Goal: Complete application form

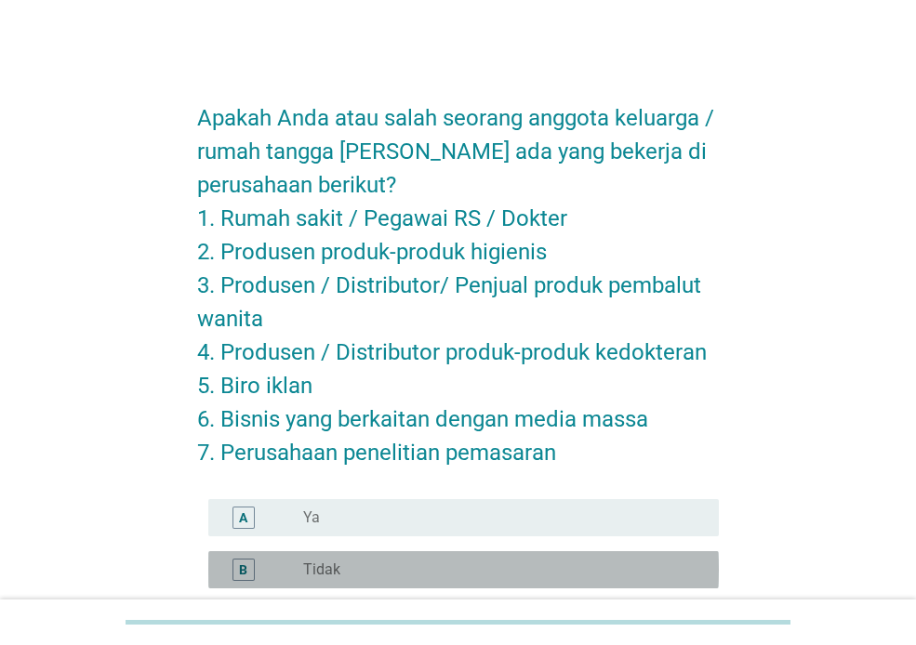
click at [297, 563] on div "B" at bounding box center [263, 570] width 80 height 22
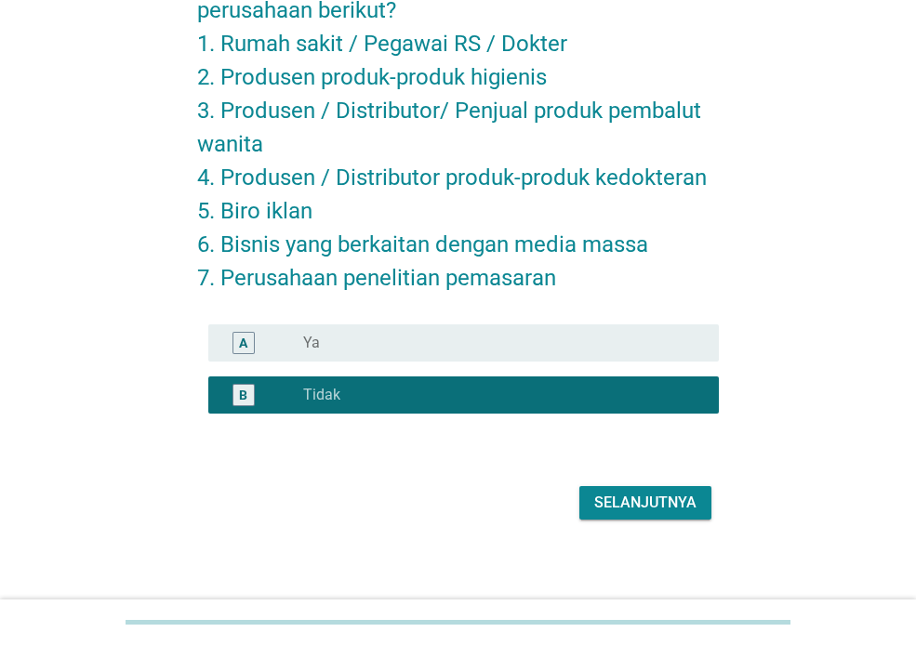
scroll to position [182, 0]
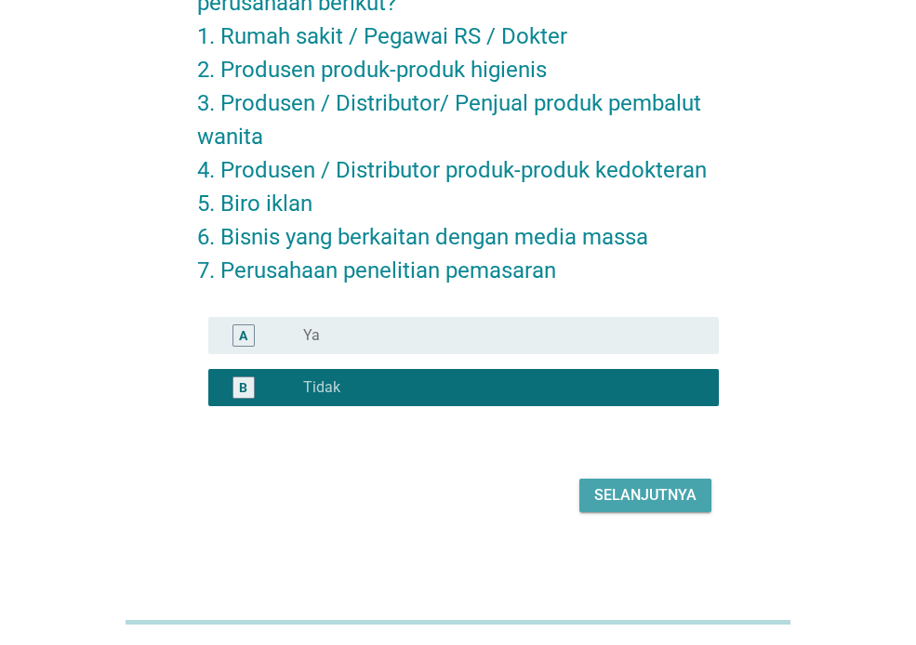
click at [611, 494] on div "Selanjutnya" at bounding box center [645, 495] width 102 height 22
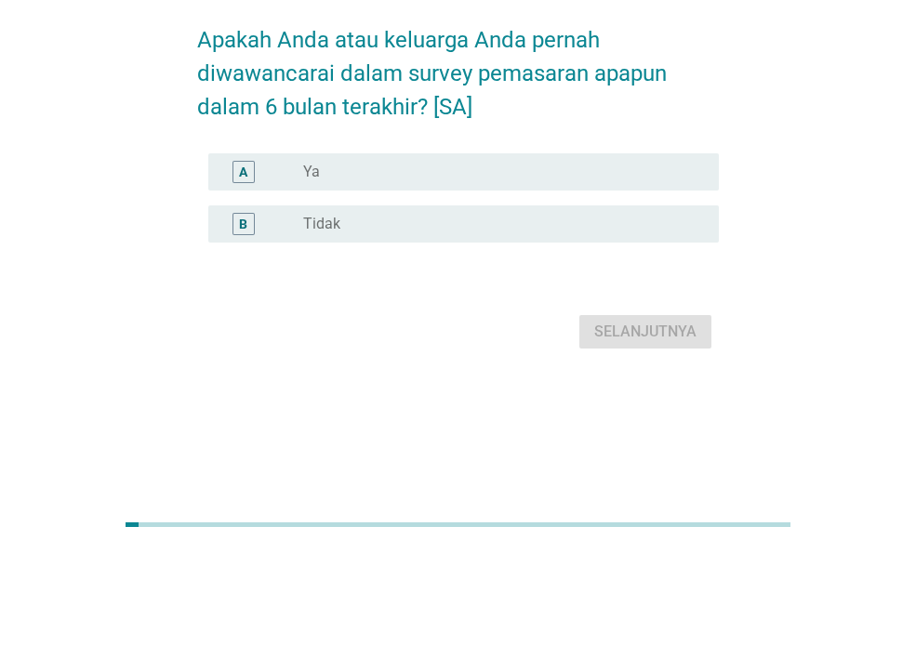
scroll to position [0, 0]
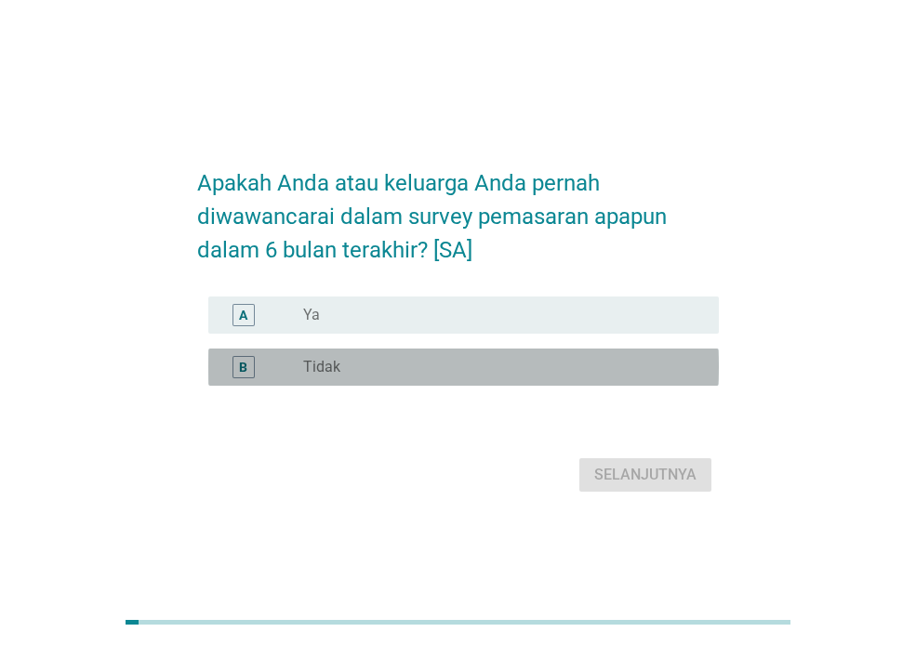
click at [395, 361] on div "radio_button_unchecked Tidak" at bounding box center [496, 367] width 386 height 19
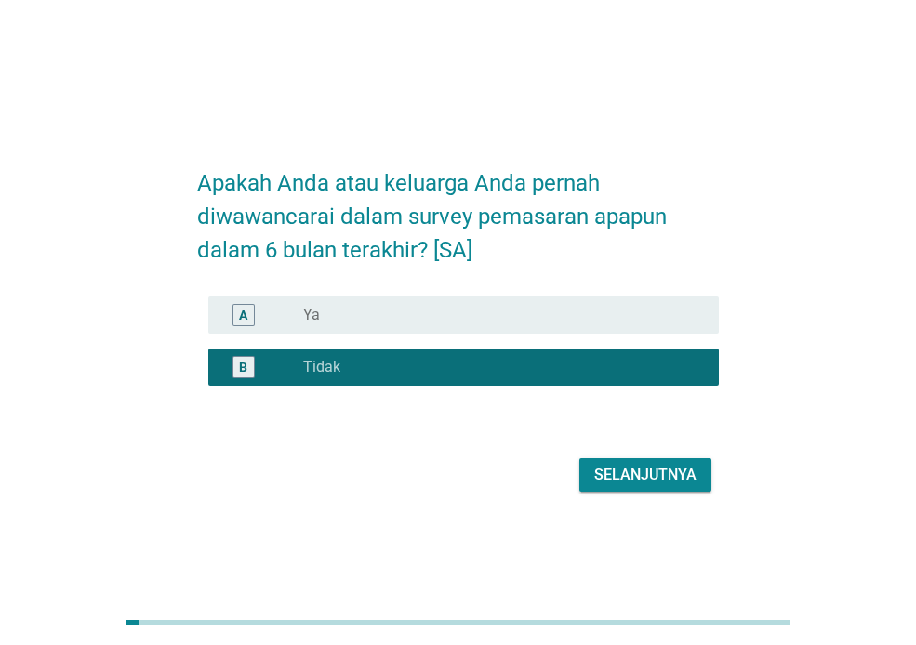
click at [649, 455] on div "Selanjutnya" at bounding box center [458, 475] width 522 height 45
click at [646, 478] on div "Selanjutnya" at bounding box center [645, 475] width 102 height 22
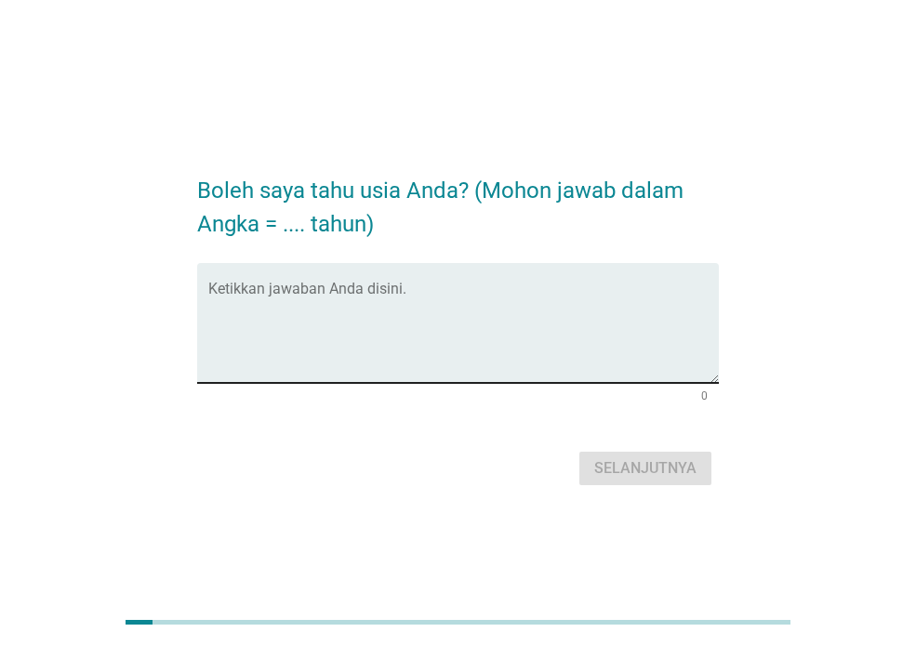
click at [370, 326] on textarea "Ketikkan jawaban Anda disini." at bounding box center [463, 334] width 510 height 98
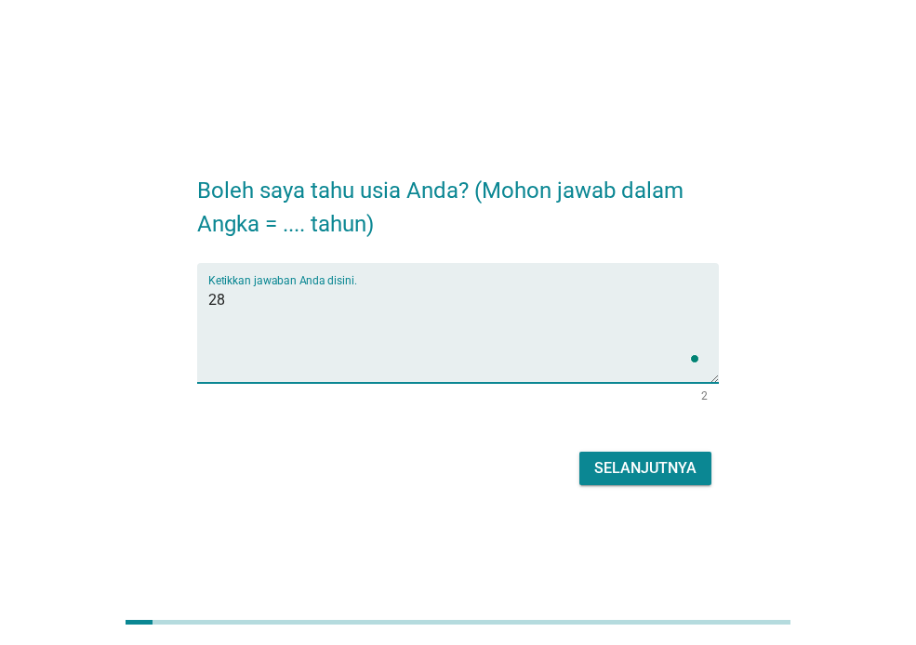
type textarea "28"
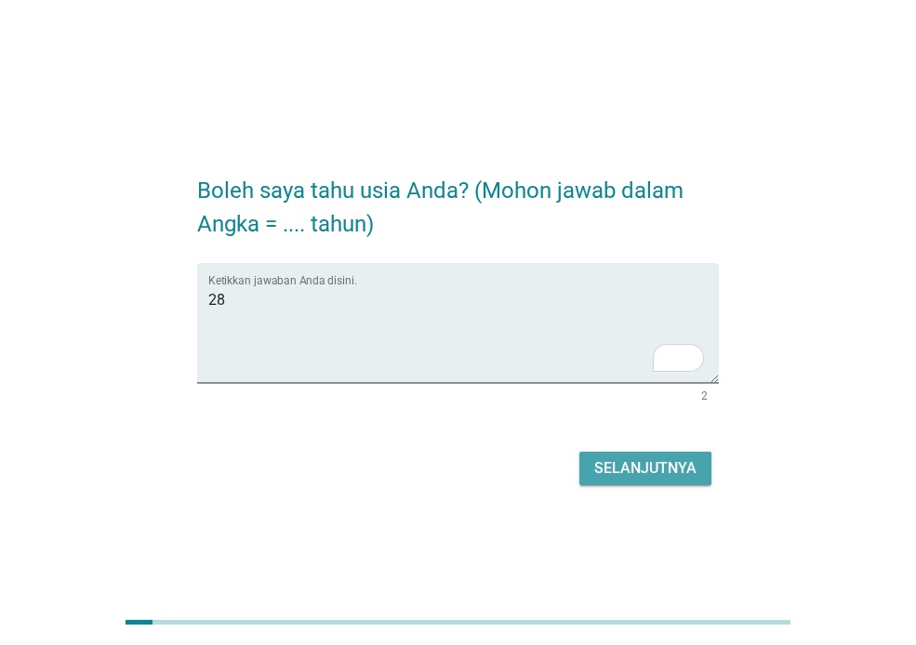
click at [629, 461] on div "Selanjutnya" at bounding box center [645, 468] width 102 height 22
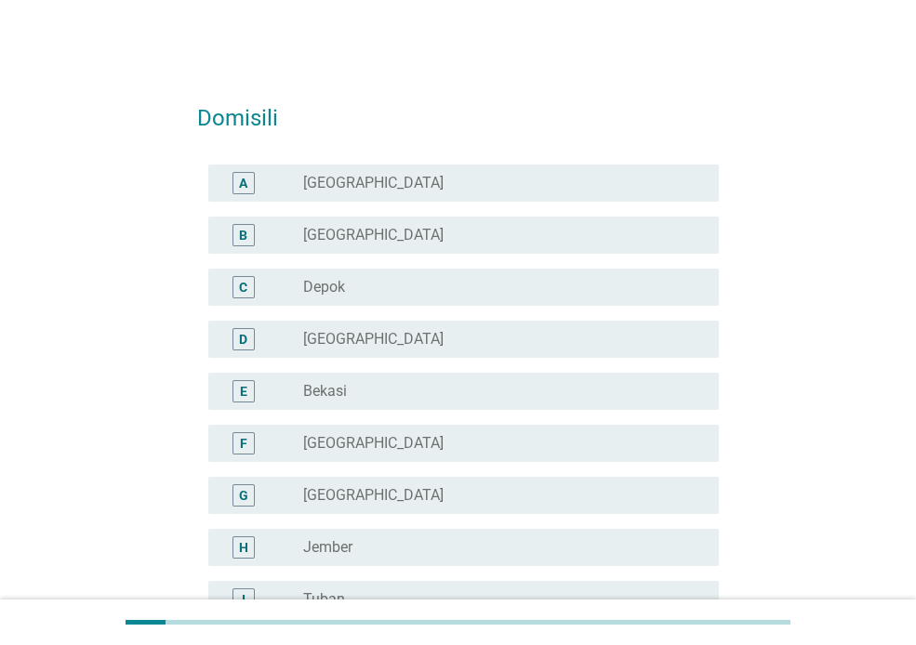
click at [454, 172] on div "radio_button_unchecked [GEOGRAPHIC_DATA]" at bounding box center [503, 183] width 401 height 22
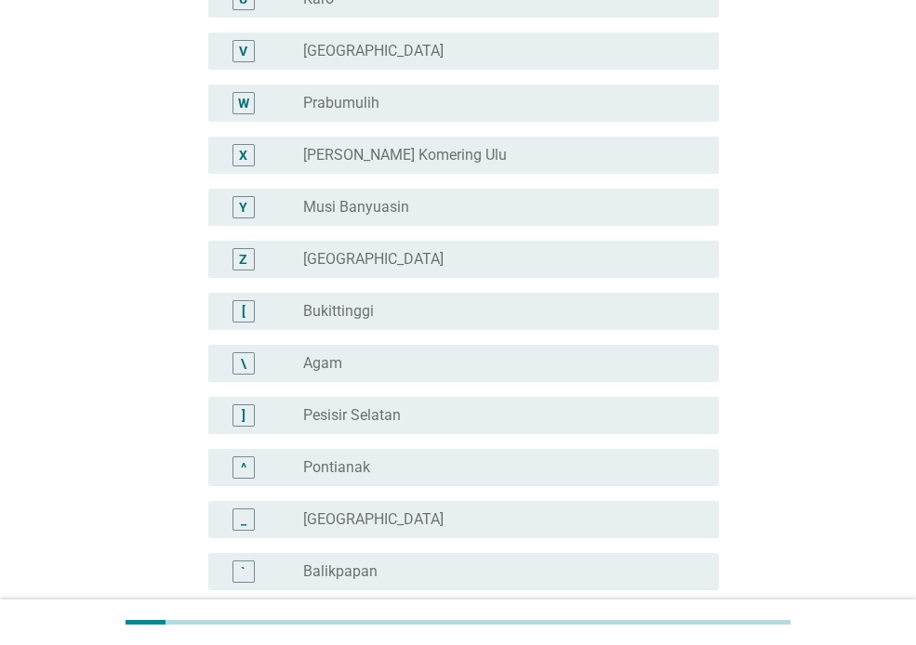
scroll to position [1670, 0]
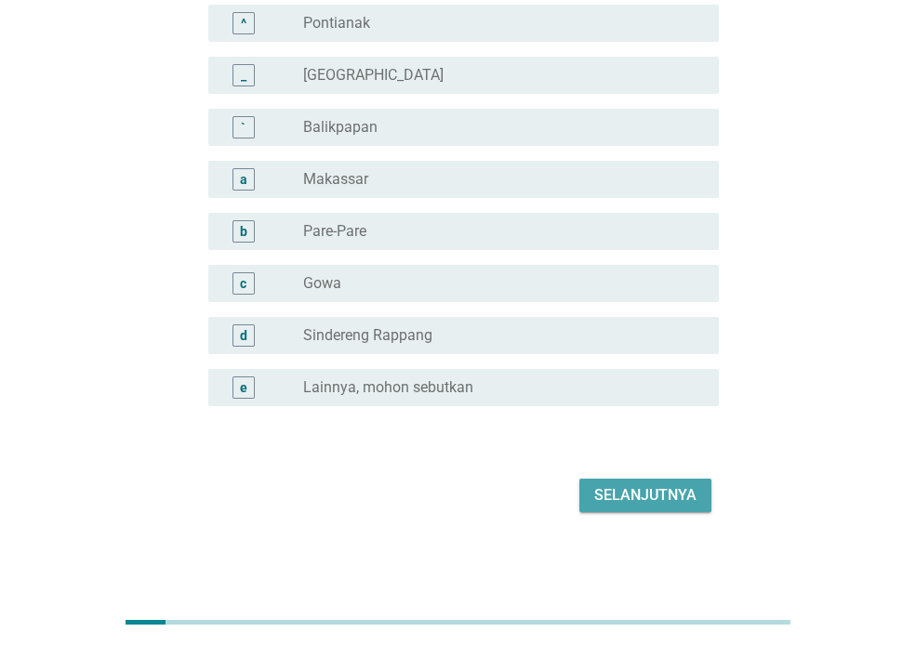
click at [690, 494] on div "Selanjutnya" at bounding box center [645, 495] width 102 height 22
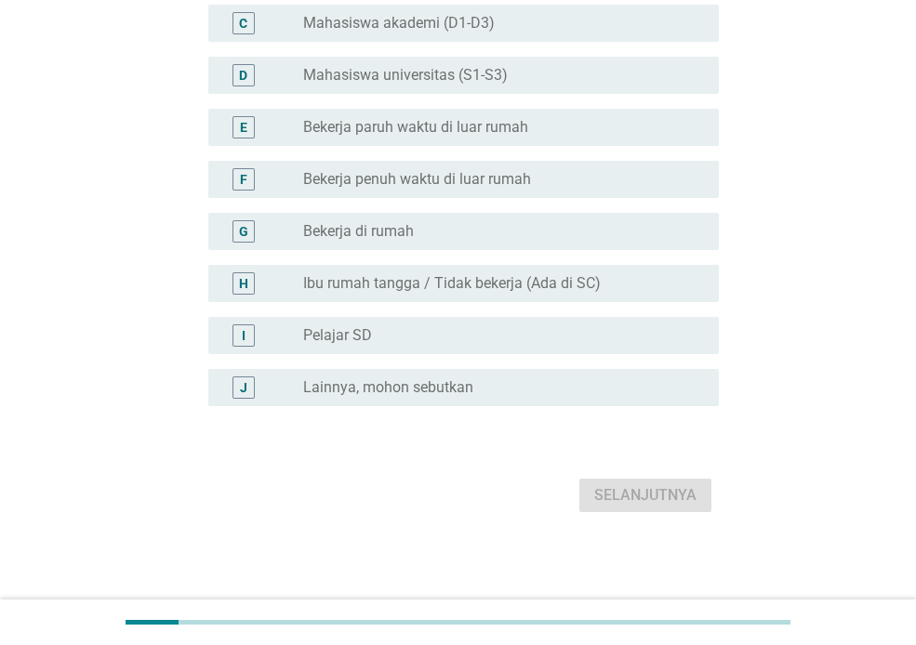
scroll to position [0, 0]
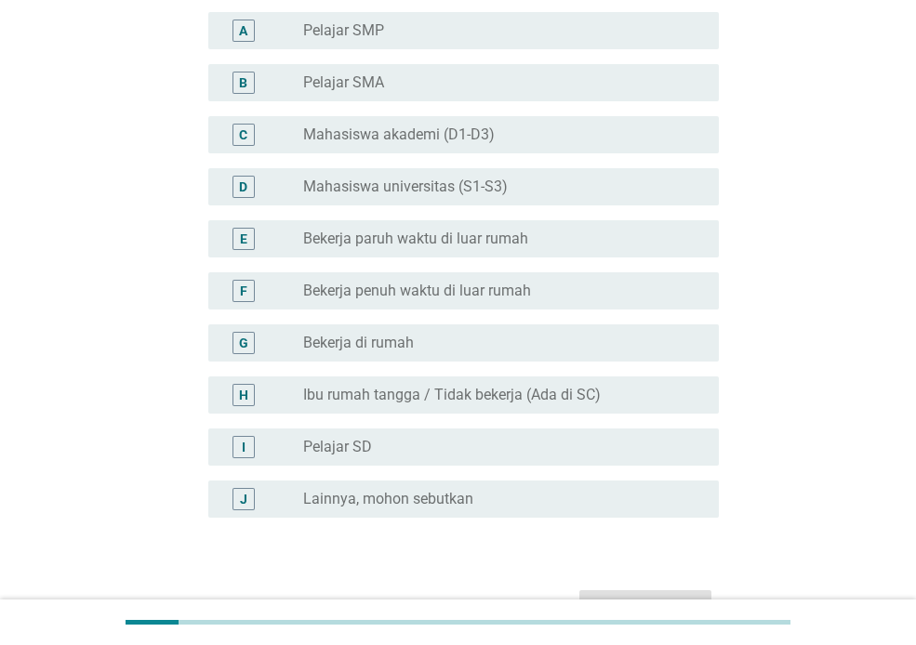
click at [528, 232] on label "Bekerja paruh waktu di luar rumah" at bounding box center [415, 239] width 225 height 19
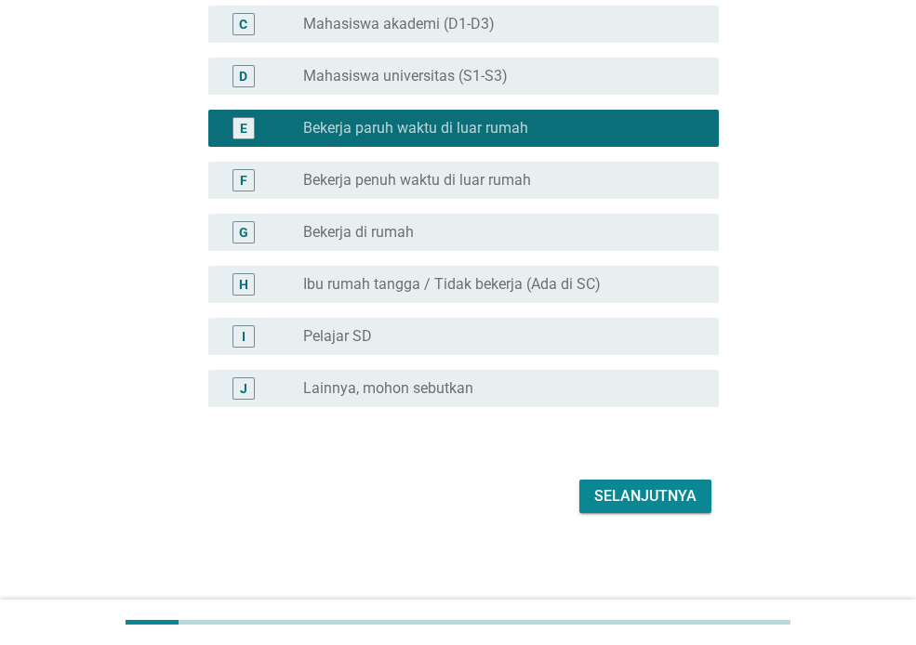
scroll to position [298, 0]
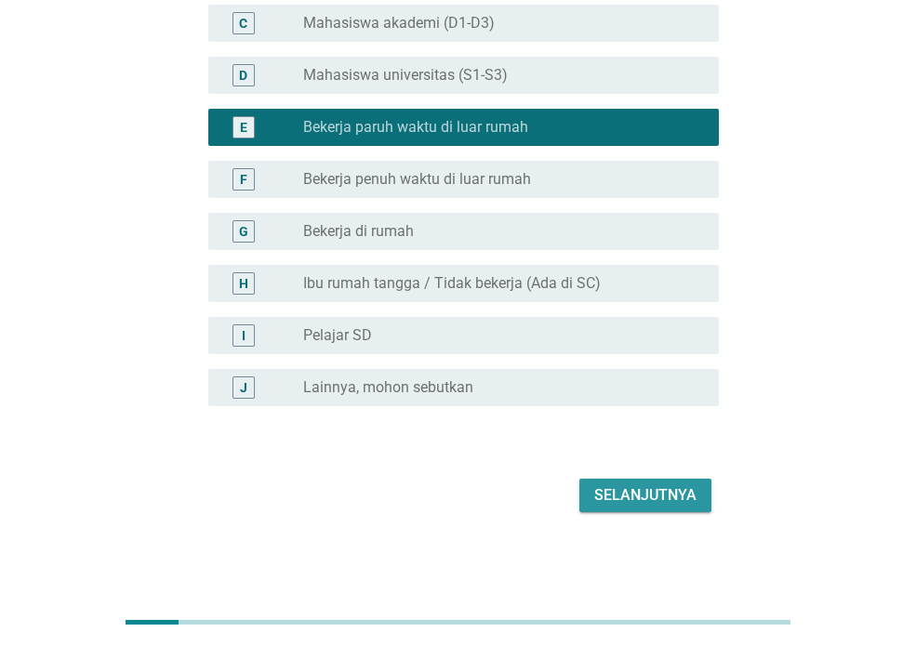
click at [647, 507] on button "Selanjutnya" at bounding box center [645, 495] width 132 height 33
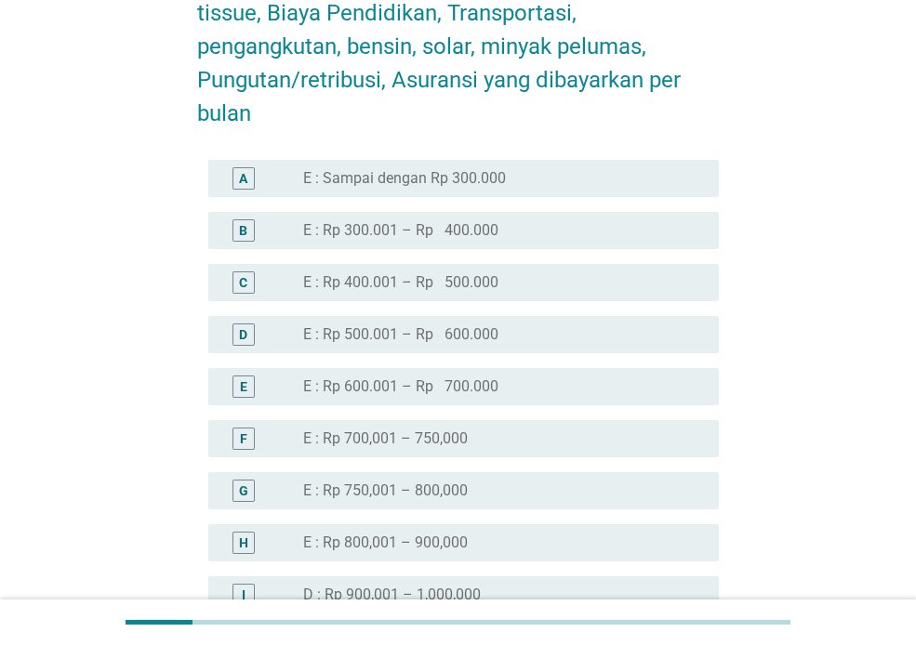
scroll to position [744, 0]
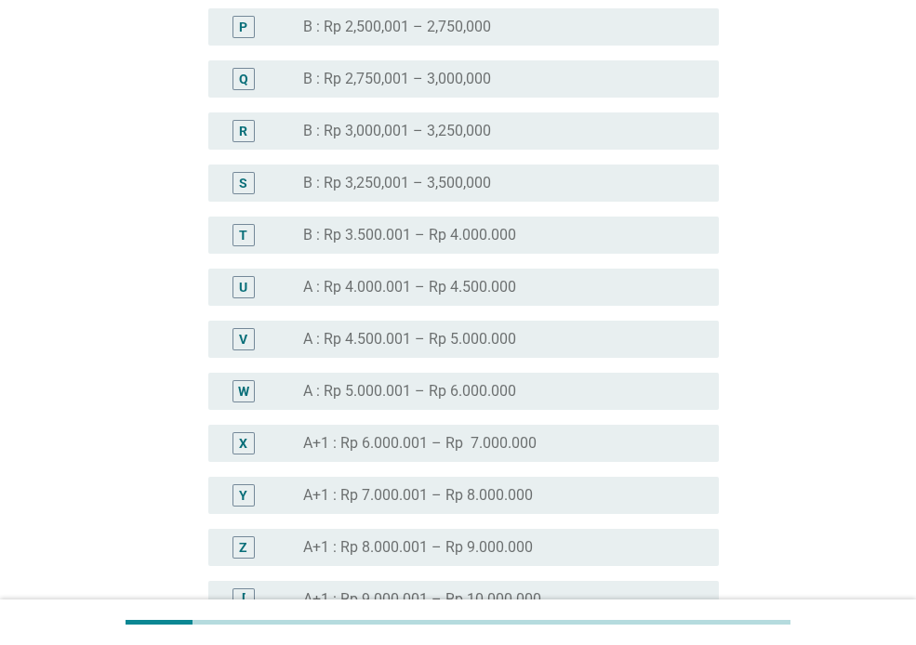
click at [430, 397] on label "A : Rp 5.000.001 – Rp 6.000.000" at bounding box center [409, 391] width 213 height 19
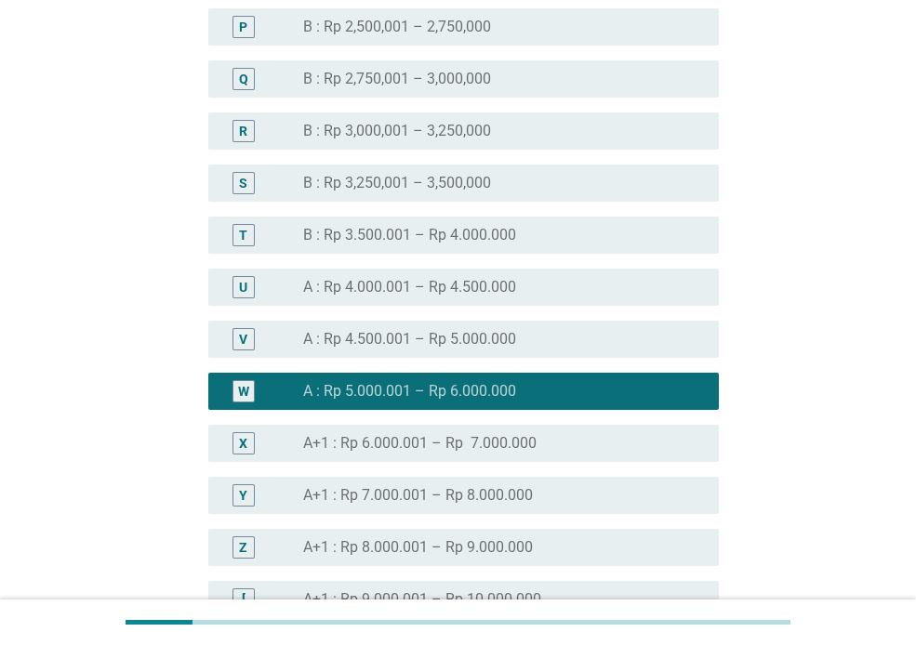
scroll to position [2094, 0]
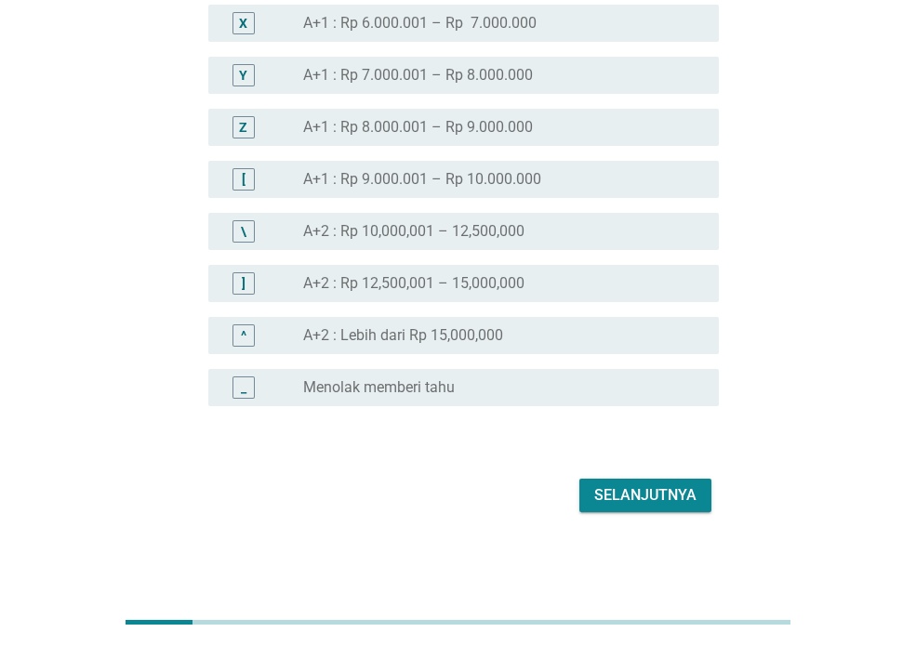
click at [661, 510] on button "Selanjutnya" at bounding box center [645, 495] width 132 height 33
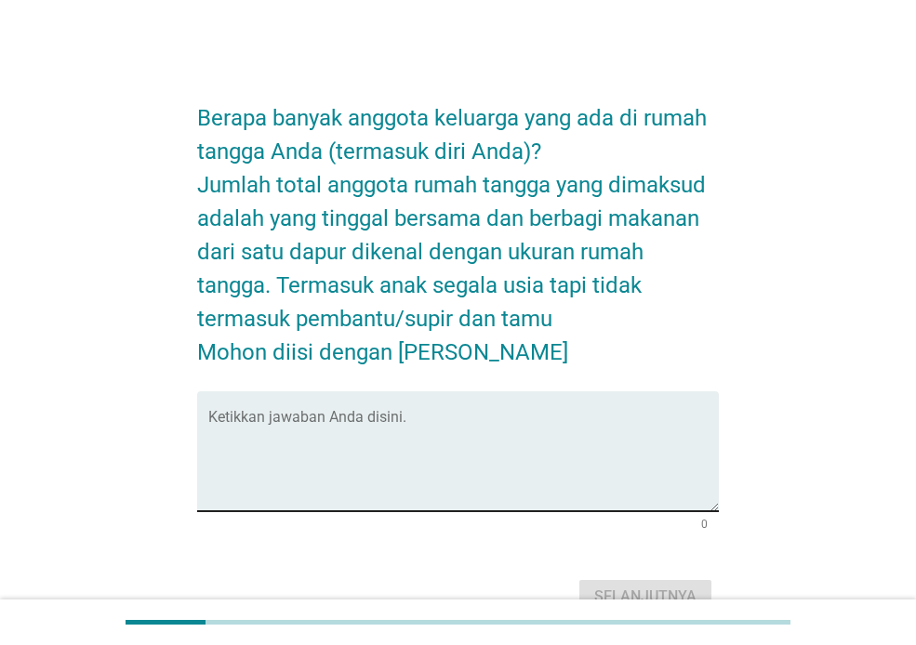
click at [641, 470] on textarea "Ketikkan jawaban Anda disini." at bounding box center [463, 463] width 510 height 98
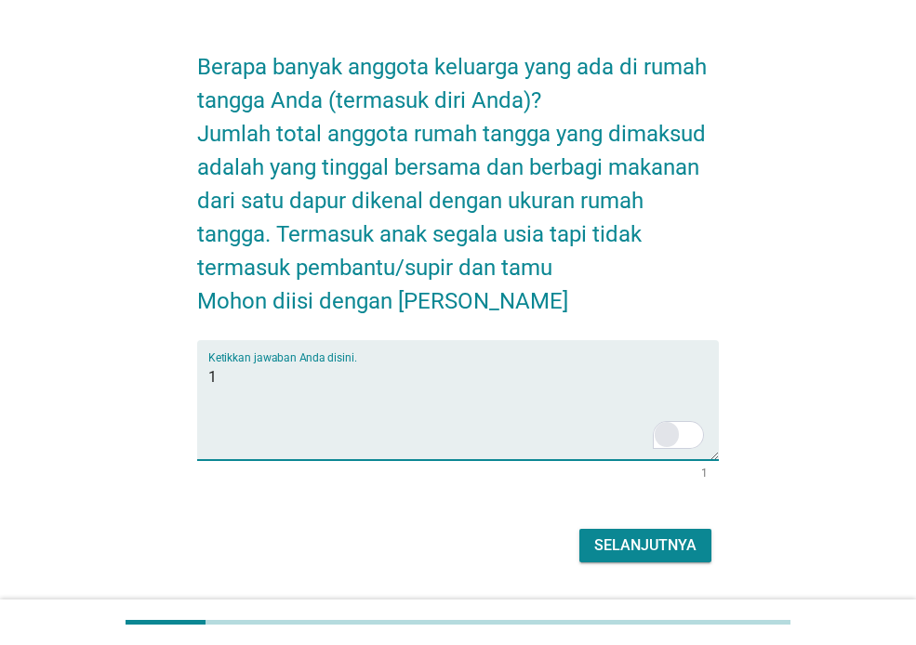
scroll to position [101, 0]
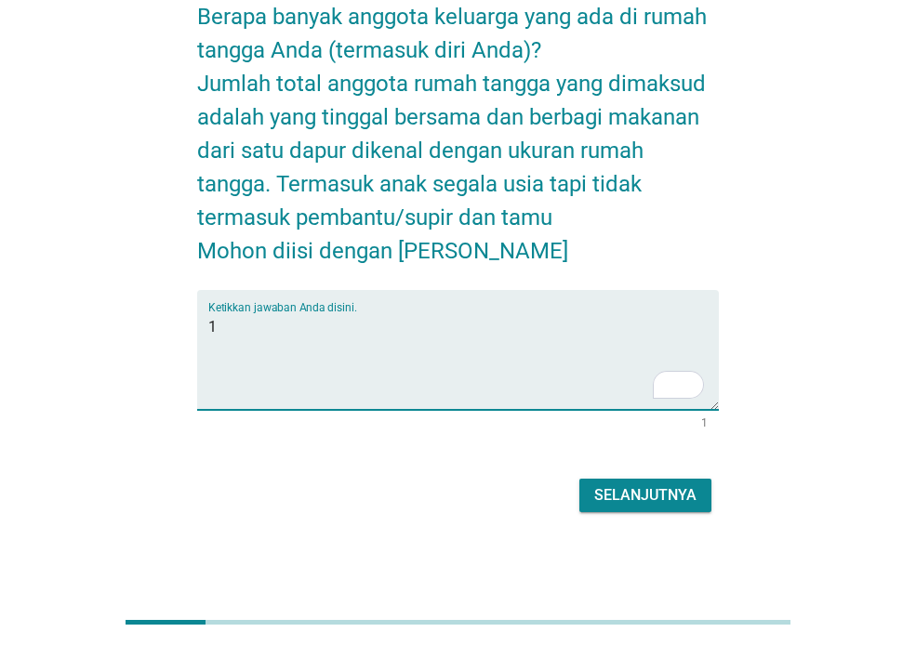
type textarea "1"
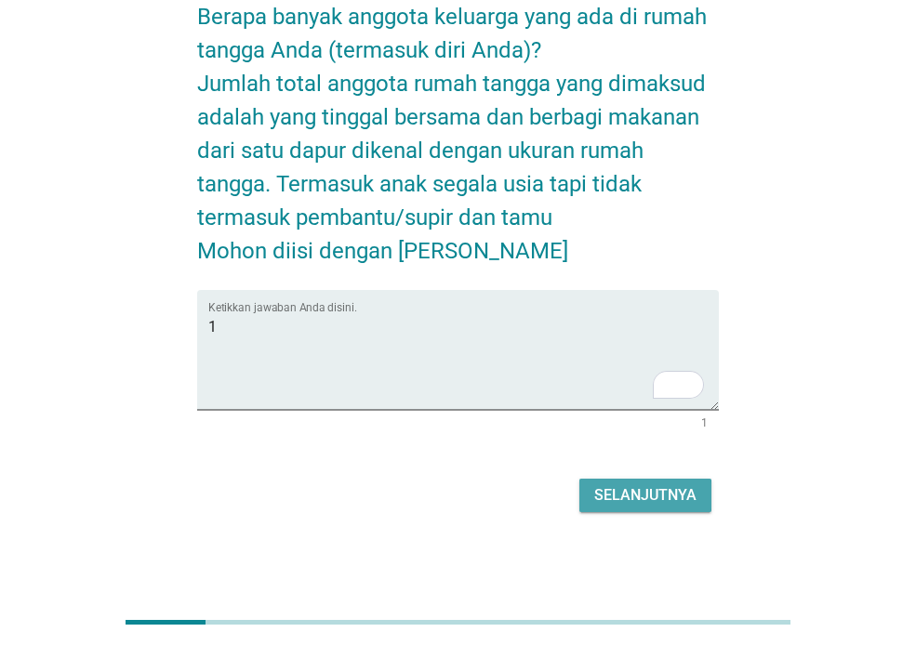
click at [656, 500] on div "Selanjutnya" at bounding box center [645, 495] width 102 height 22
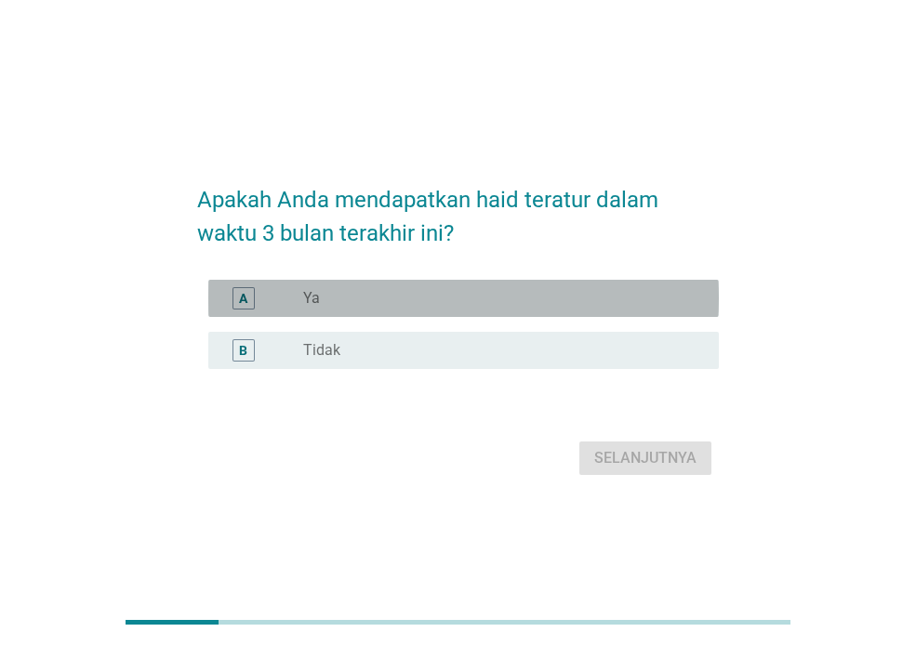
click at [372, 303] on div "radio_button_unchecked Ya" at bounding box center [496, 298] width 386 height 19
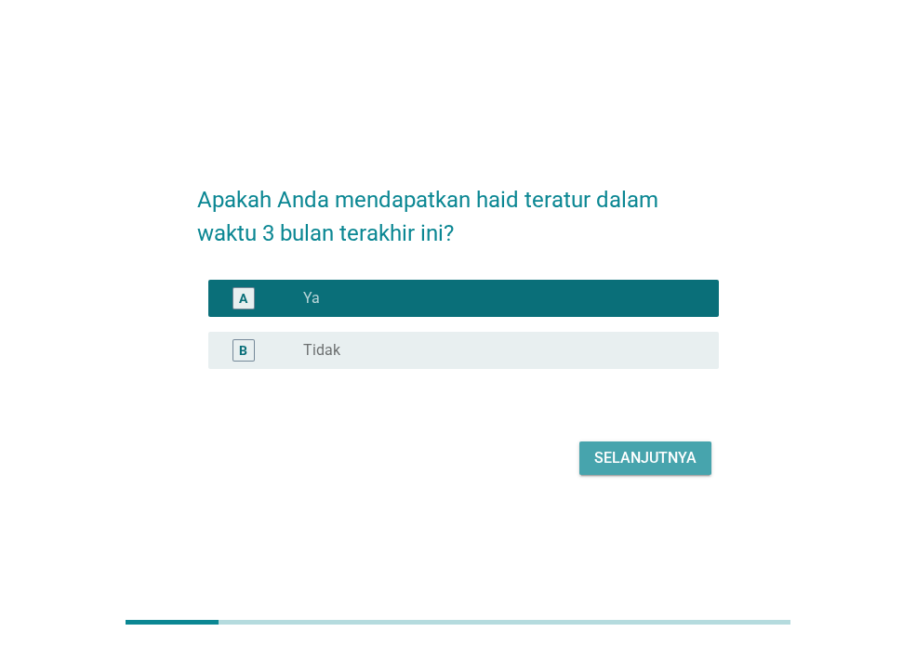
click at [684, 443] on button "Selanjutnya" at bounding box center [645, 458] width 132 height 33
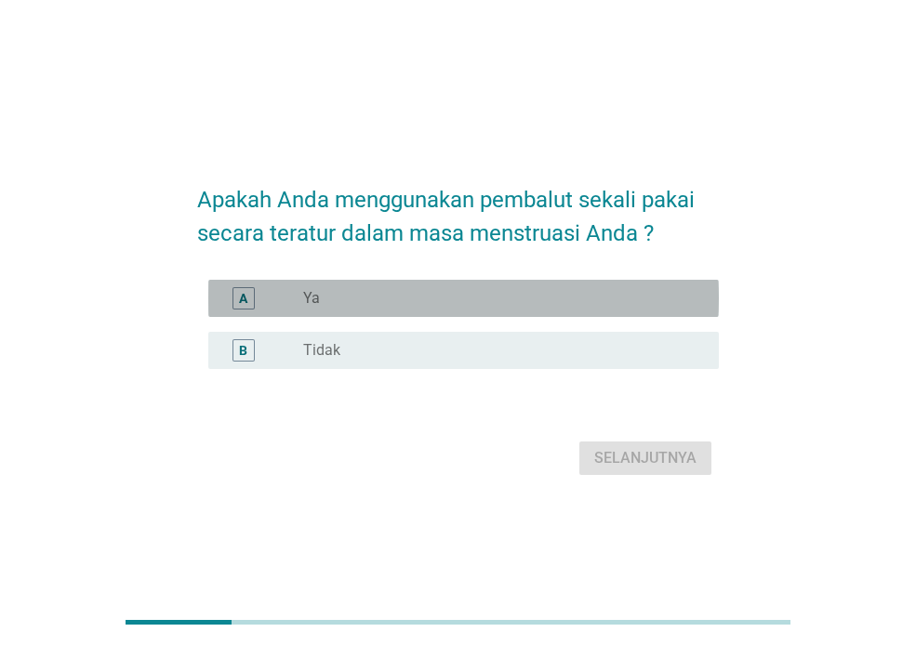
click at [432, 303] on div "radio_button_unchecked Ya" at bounding box center [496, 298] width 386 height 19
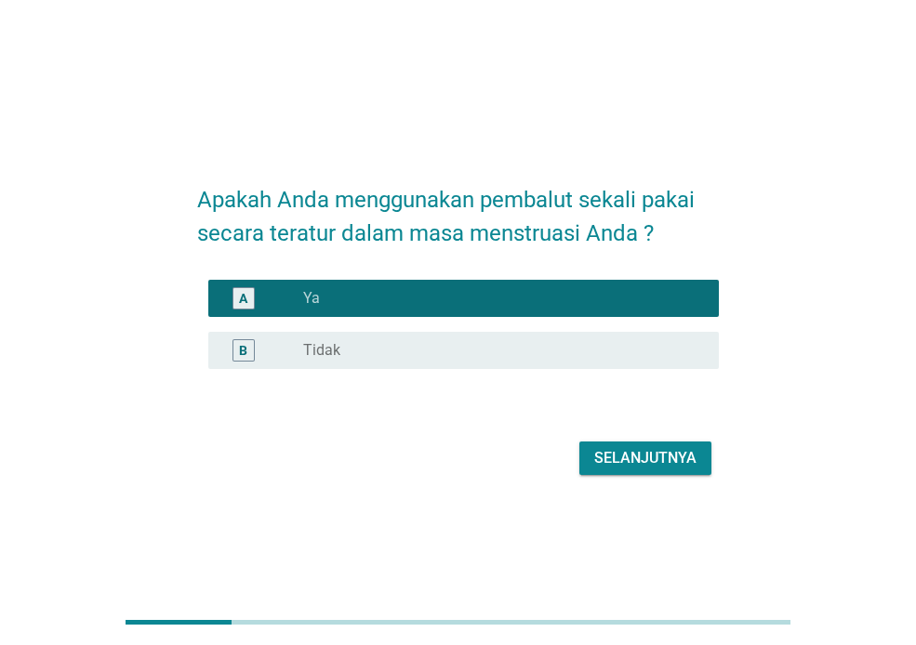
click at [640, 488] on div "Apakah Anda menggunakan pembalut sekali pakai secara teratur dalam masa menstru…" at bounding box center [457, 323] width 551 height 346
click at [644, 478] on div "Selanjutnya" at bounding box center [458, 458] width 522 height 45
click at [649, 470] on button "Selanjutnya" at bounding box center [645, 458] width 132 height 33
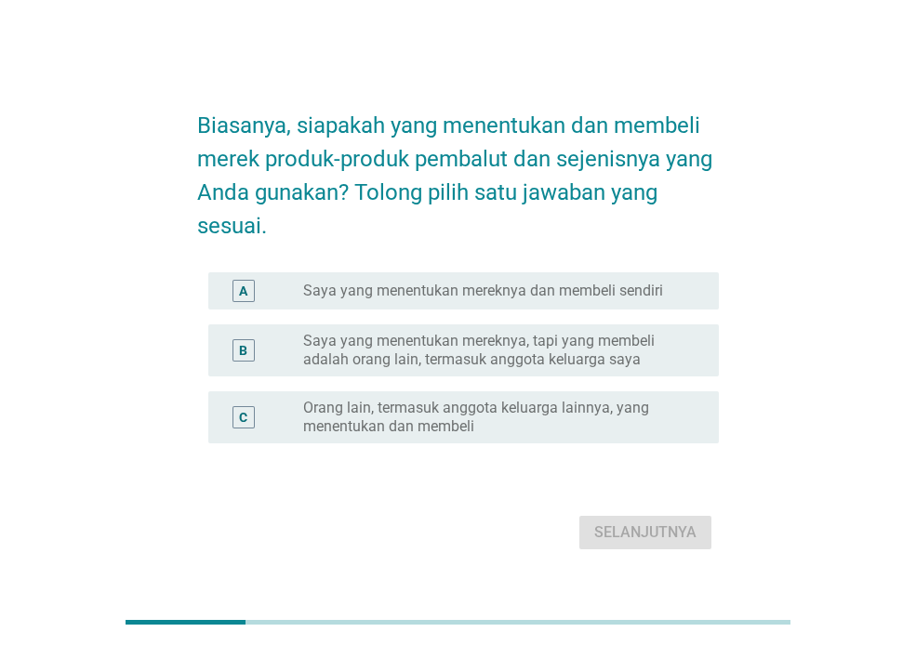
click at [559, 296] on label "Saya yang menentukan mereknya dan membeli sendiri" at bounding box center [483, 291] width 360 height 19
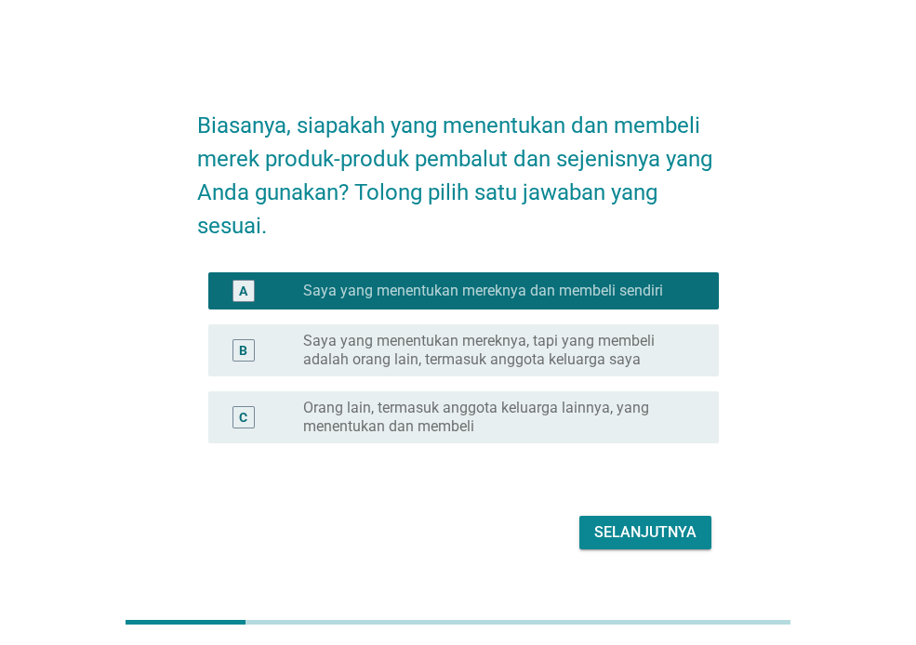
click at [662, 529] on div "Selanjutnya" at bounding box center [645, 533] width 102 height 22
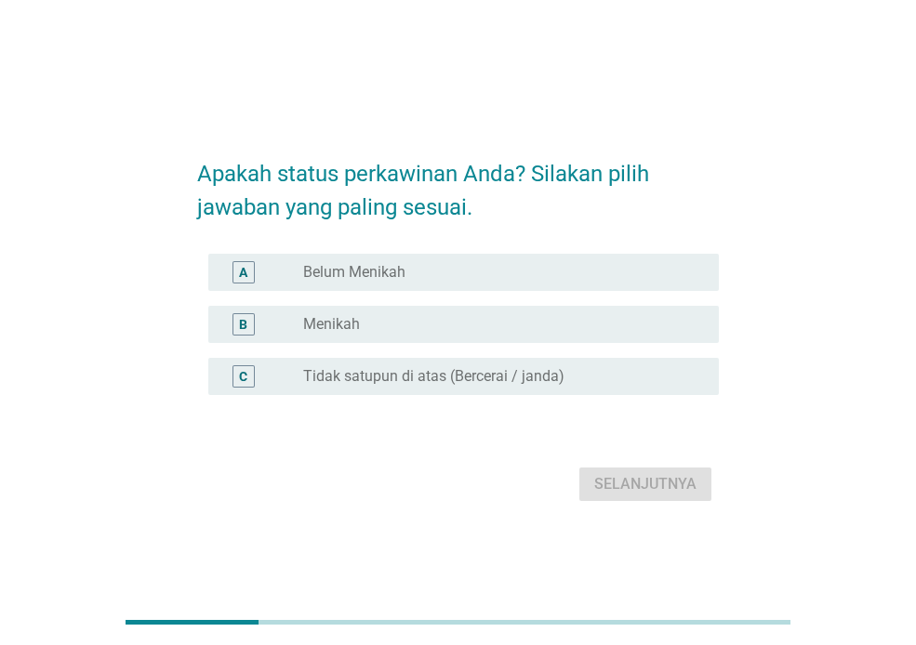
click at [345, 272] on label "Belum Menikah" at bounding box center [354, 272] width 102 height 19
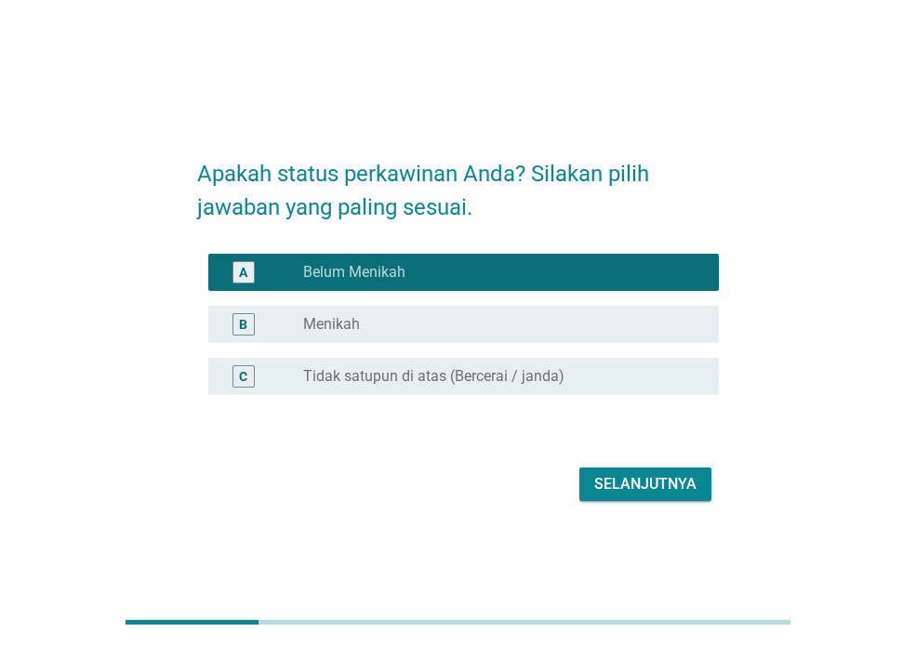
click at [684, 495] on div "Selanjutnya" at bounding box center [645, 484] width 102 height 22
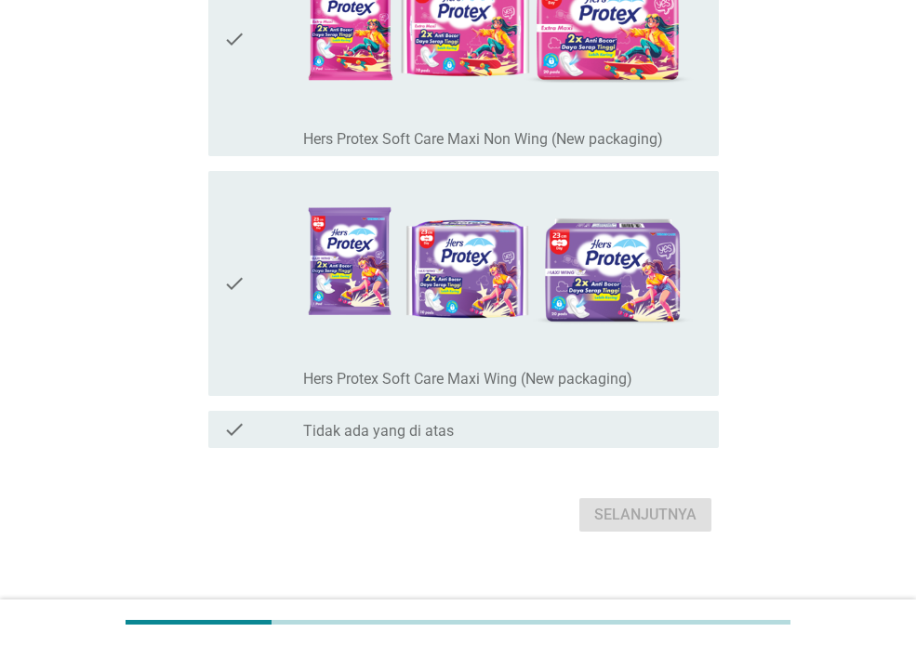
scroll to position [809, 0]
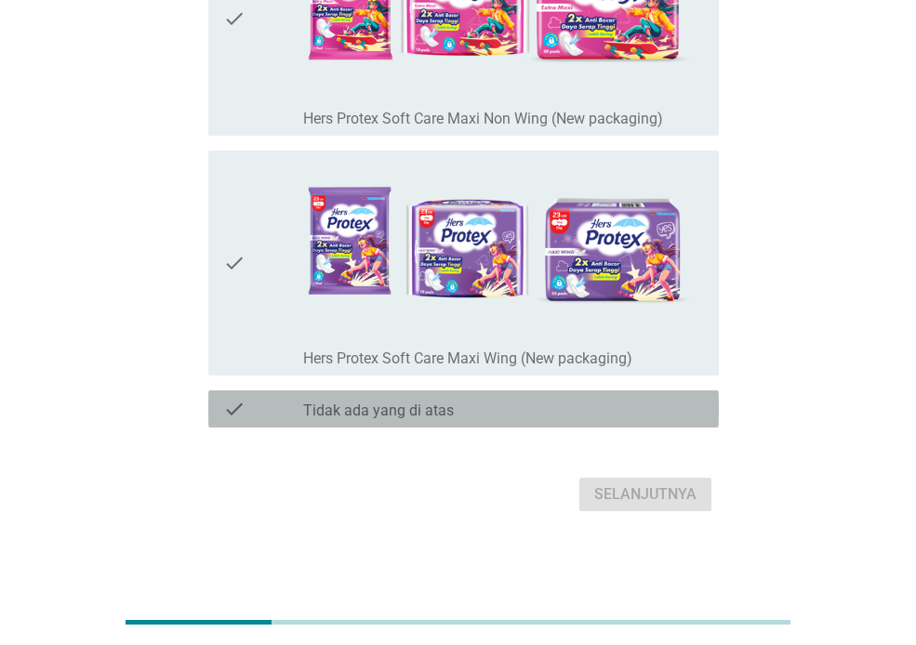
click at [485, 420] on div "check_box_outline_blank Tidak ada yang di atas" at bounding box center [503, 409] width 401 height 22
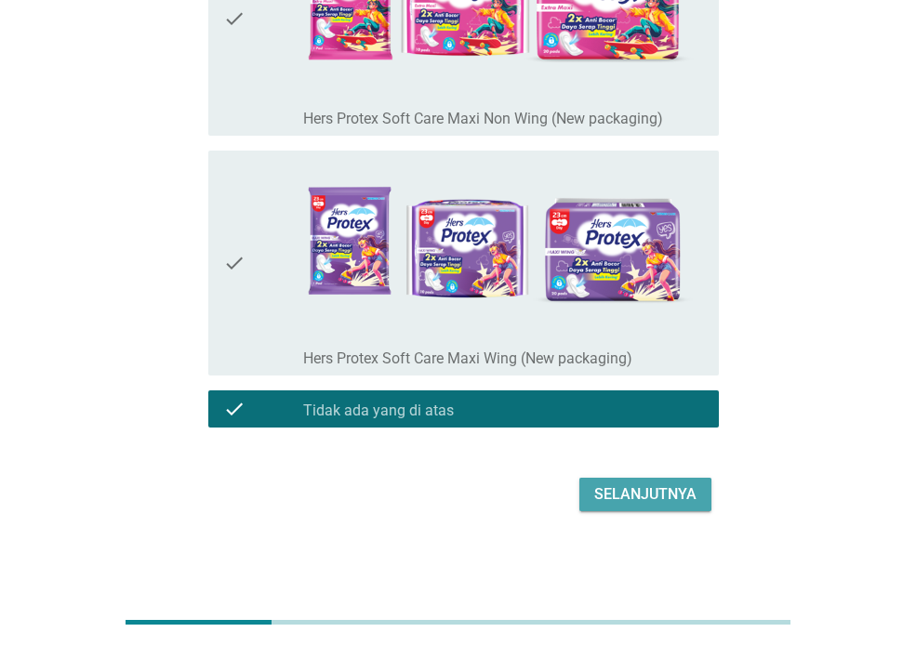
click at [623, 493] on div "Selanjutnya" at bounding box center [645, 494] width 102 height 22
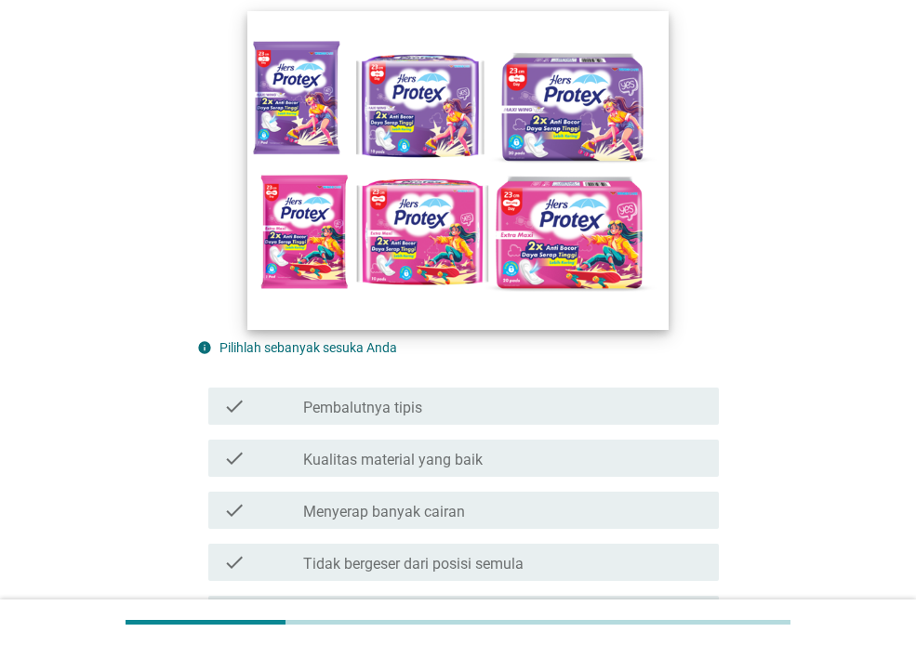
scroll to position [279, 0]
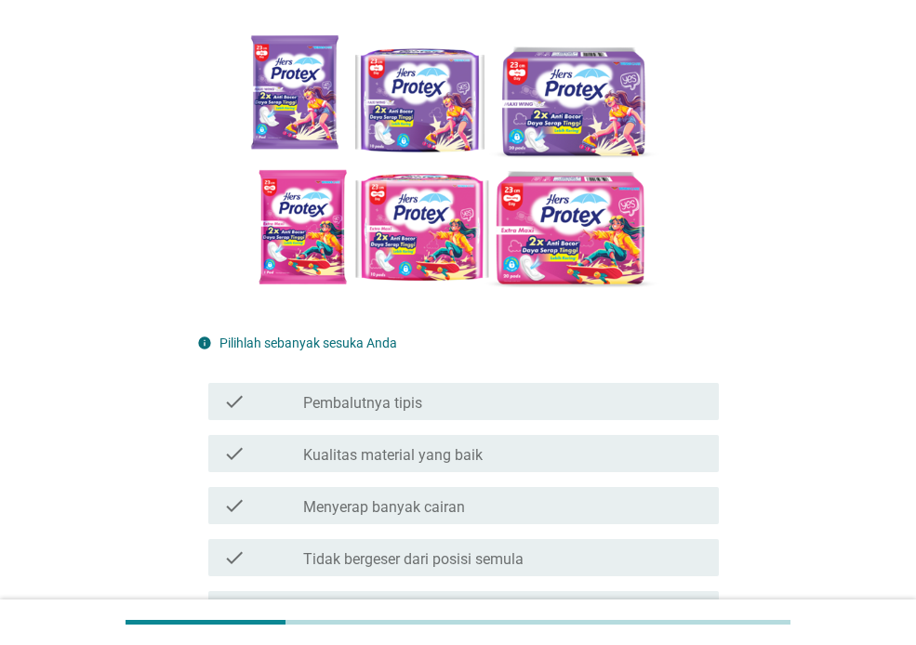
click at [431, 462] on label "Kualitas material yang baik" at bounding box center [392, 455] width 179 height 19
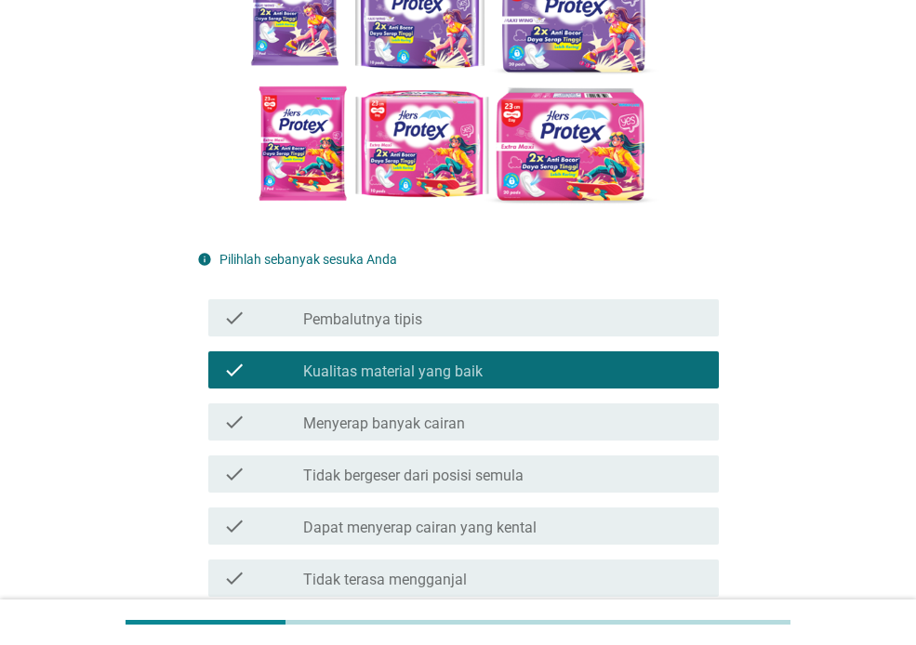
scroll to position [465, 0]
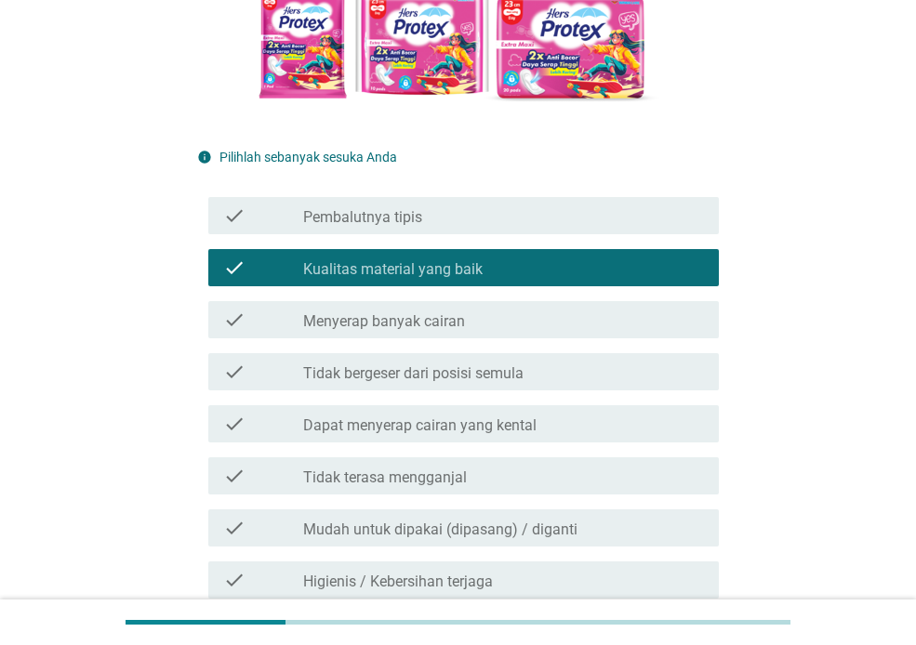
click at [485, 324] on div "check_box_outline_blank Menyerap banyak cairan" at bounding box center [503, 320] width 401 height 22
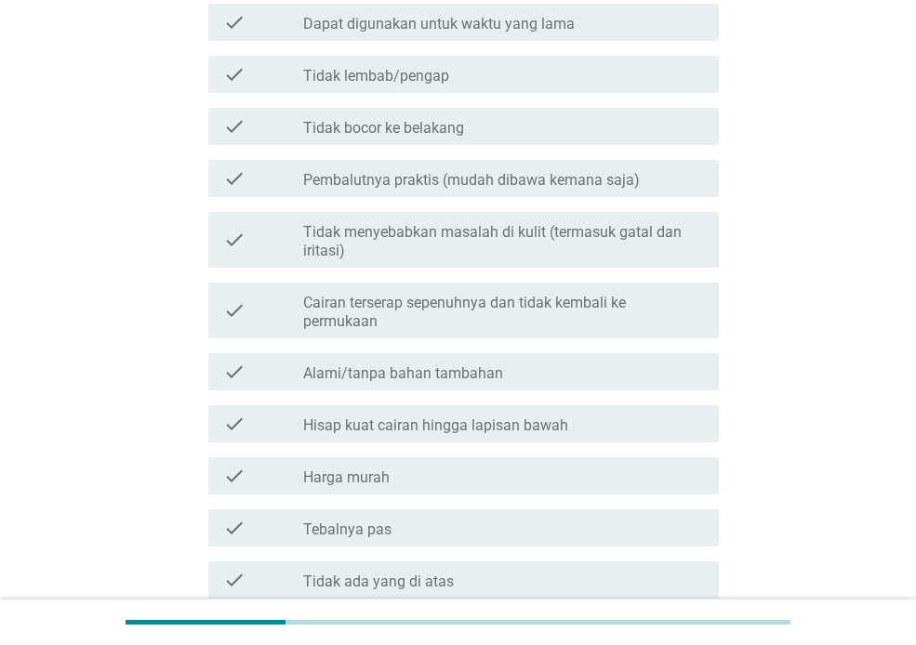
scroll to position [1856, 0]
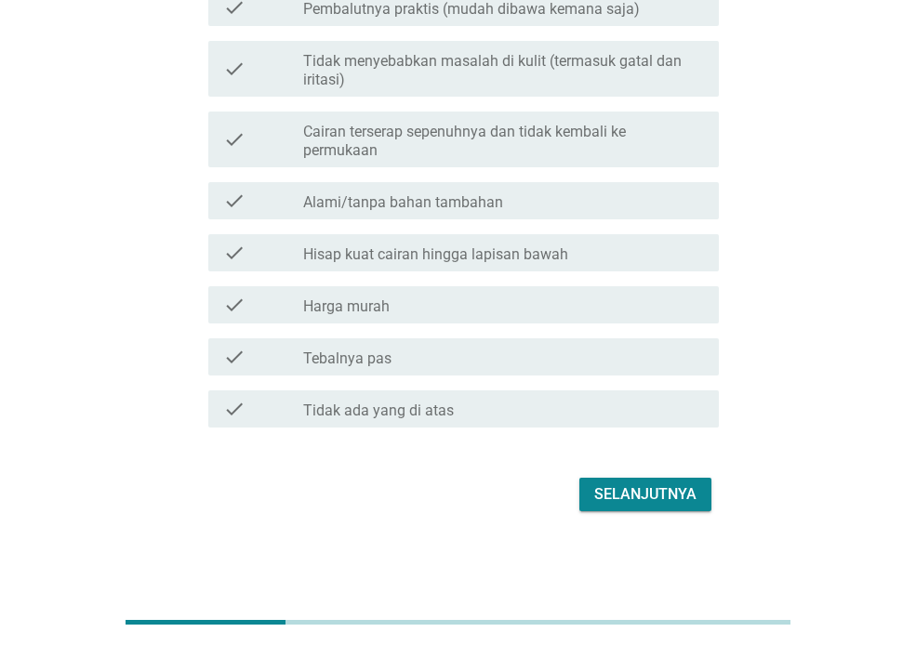
click at [670, 500] on div "Selanjutnya" at bounding box center [645, 494] width 102 height 22
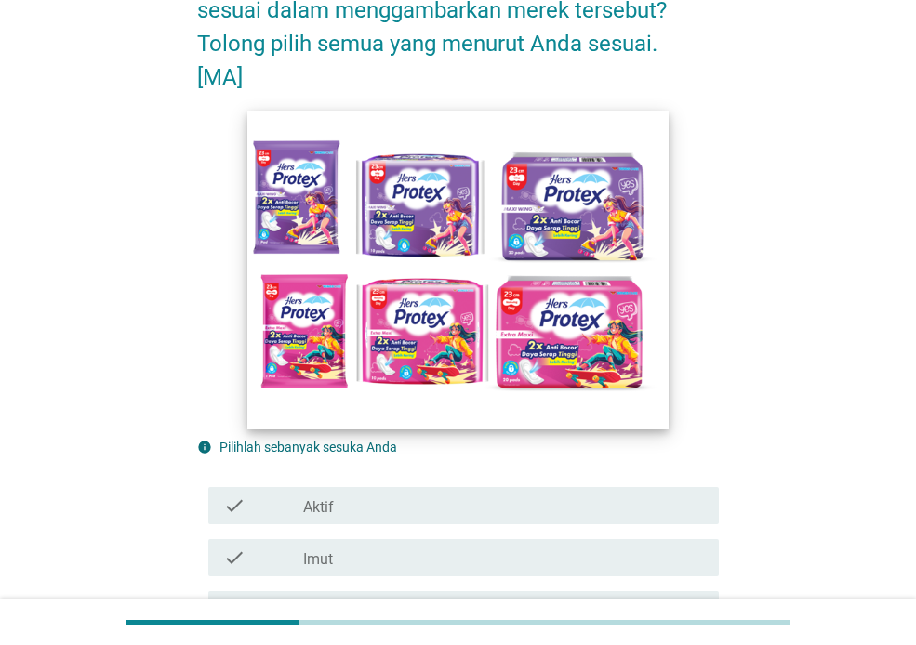
scroll to position [558, 0]
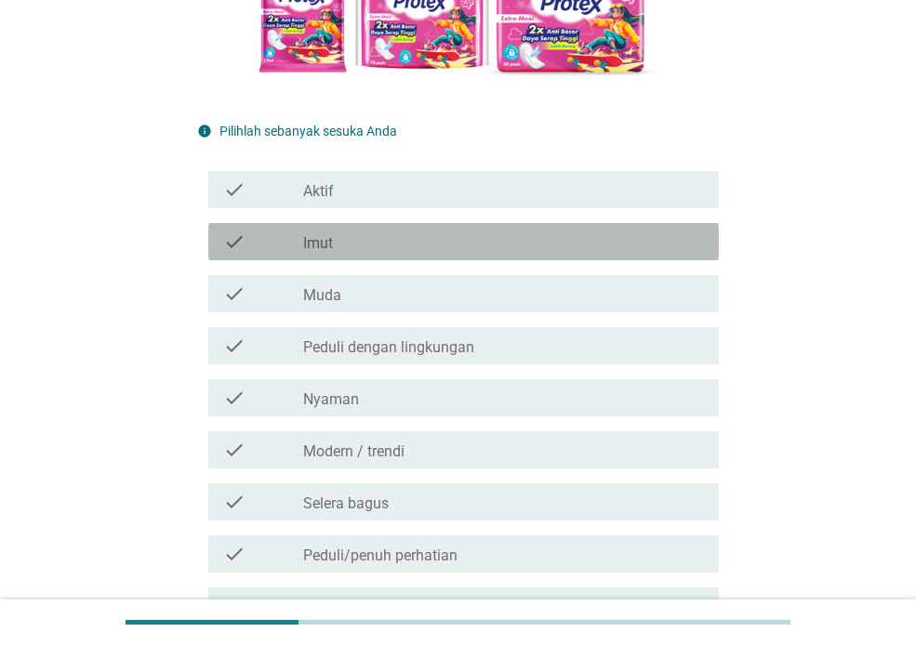
click at [374, 244] on div "check_box_outline_blank Imut" at bounding box center [503, 242] width 401 height 22
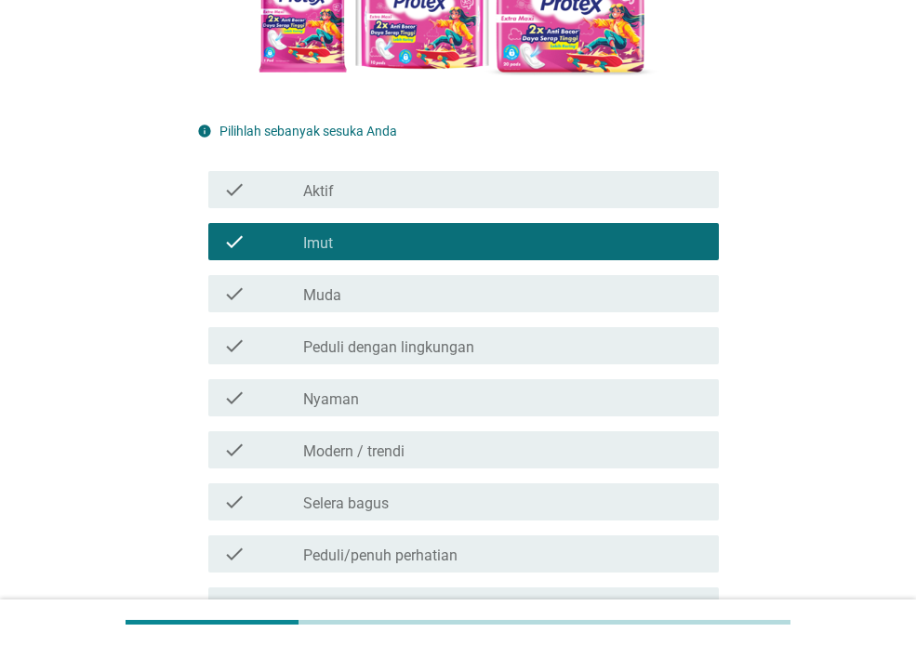
click at [369, 298] on div "check_box_outline_blank Muda" at bounding box center [503, 294] width 401 height 22
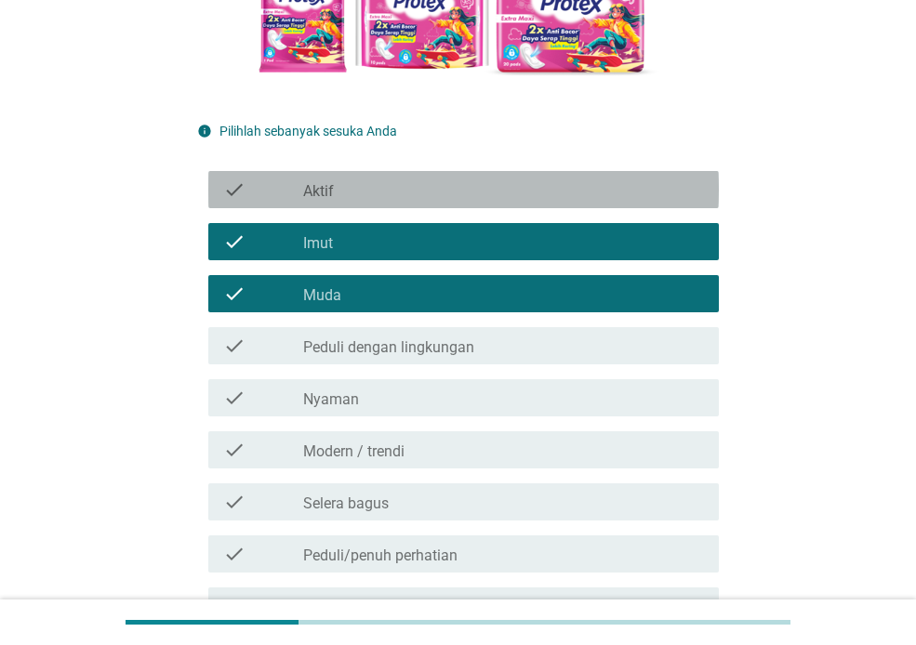
click at [427, 200] on div "check_box_outline_blank Aktif" at bounding box center [503, 190] width 401 height 22
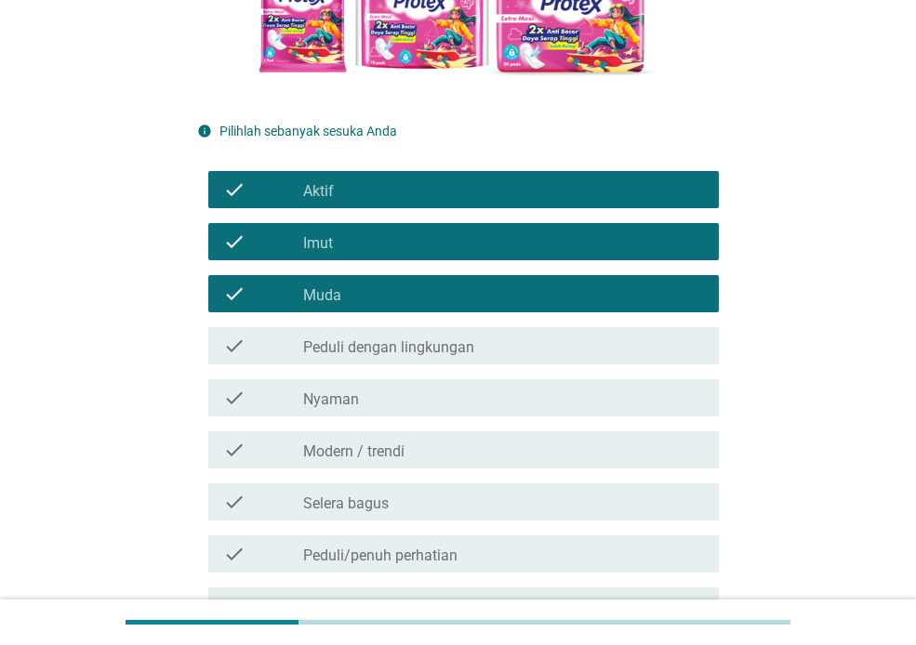
scroll to position [1380, 0]
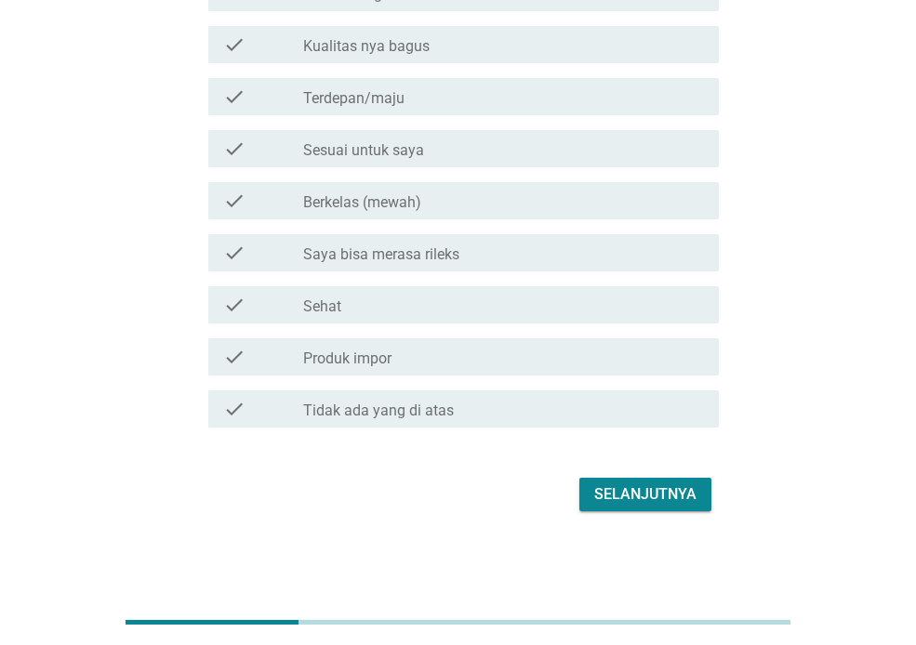
click at [681, 491] on div "Selanjutnya" at bounding box center [645, 494] width 102 height 22
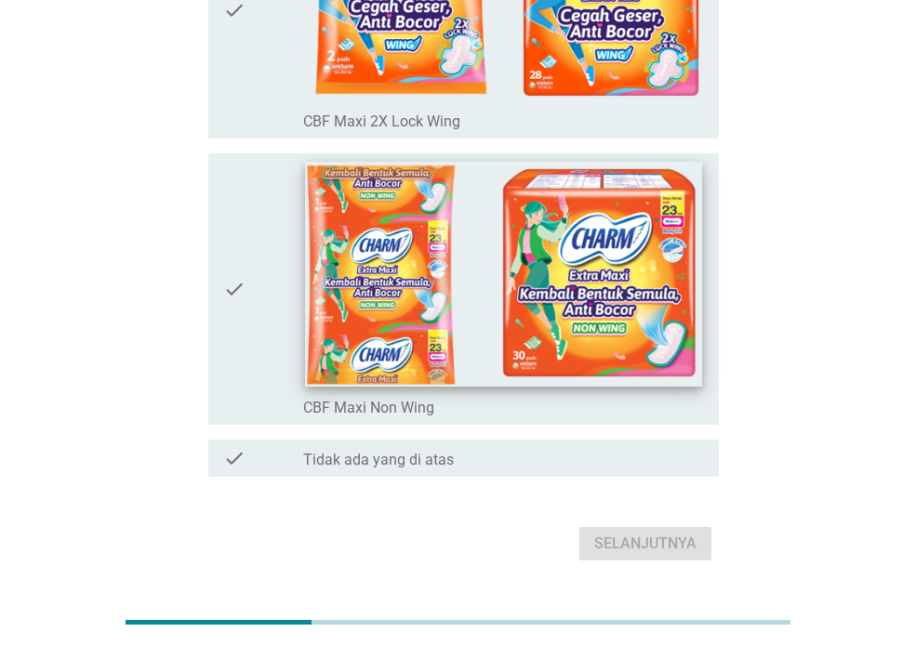
scroll to position [298, 0]
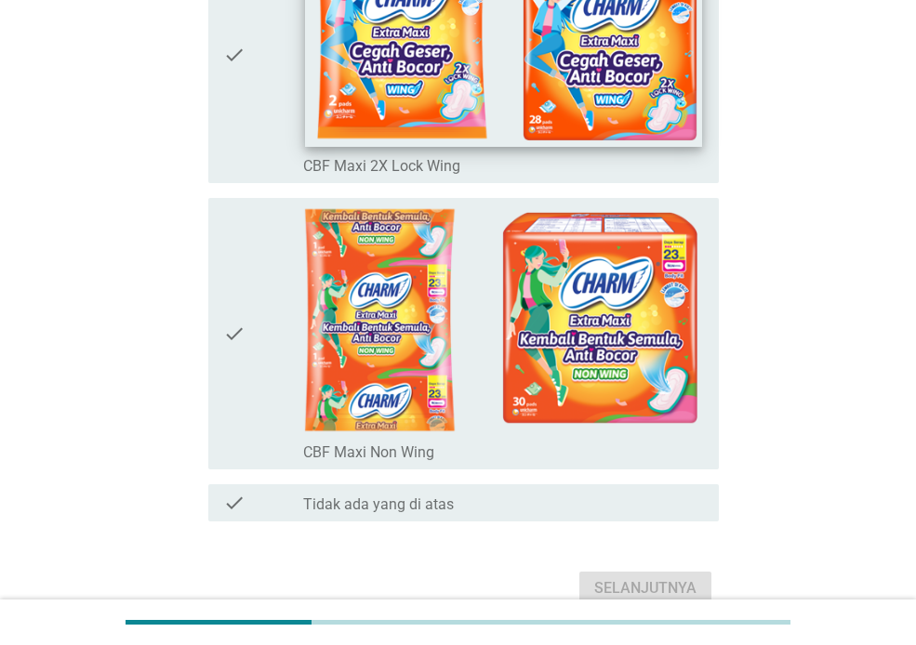
click at [640, 86] on img at bounding box center [503, 41] width 396 height 212
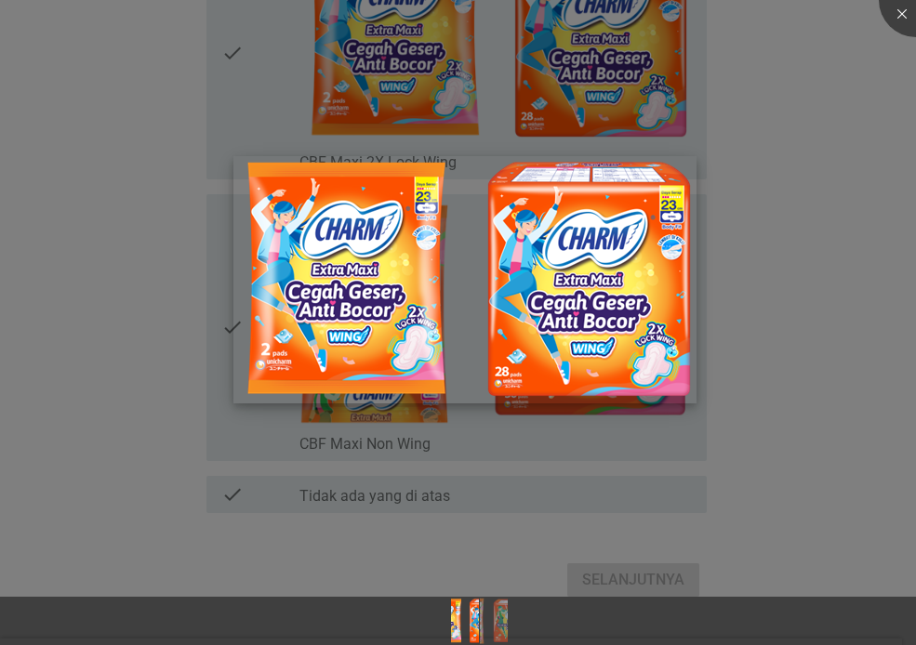
click at [645, 301] on img at bounding box center [464, 279] width 463 height 247
click at [127, 478] on div at bounding box center [458, 322] width 916 height 645
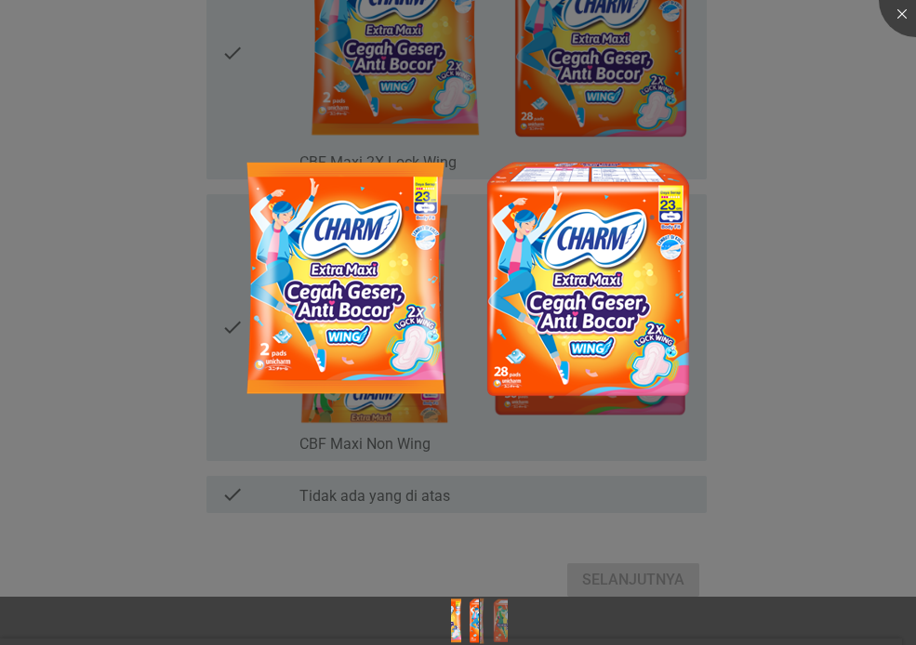
click at [140, 168] on div at bounding box center [458, 322] width 916 height 645
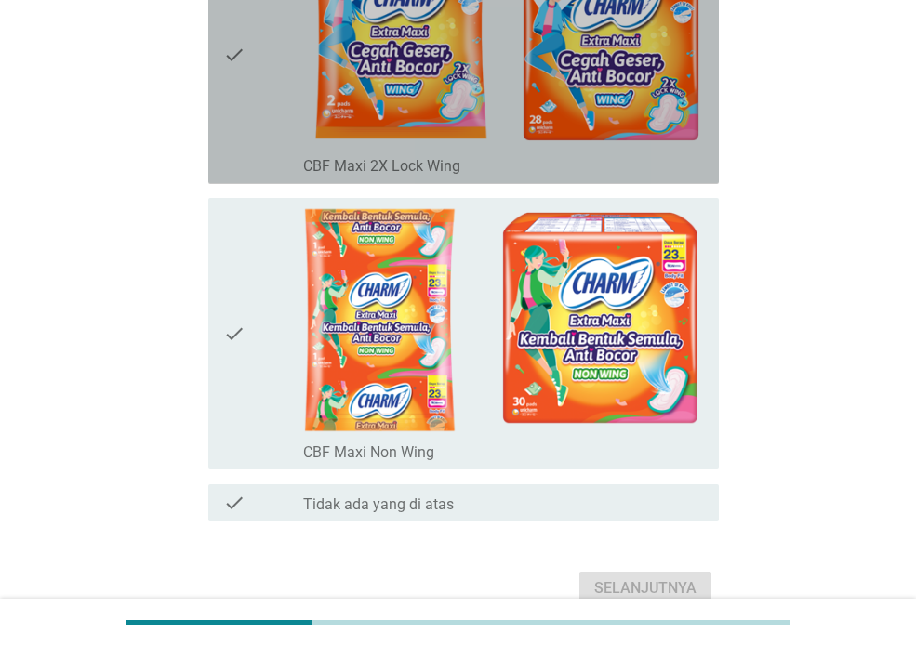
click at [222, 56] on div "check check_box_outline_blank CBF Maxi 2X Lock Wing" at bounding box center [463, 56] width 510 height 258
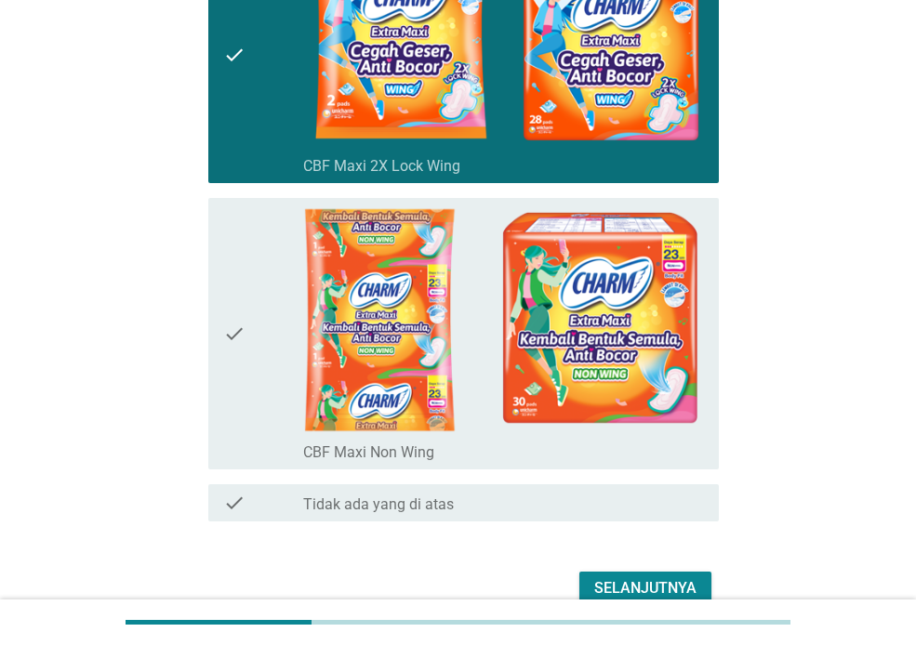
scroll to position [391, 0]
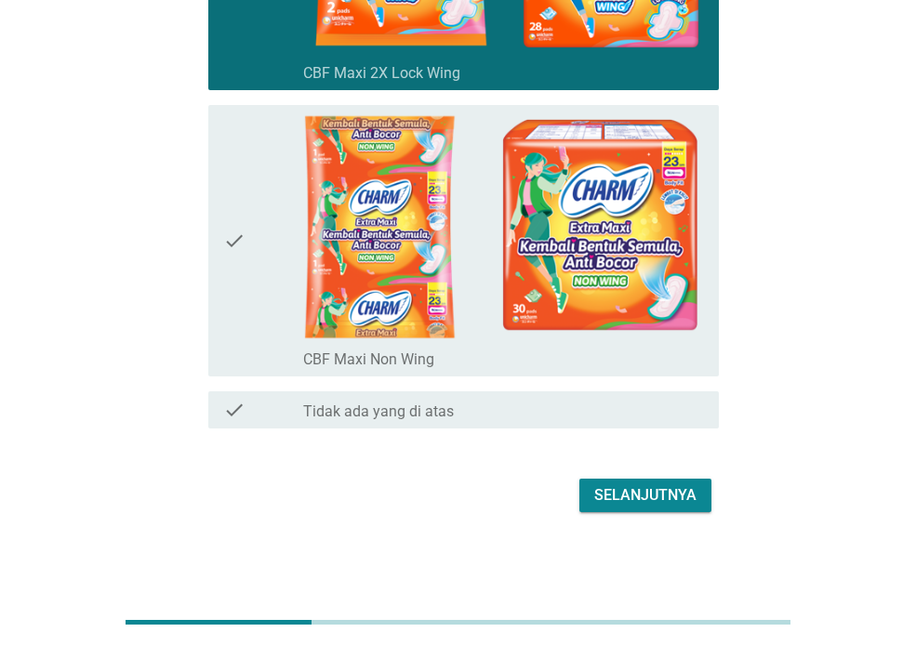
click at [679, 487] on div "Selanjutnya" at bounding box center [645, 495] width 102 height 22
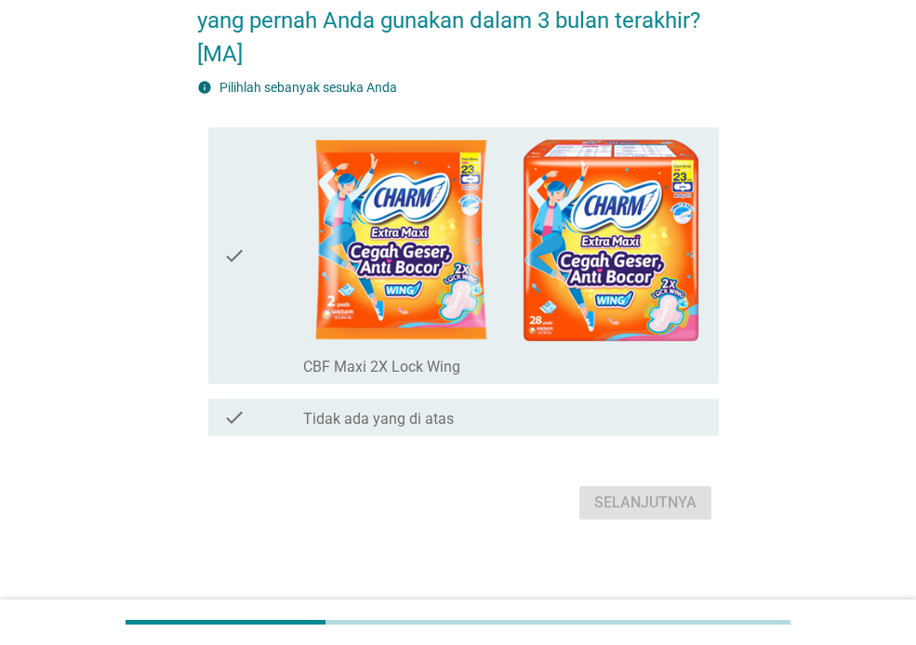
scroll to position [139, 0]
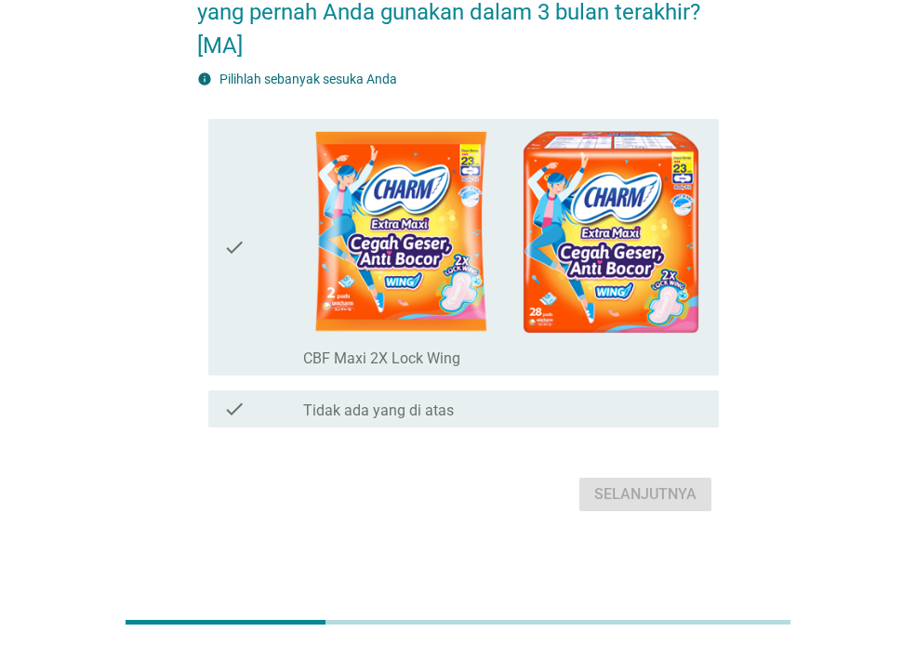
click at [433, 410] on label "Tidak ada yang di atas" at bounding box center [378, 411] width 151 height 19
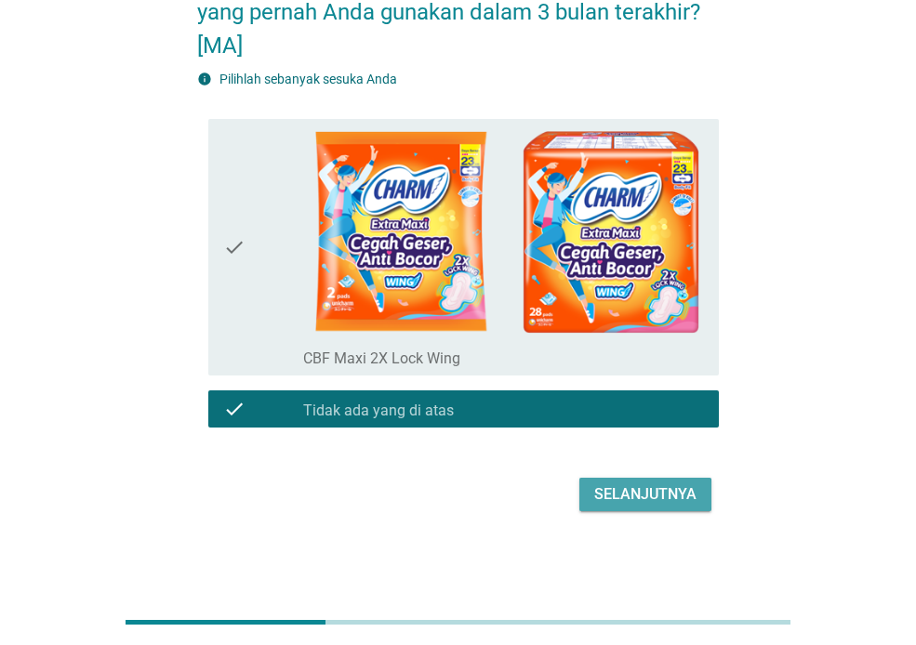
click at [659, 485] on div "Selanjutnya" at bounding box center [645, 494] width 102 height 22
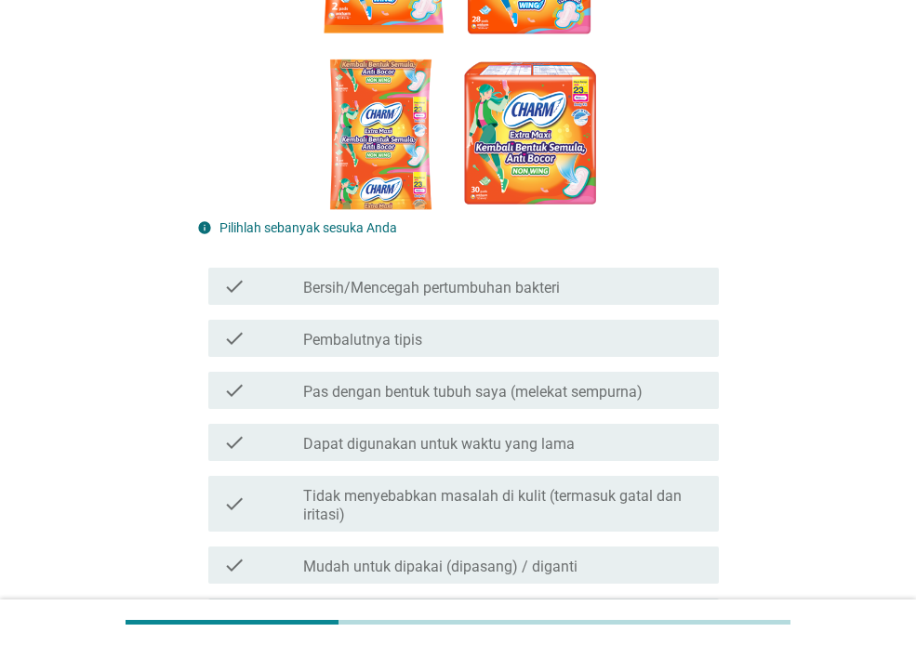
scroll to position [465, 0]
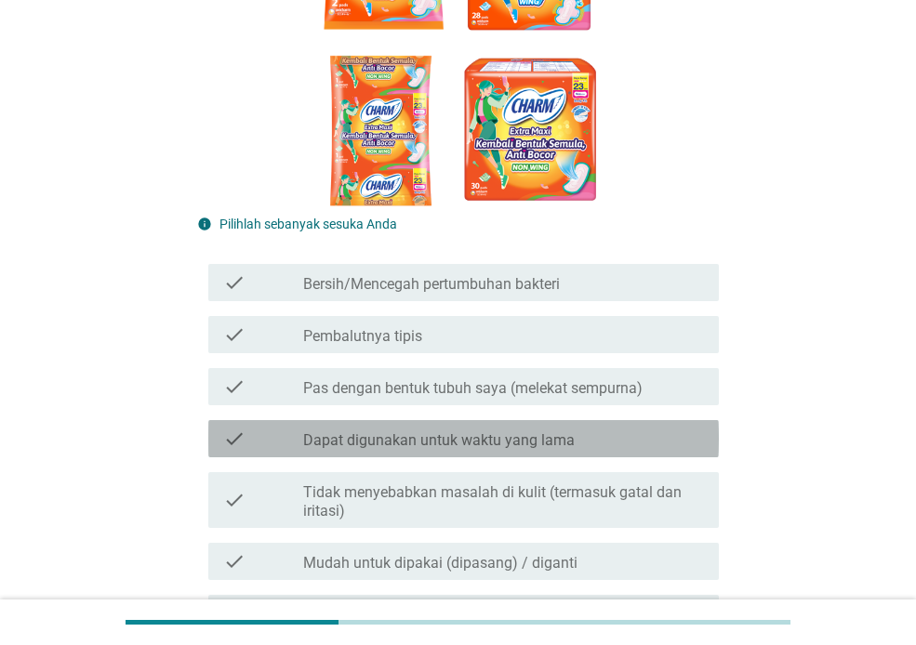
click at [527, 431] on label "Dapat digunakan untuk waktu yang lama" at bounding box center [438, 440] width 271 height 19
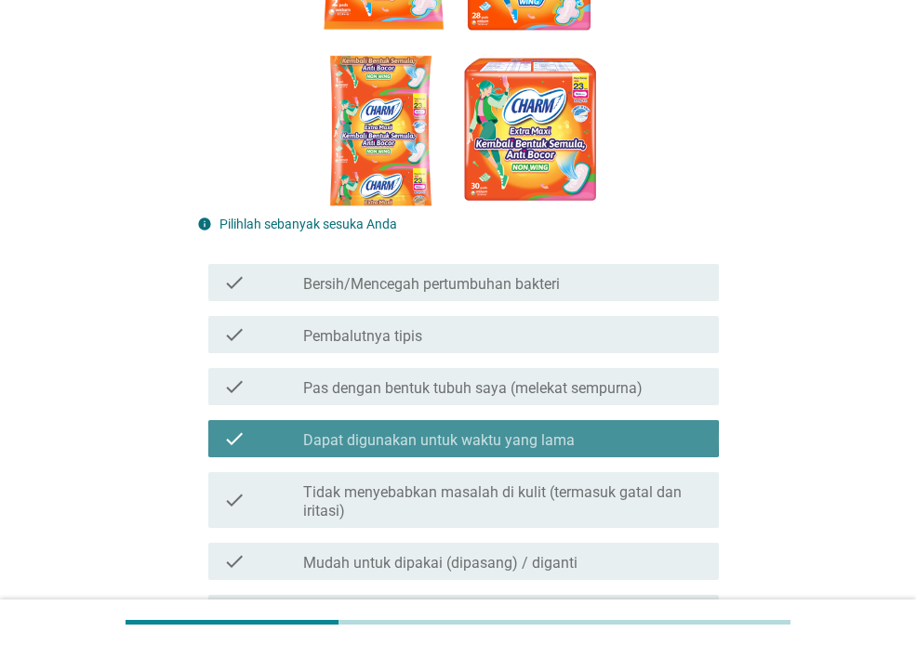
click at [527, 431] on label "Dapat digunakan untuk waktu yang lama" at bounding box center [438, 440] width 271 height 19
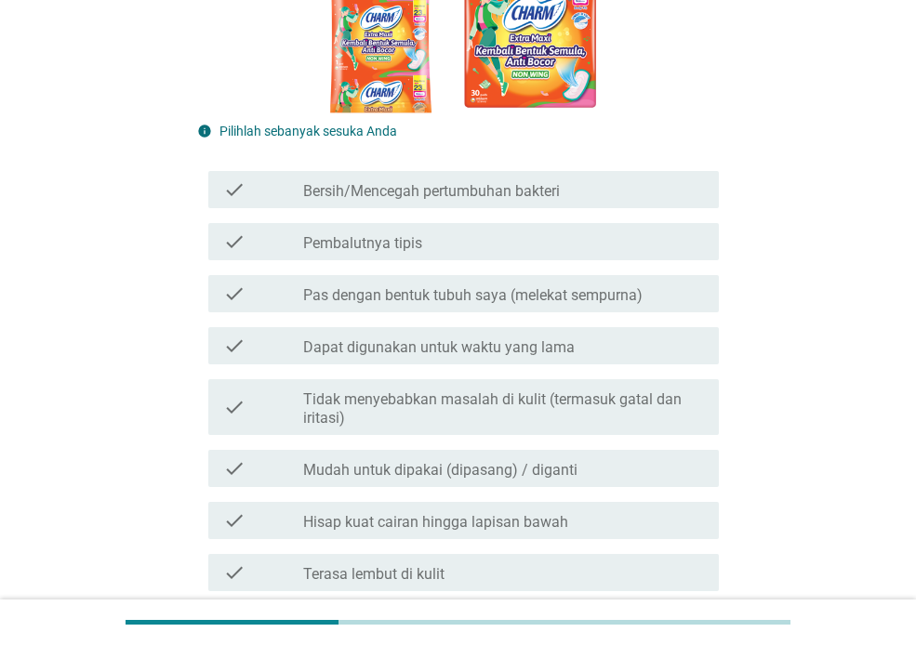
click at [500, 466] on label "Mudah untuk dipakai (dipasang) / diganti" at bounding box center [440, 470] width 274 height 19
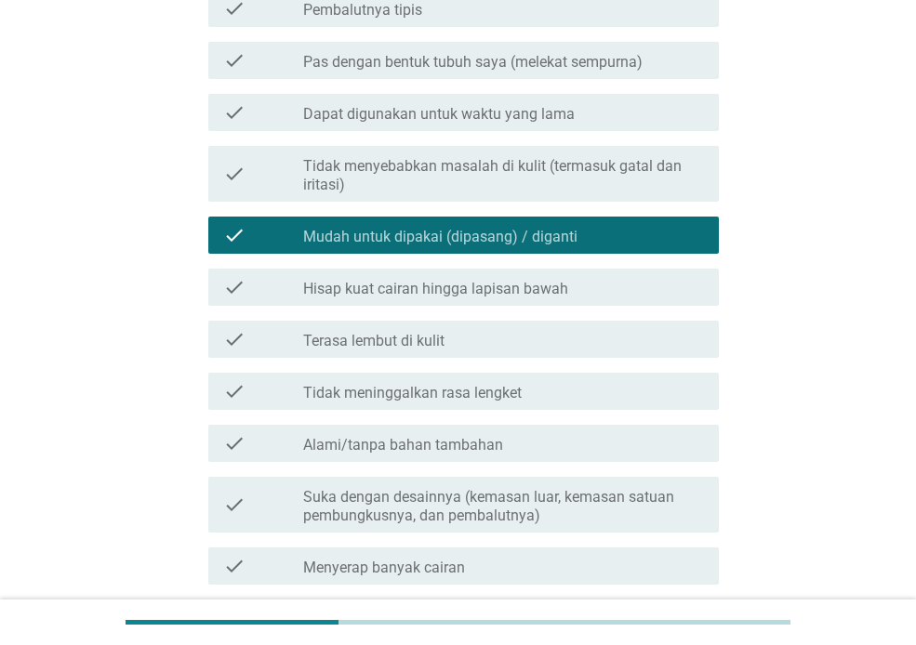
scroll to position [837, 0]
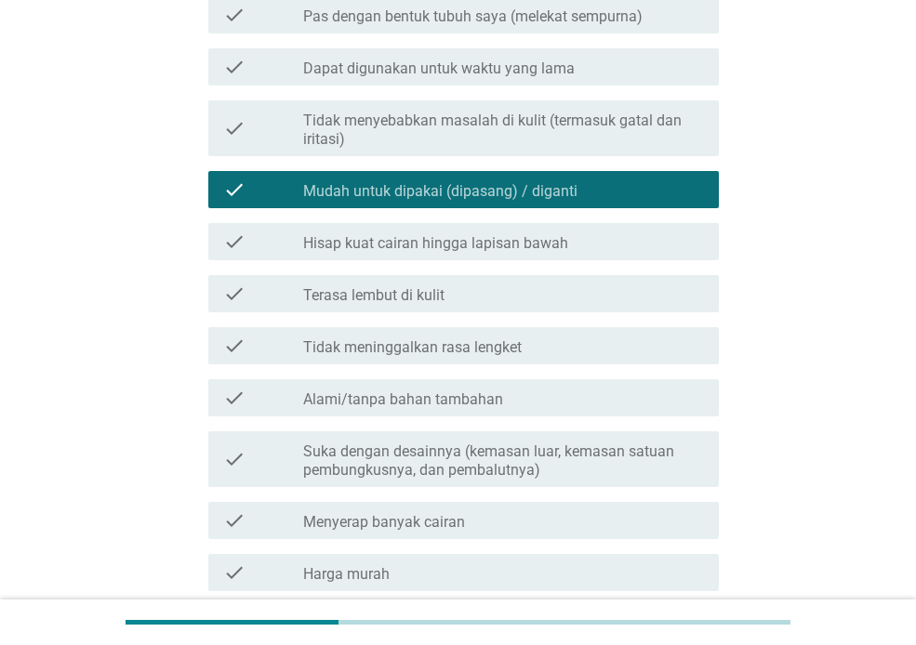
click at [534, 518] on div "check_box_outline_blank Menyerap banyak cairan" at bounding box center [503, 521] width 401 height 22
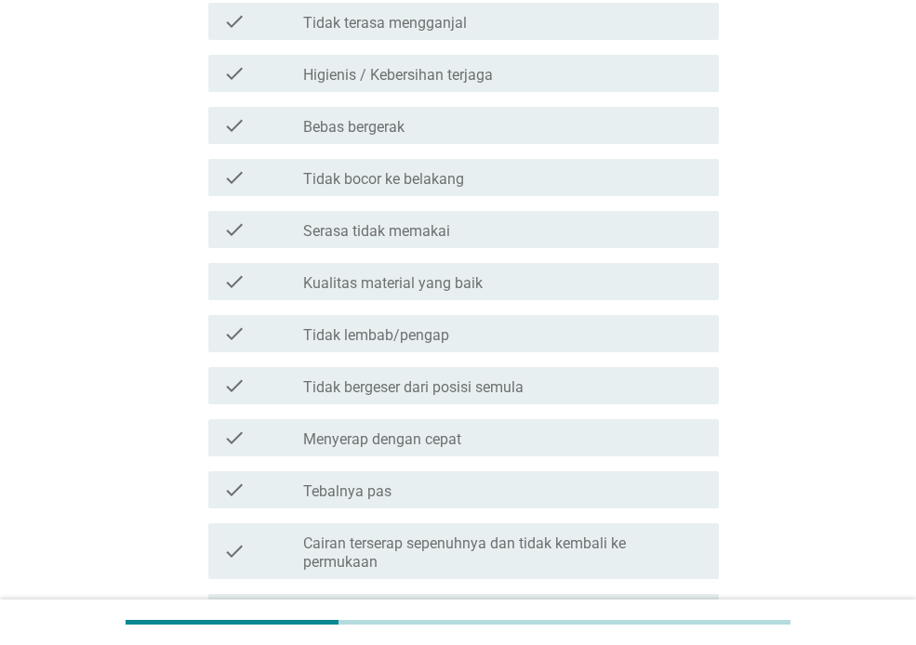
scroll to position [1923, 0]
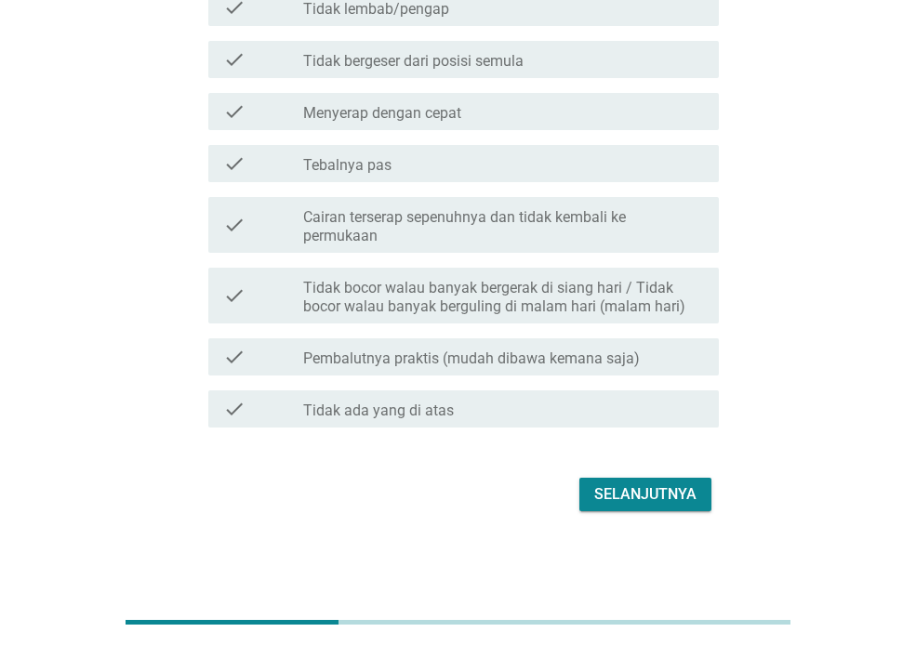
click at [641, 488] on div "Selanjutnya" at bounding box center [645, 494] width 102 height 22
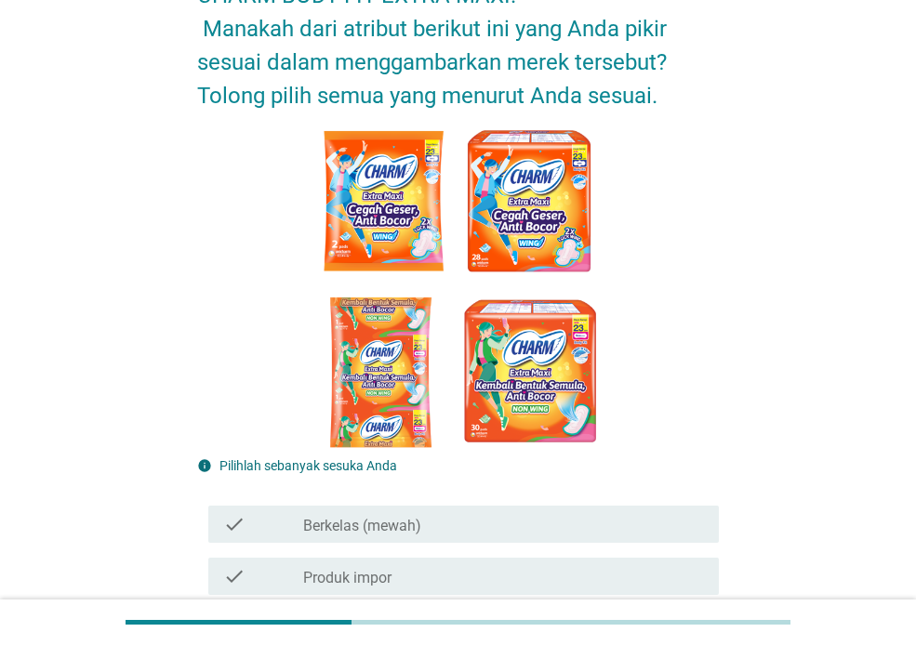
scroll to position [465, 0]
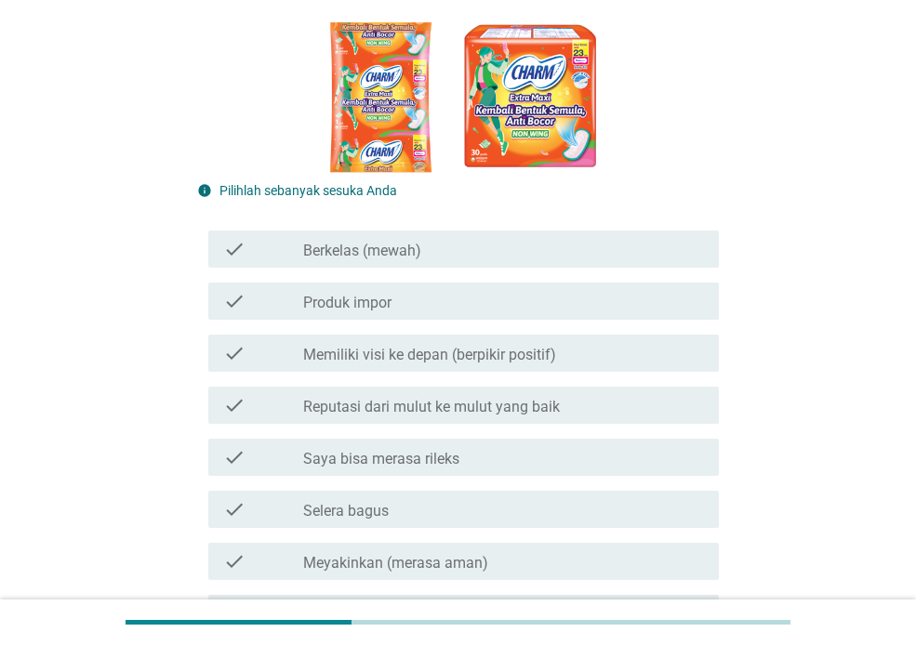
click at [511, 461] on div "check_box_outline_blank Saya bisa merasa rileks" at bounding box center [503, 457] width 401 height 22
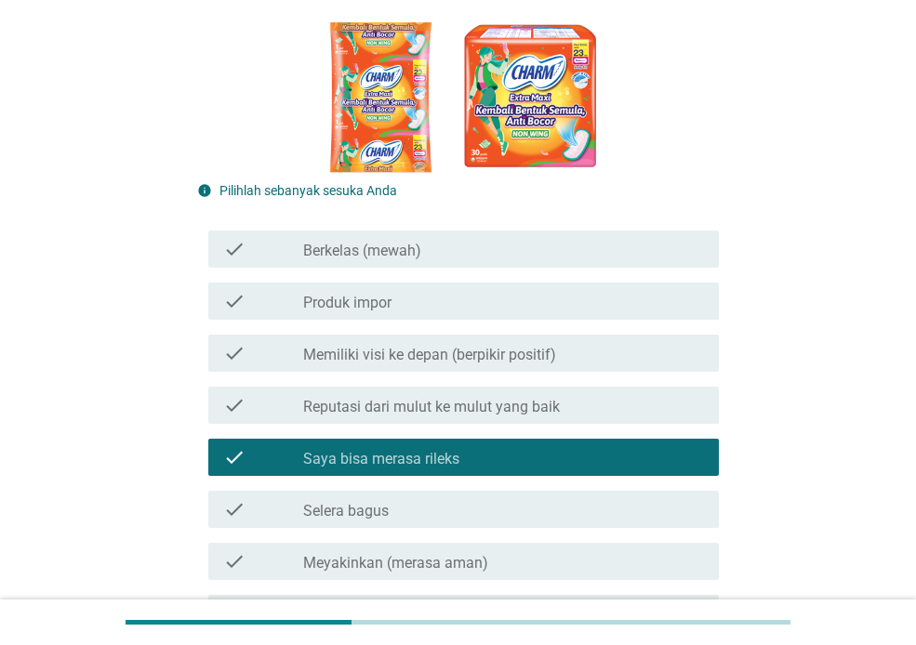
click at [549, 404] on label "Reputasi dari mulut ke mulut yang baik" at bounding box center [431, 407] width 257 height 19
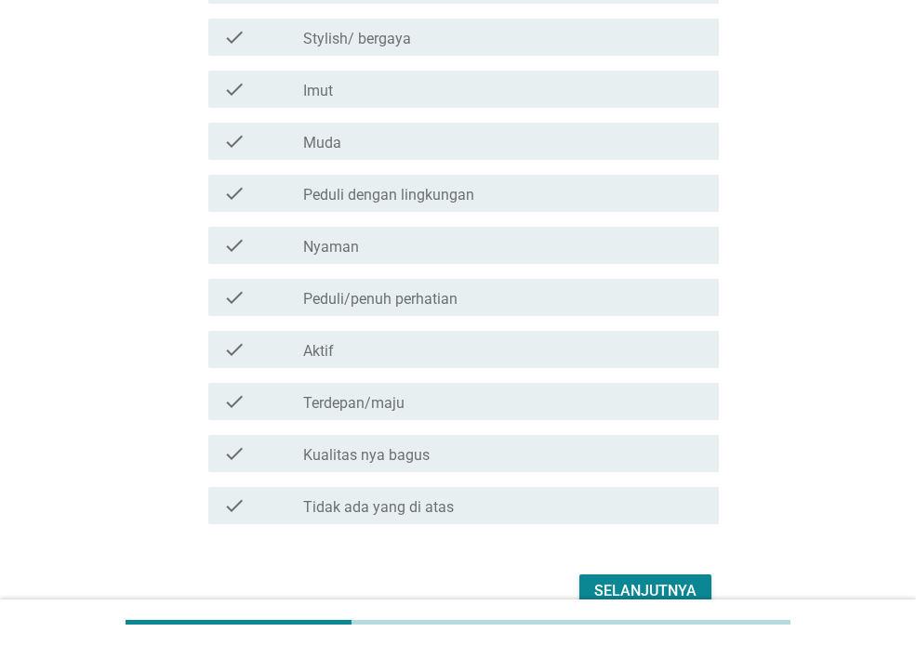
scroll to position [1346, 0]
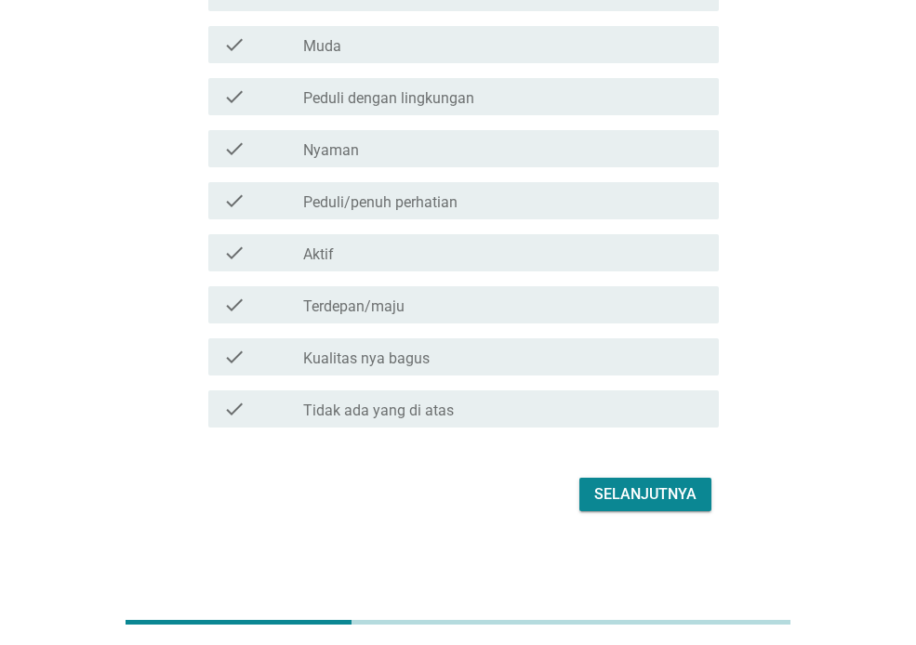
click at [677, 488] on div "Selanjutnya" at bounding box center [645, 494] width 102 height 22
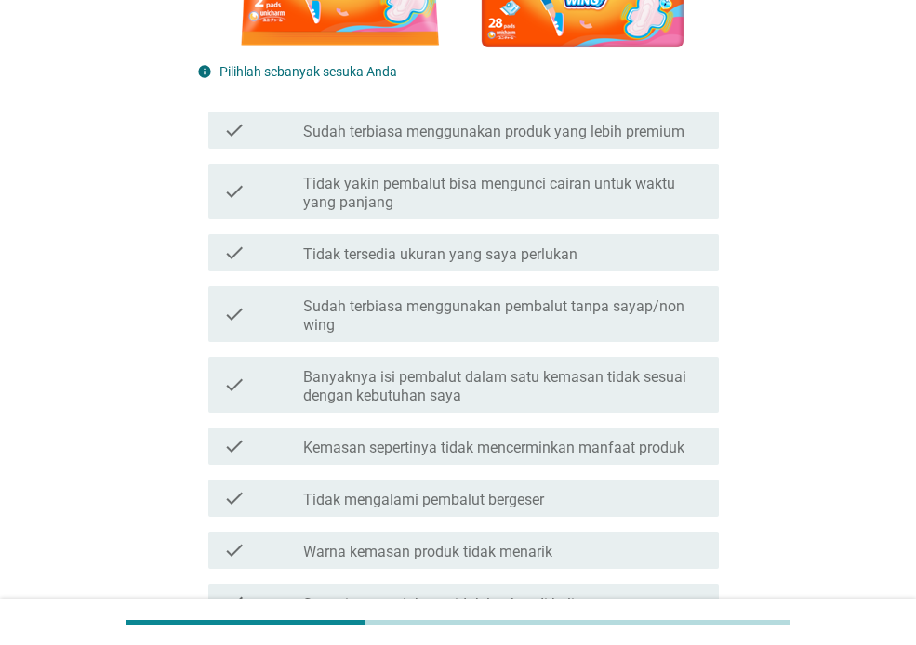
scroll to position [465, 0]
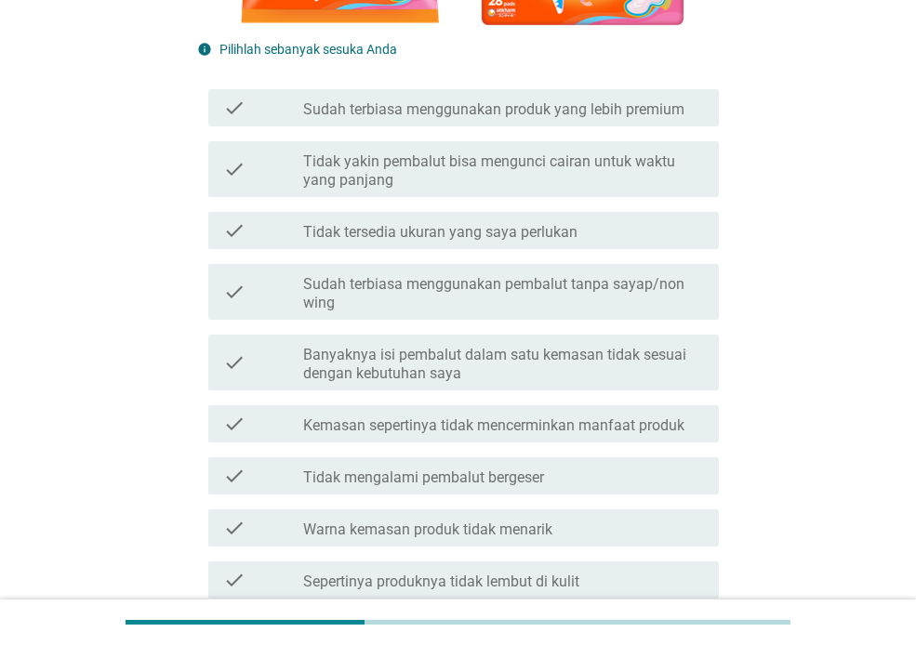
click at [547, 288] on label "Sudah terbiasa menggunakan pembalut tanpa sayap/non wing" at bounding box center [503, 293] width 401 height 37
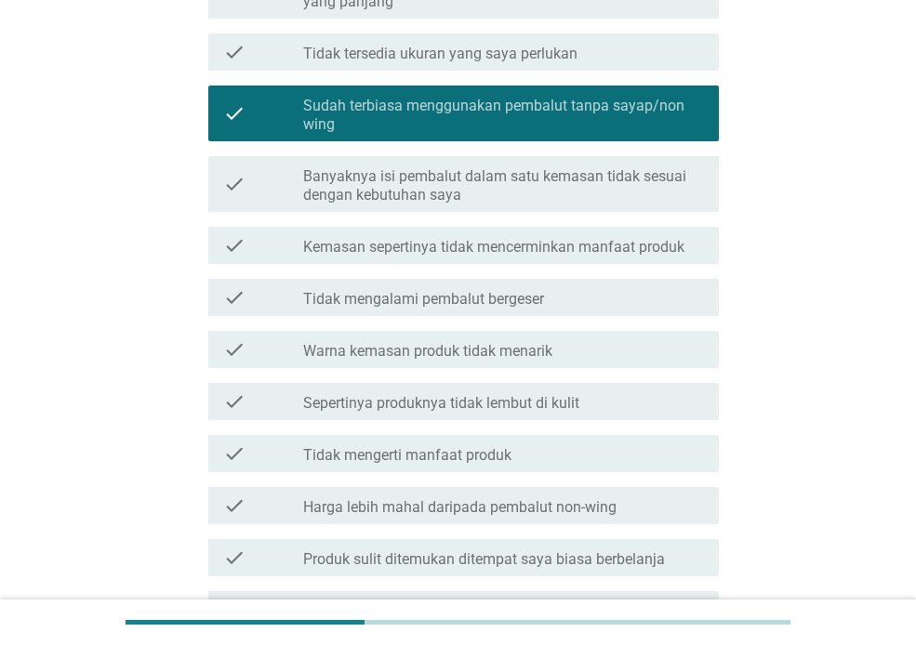
scroll to position [651, 0]
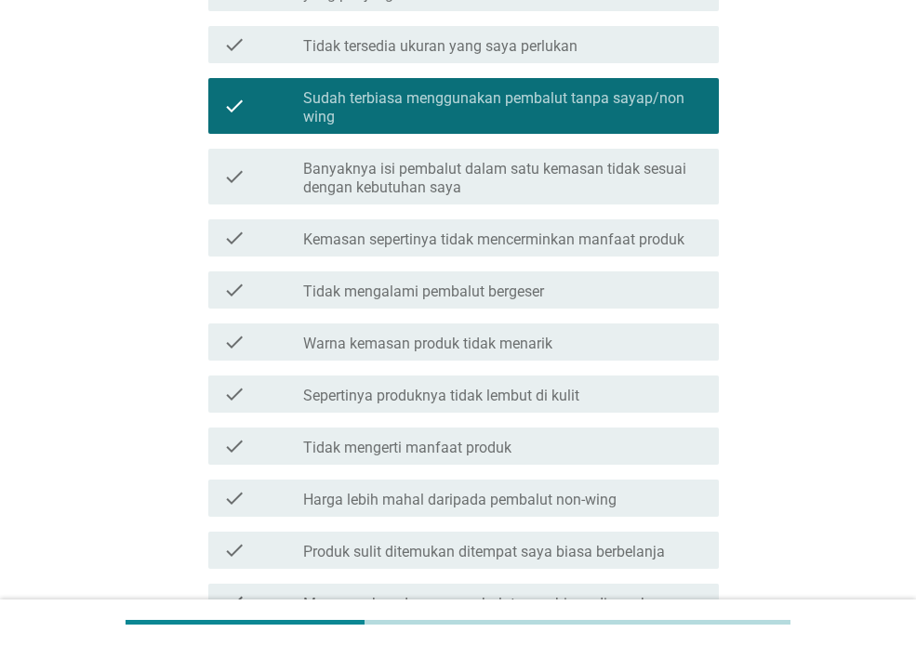
click at [564, 502] on label "Harga lebih mahal daripada pembalut non-wing" at bounding box center [459, 500] width 313 height 19
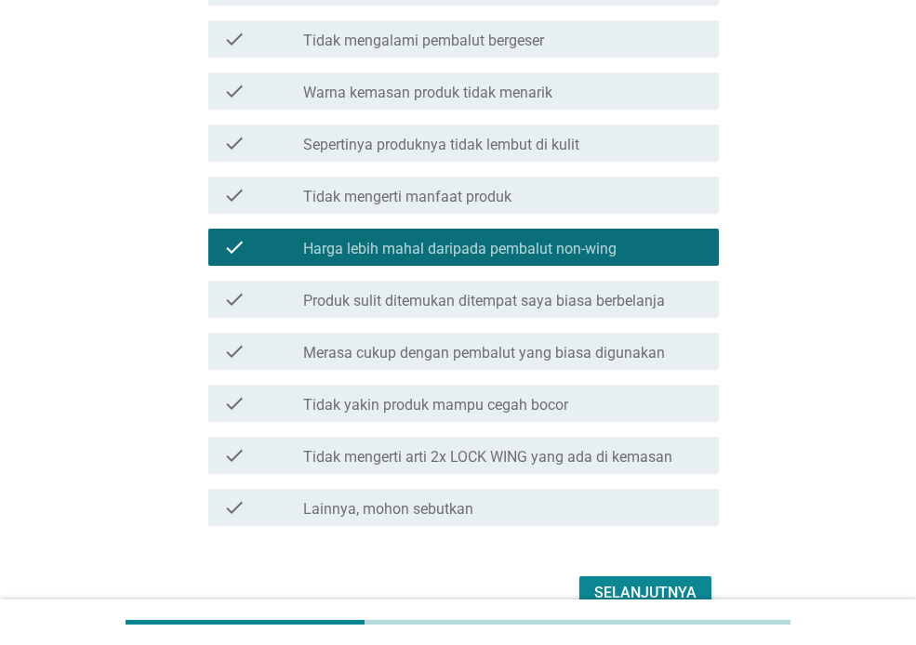
scroll to position [930, 0]
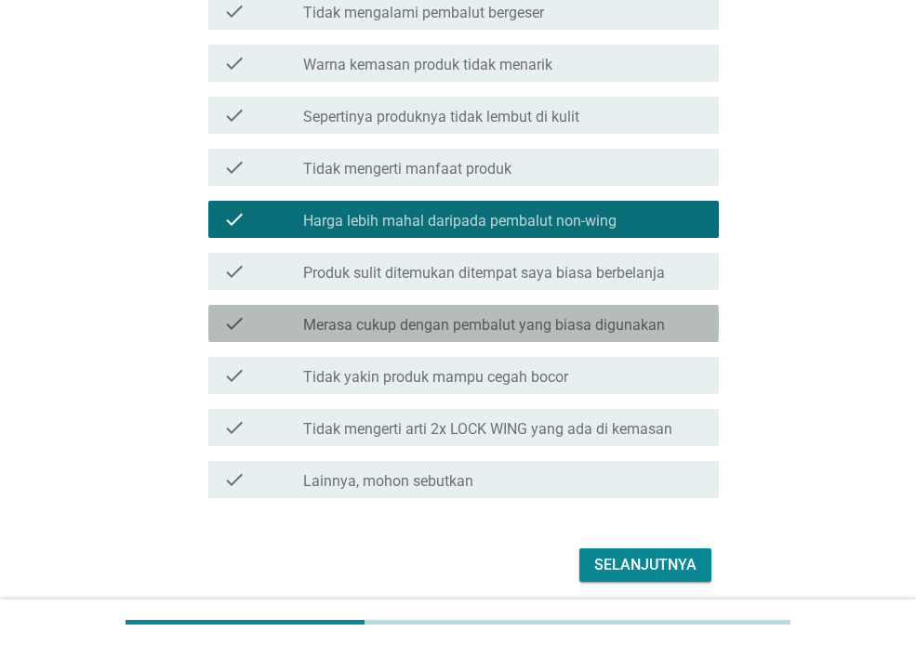
click at [626, 328] on label "Merasa cukup dengan pembalut yang biasa digunakan" at bounding box center [484, 325] width 362 height 19
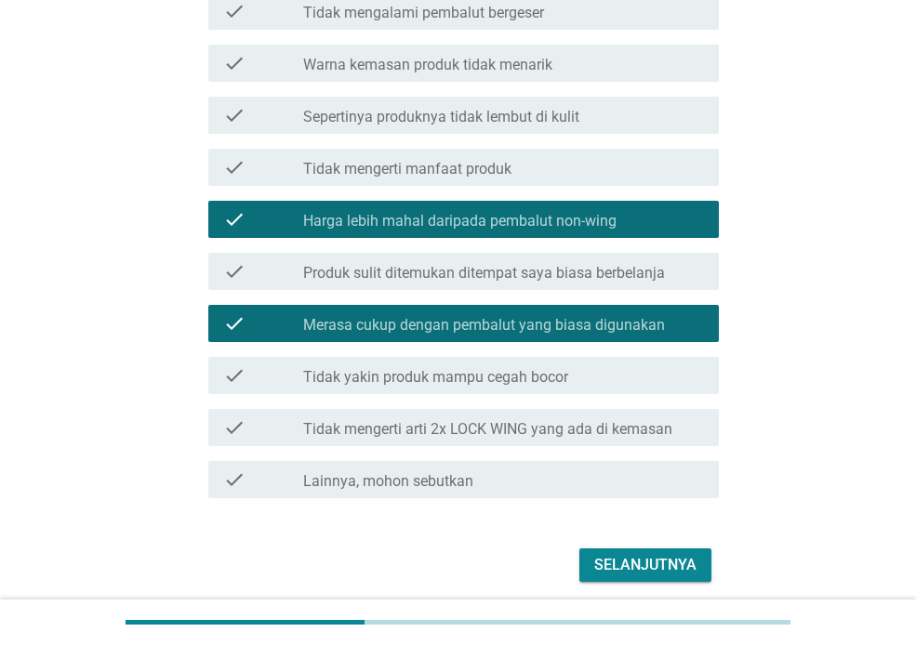
click at [652, 567] on div "Selanjutnya" at bounding box center [645, 565] width 102 height 22
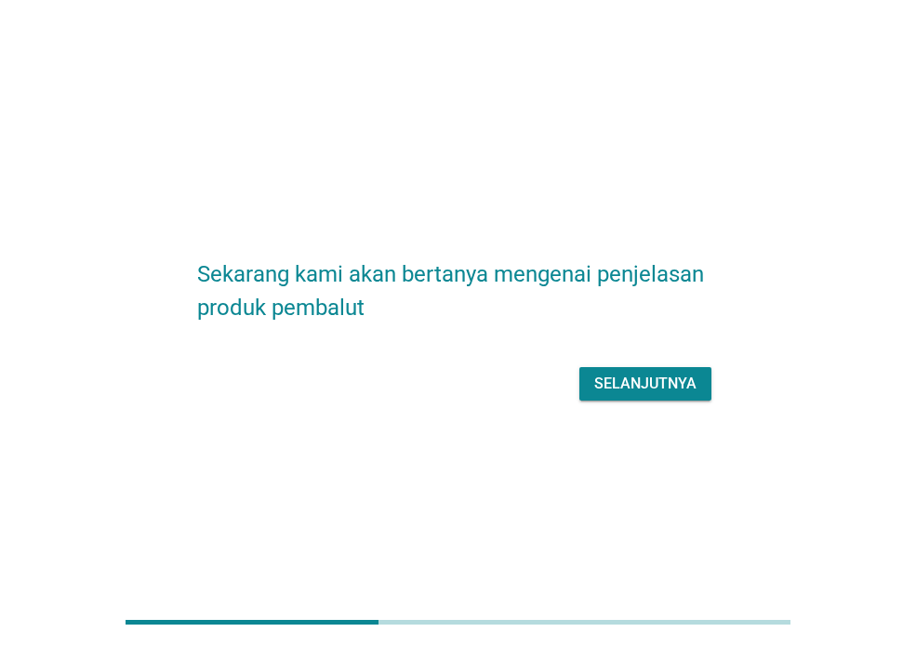
click at [682, 346] on form "Sekarang kami akan bertanya mengenai penjelasan produk pembalut Selanjutnya" at bounding box center [458, 322] width 522 height 167
click at [675, 383] on div "Selanjutnya" at bounding box center [645, 384] width 102 height 22
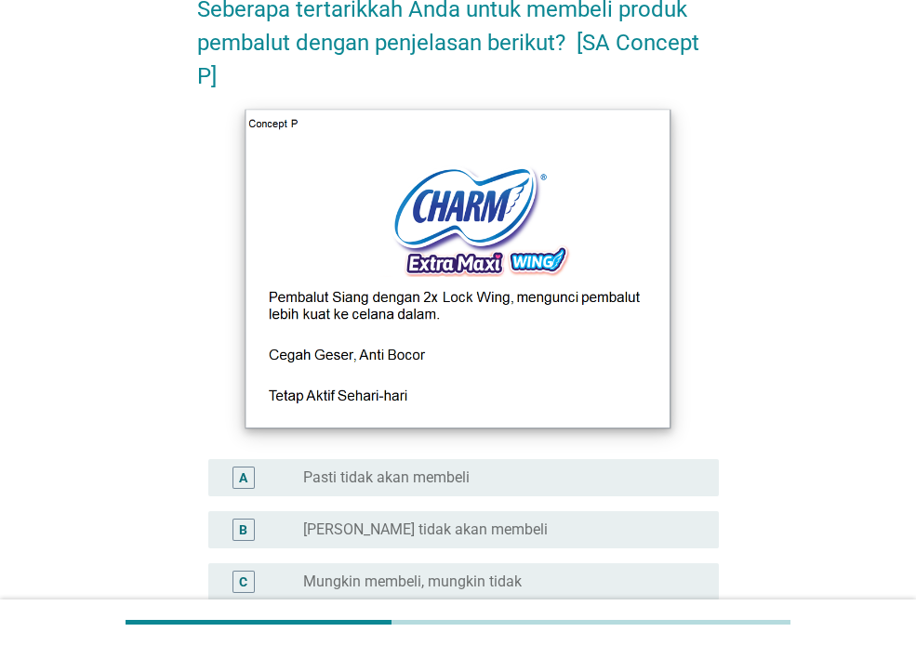
scroll to position [279, 0]
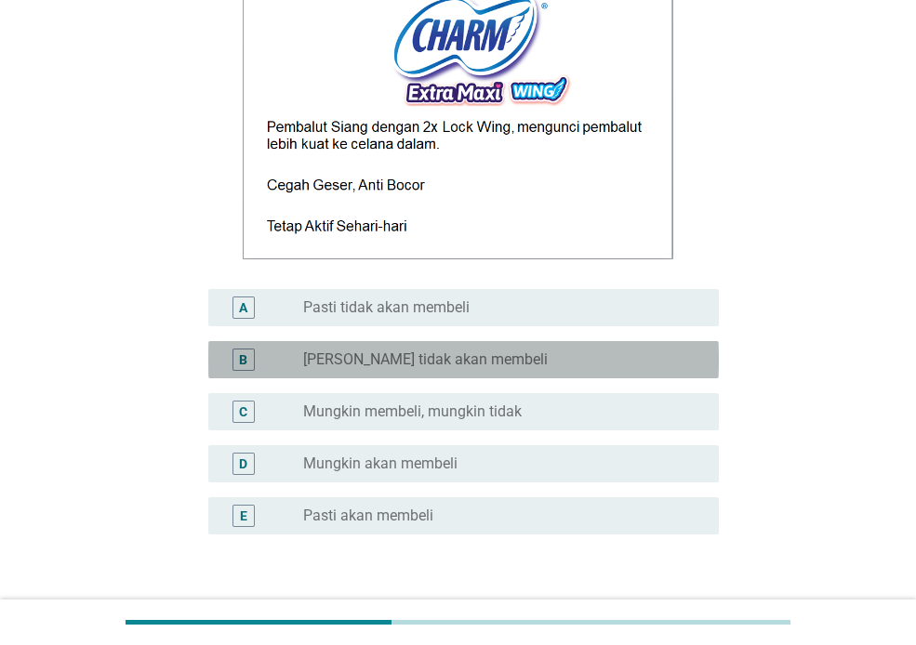
click at [456, 355] on label "[PERSON_NAME] tidak akan membeli" at bounding box center [425, 360] width 245 height 19
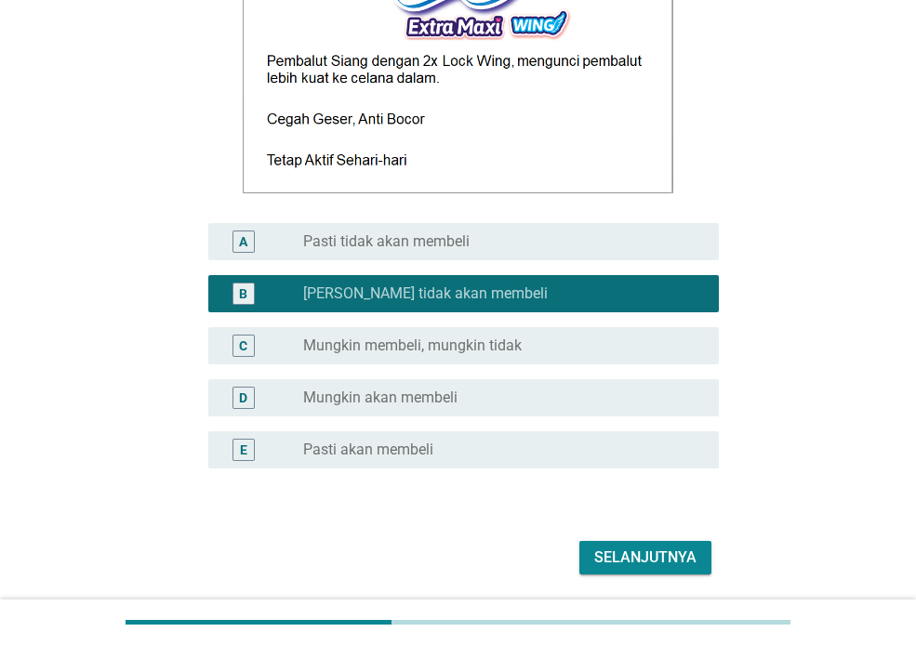
scroll to position [408, 0]
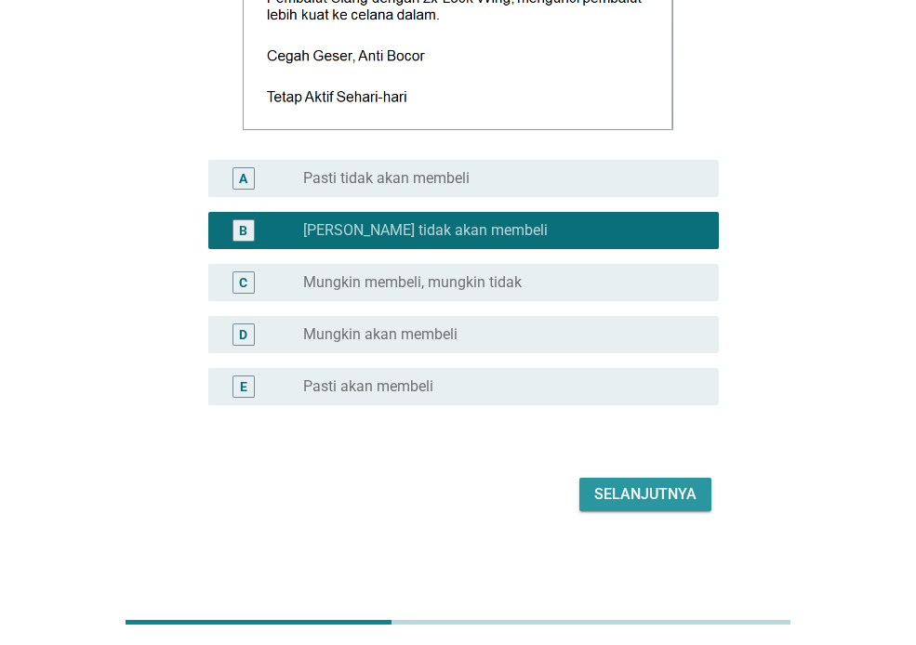
click at [624, 498] on div "Selanjutnya" at bounding box center [645, 494] width 102 height 22
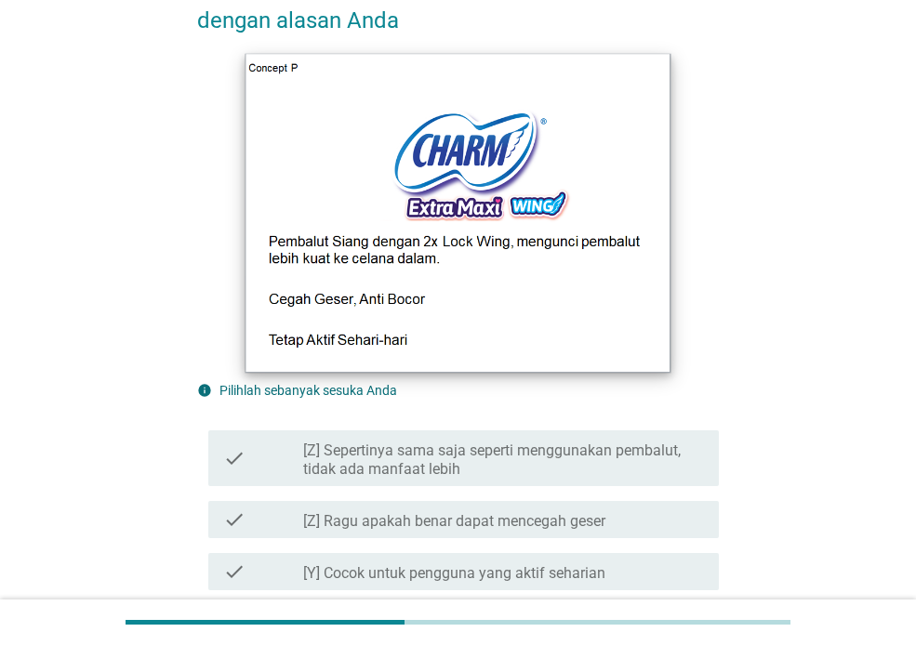
scroll to position [651, 0]
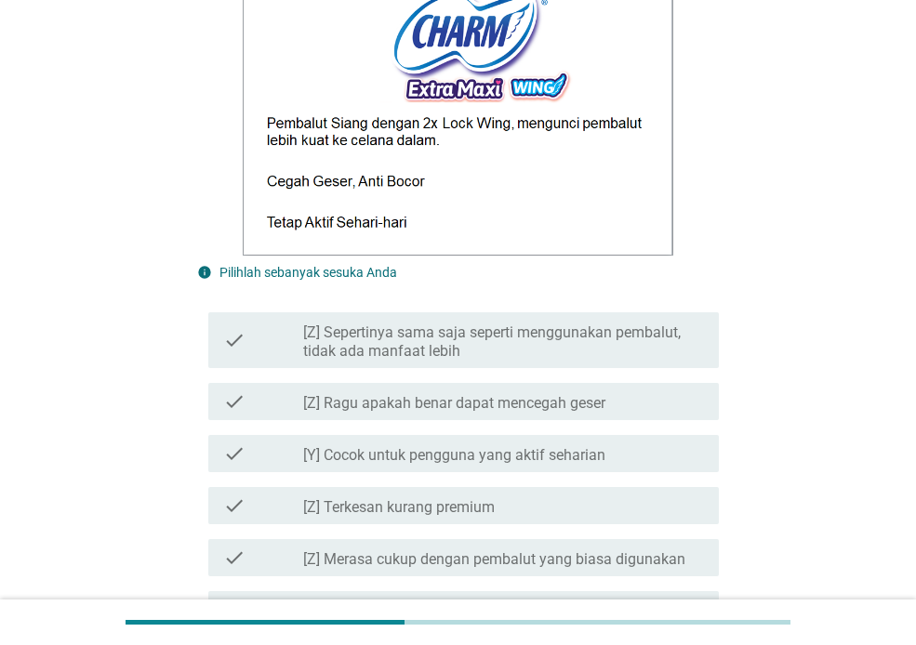
click at [416, 413] on label "[Z] Ragu apakah benar dapat mencegah geser" at bounding box center [454, 403] width 302 height 19
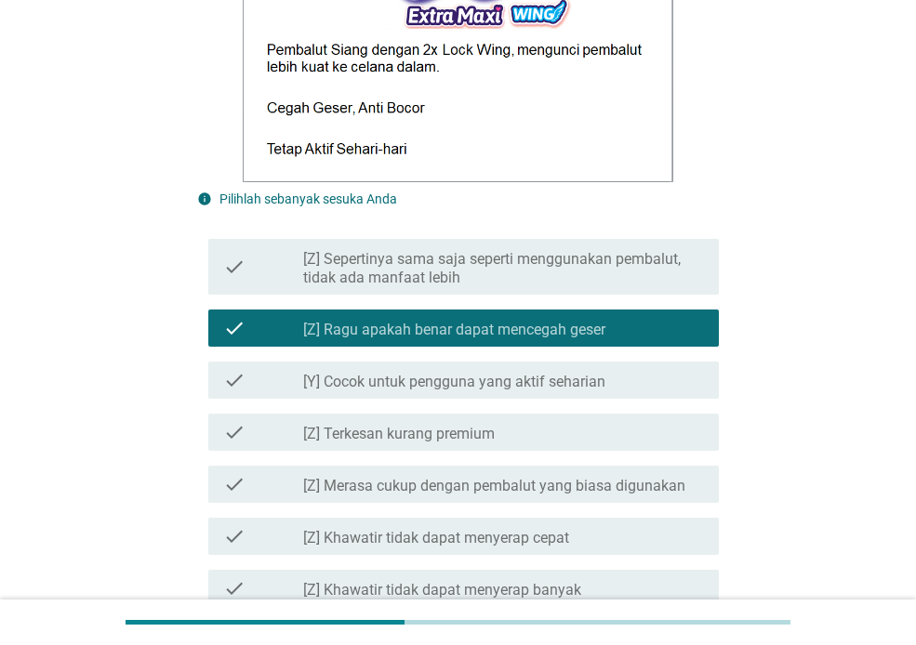
scroll to position [837, 0]
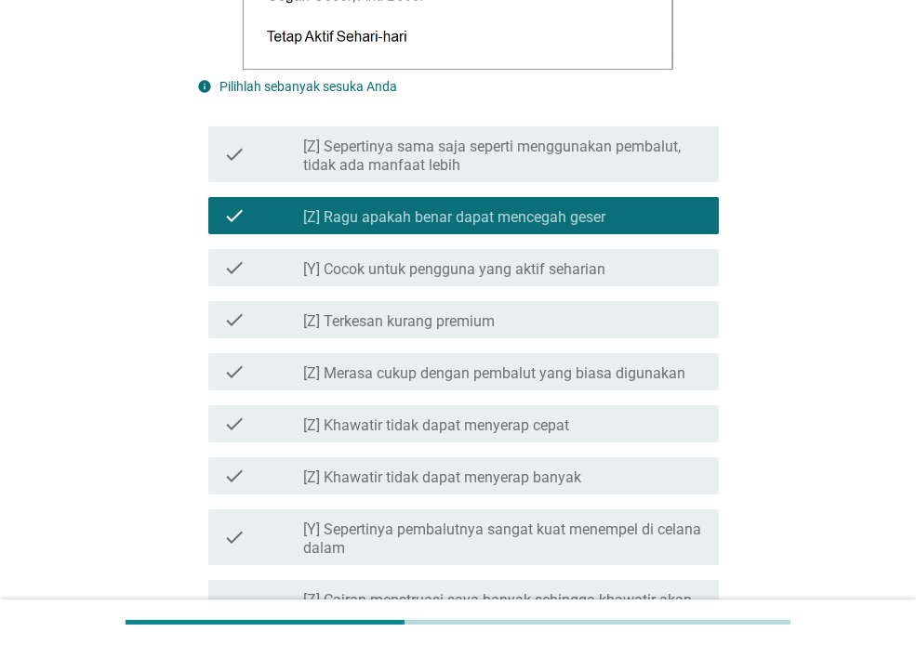
click at [483, 328] on label "[Z] Terkesan kurang premium" at bounding box center [399, 321] width 192 height 19
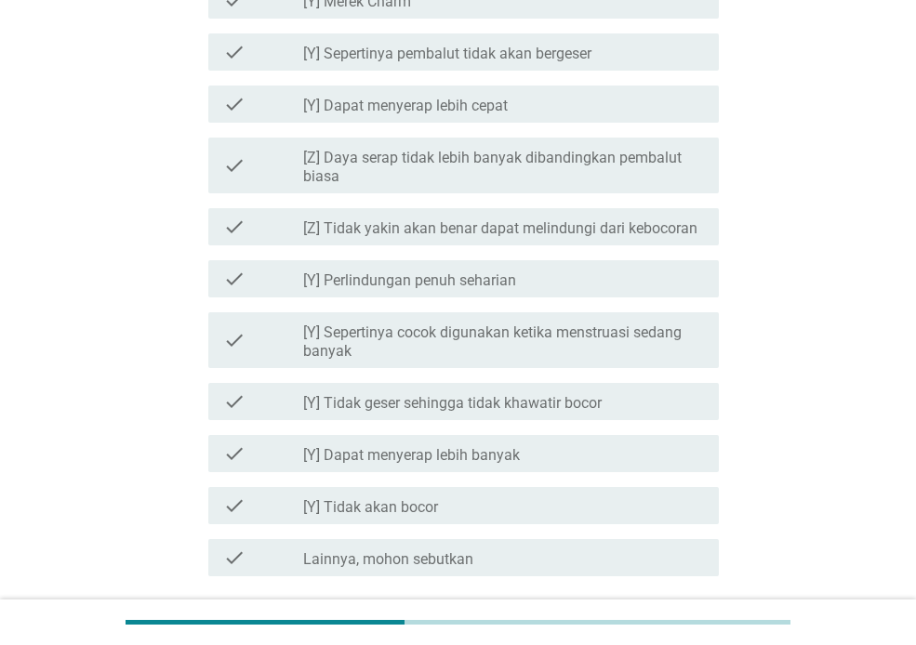
scroll to position [2090, 0]
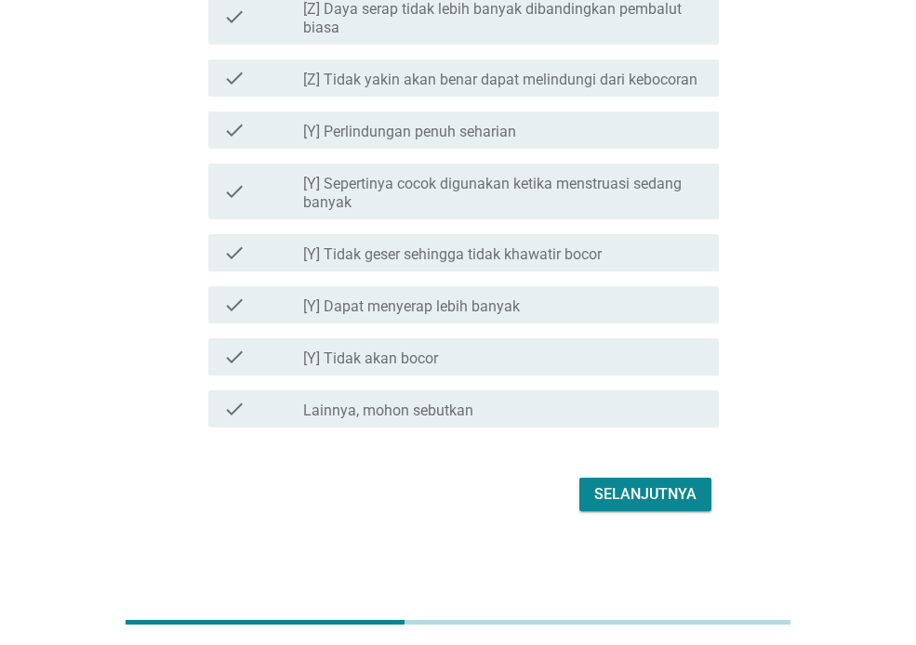
click at [603, 492] on div "Selanjutnya" at bounding box center [645, 494] width 102 height 22
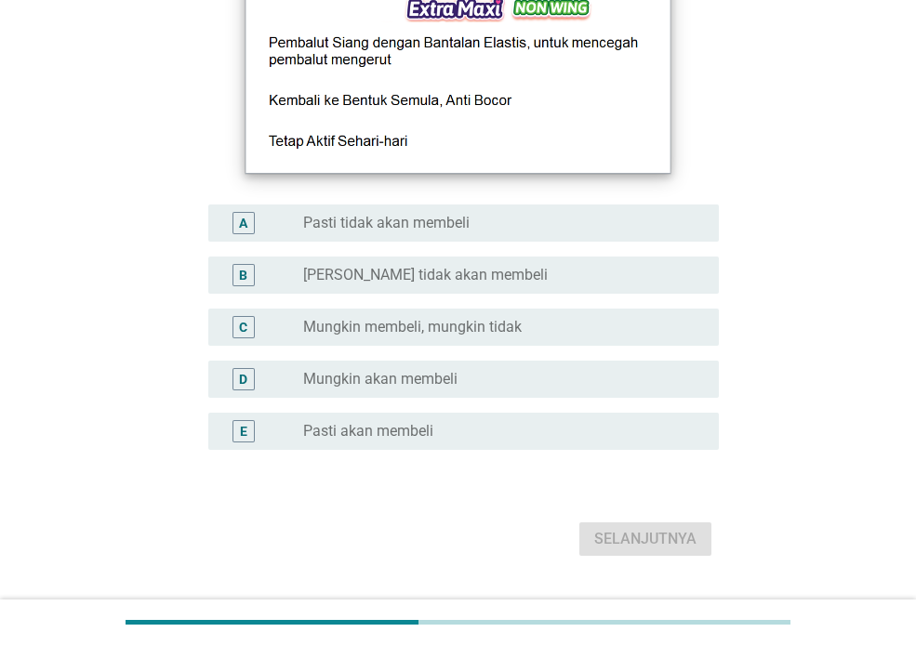
scroll to position [372, 0]
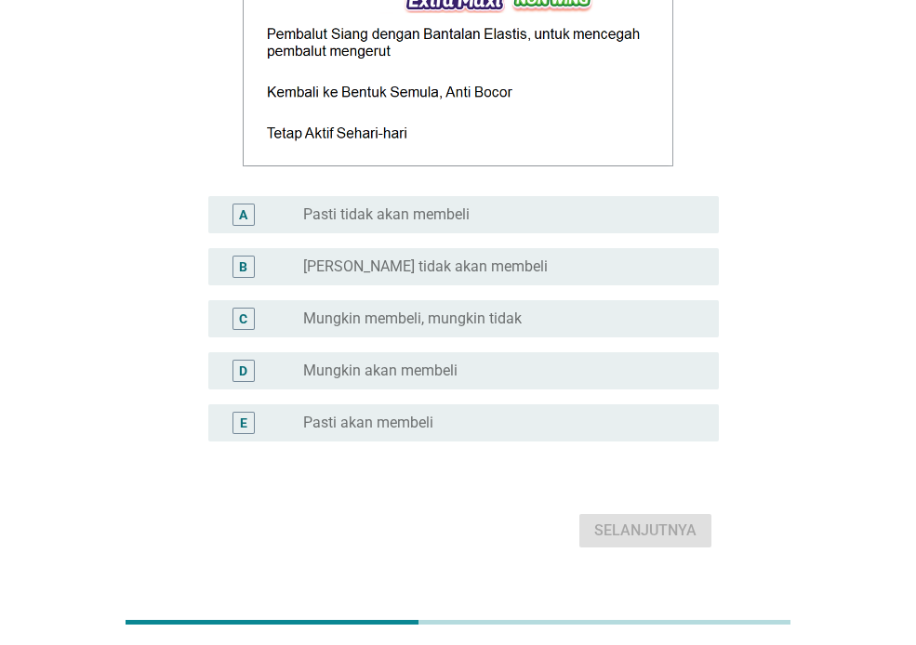
click at [474, 322] on label "Mungkin membeli, mungkin tidak" at bounding box center [412, 319] width 218 height 19
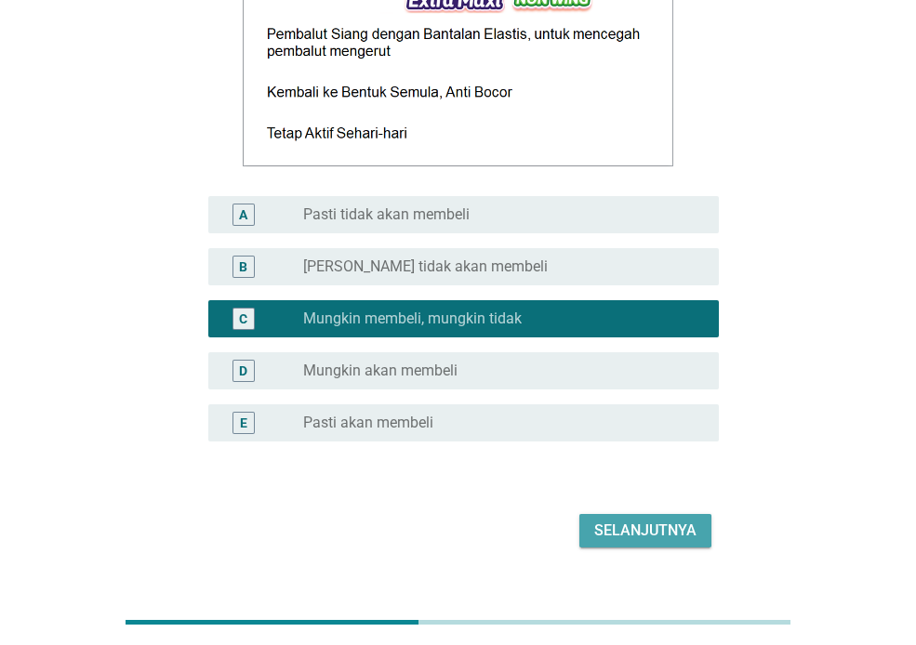
click at [605, 522] on div "Selanjutnya" at bounding box center [645, 531] width 102 height 22
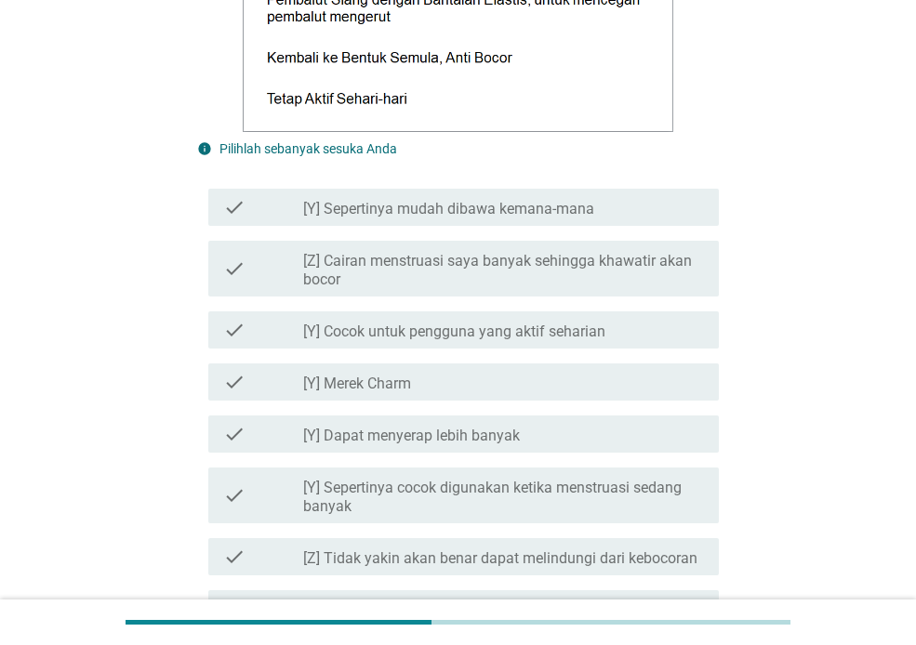
scroll to position [930, 0]
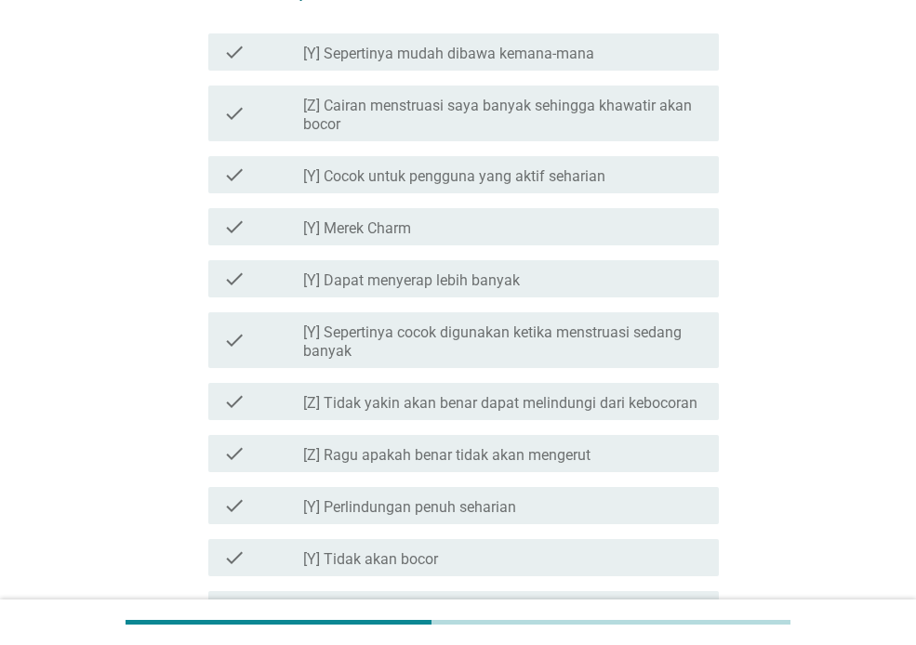
click at [496, 179] on label "[Y] Cocok untuk pengguna yang aktif seharian" at bounding box center [454, 176] width 302 height 19
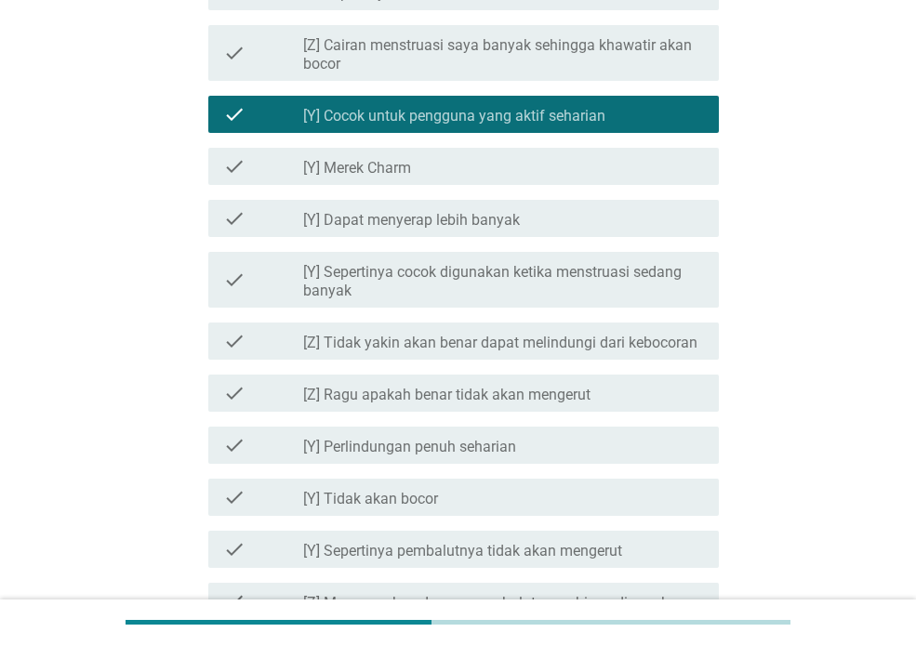
scroll to position [1023, 0]
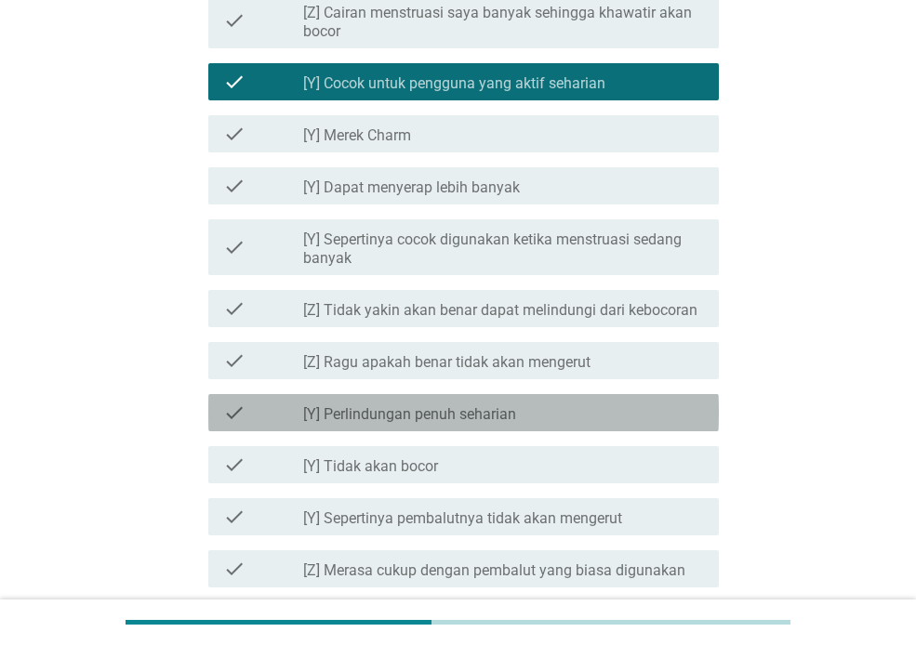
click at [552, 410] on div "check_box_outline_blank [Y] Perlindungan penuh seharian" at bounding box center [503, 413] width 401 height 22
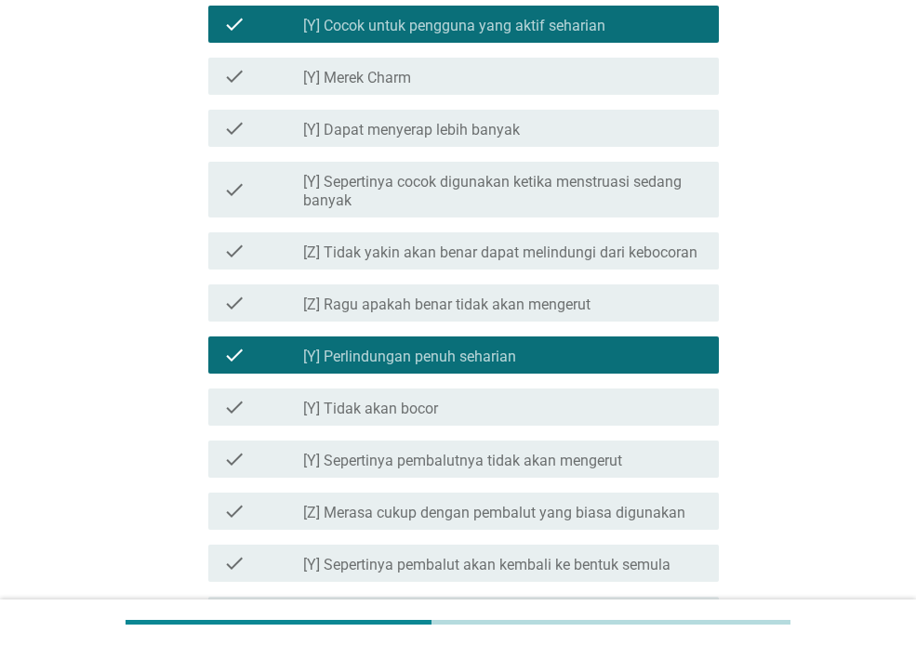
scroll to position [1209, 0]
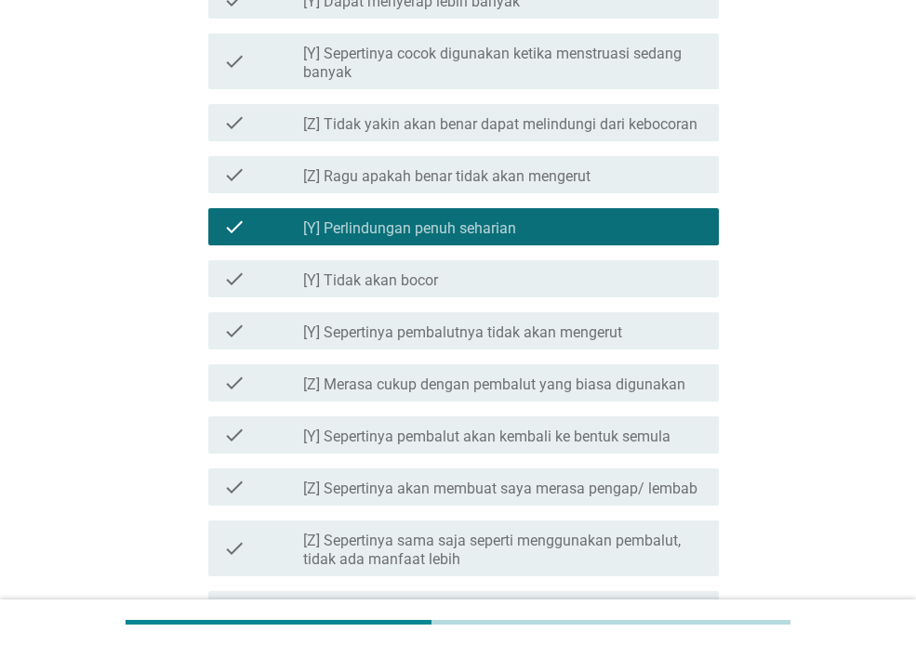
click at [593, 339] on label "[Y] Sepertinya pembalutnya tidak akan mengerut" at bounding box center [462, 333] width 319 height 19
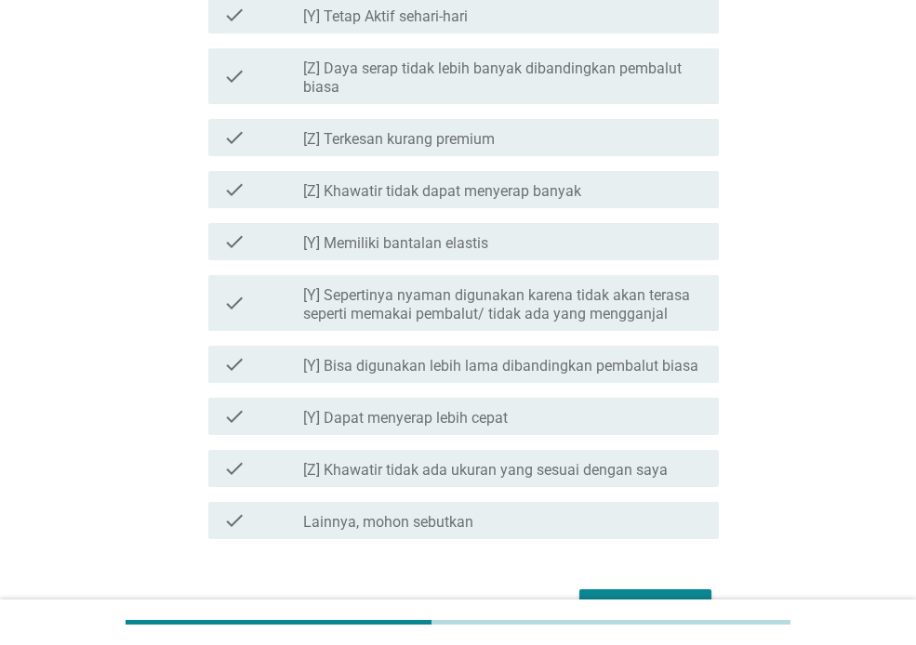
scroll to position [2071, 0]
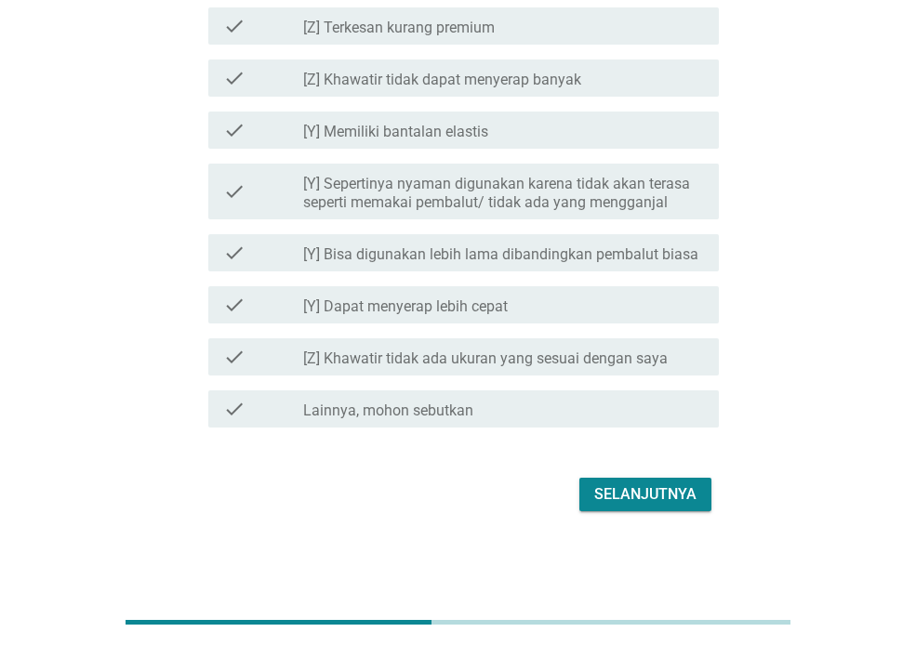
click at [651, 484] on div "Selanjutnya" at bounding box center [645, 494] width 102 height 22
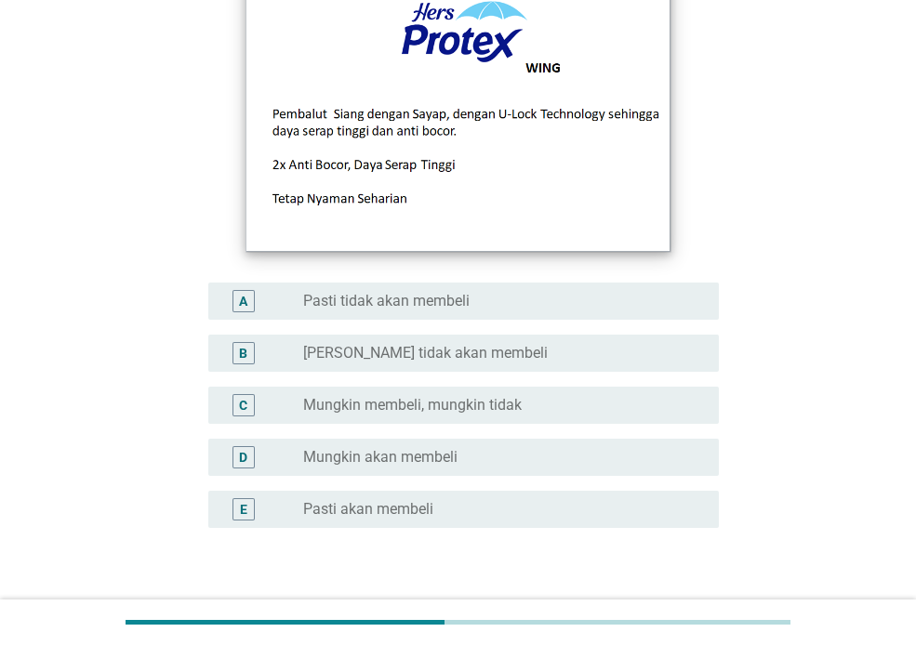
scroll to position [279, 0]
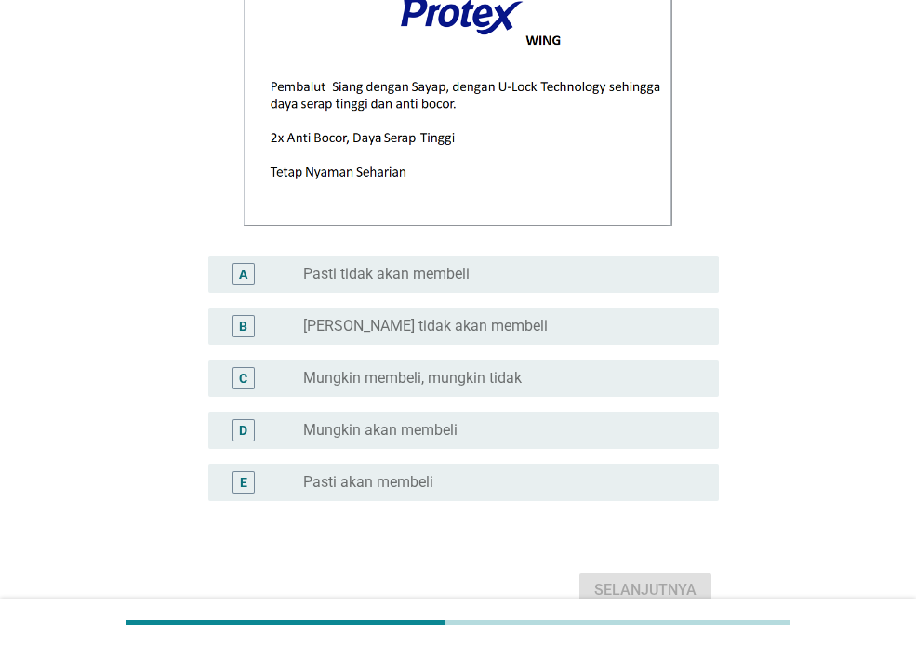
click at [485, 380] on label "Mungkin membeli, mungkin tidak" at bounding box center [412, 378] width 218 height 19
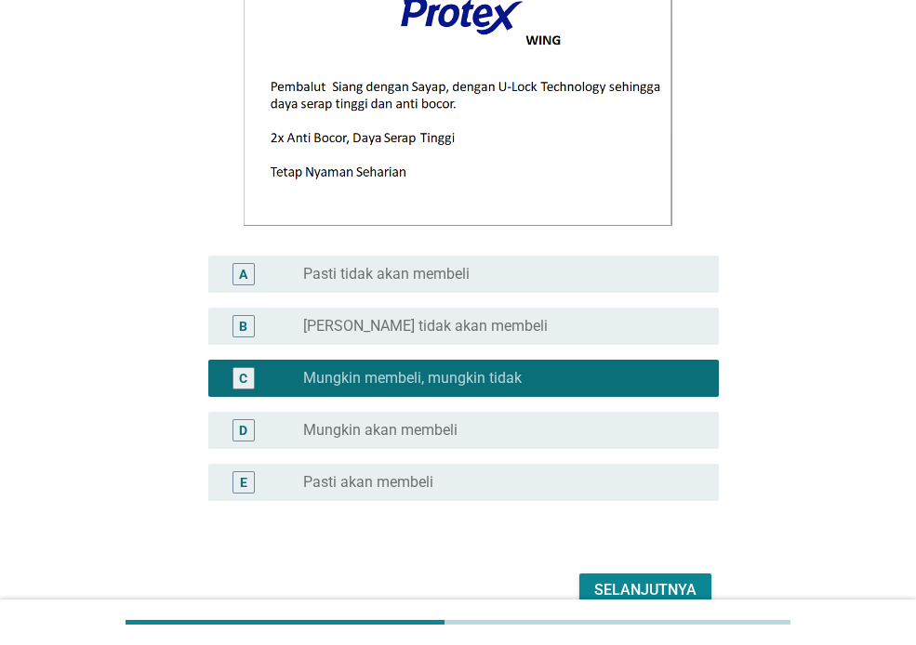
click at [609, 576] on button "Selanjutnya" at bounding box center [645, 590] width 132 height 33
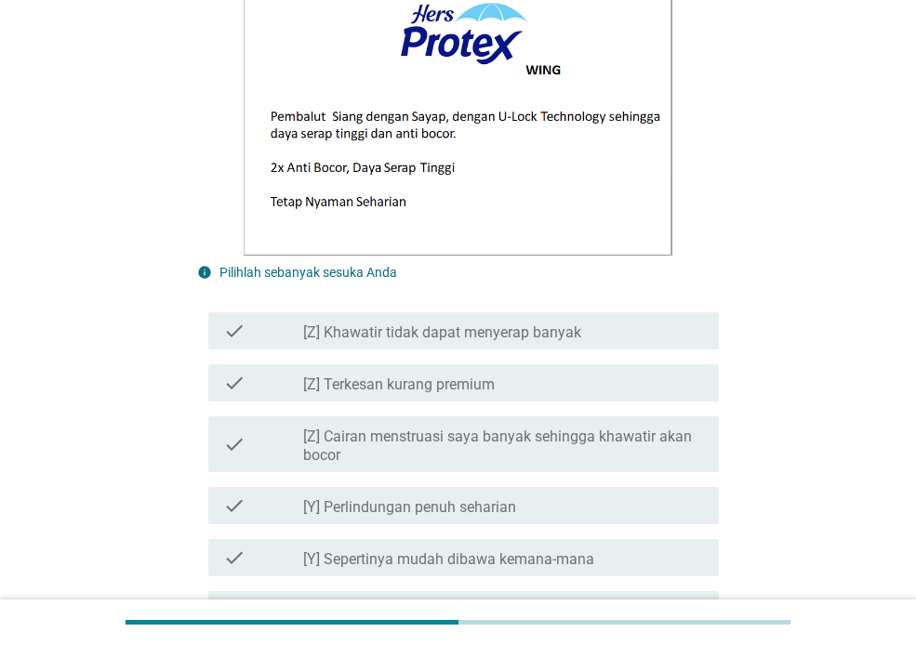
scroll to position [744, 0]
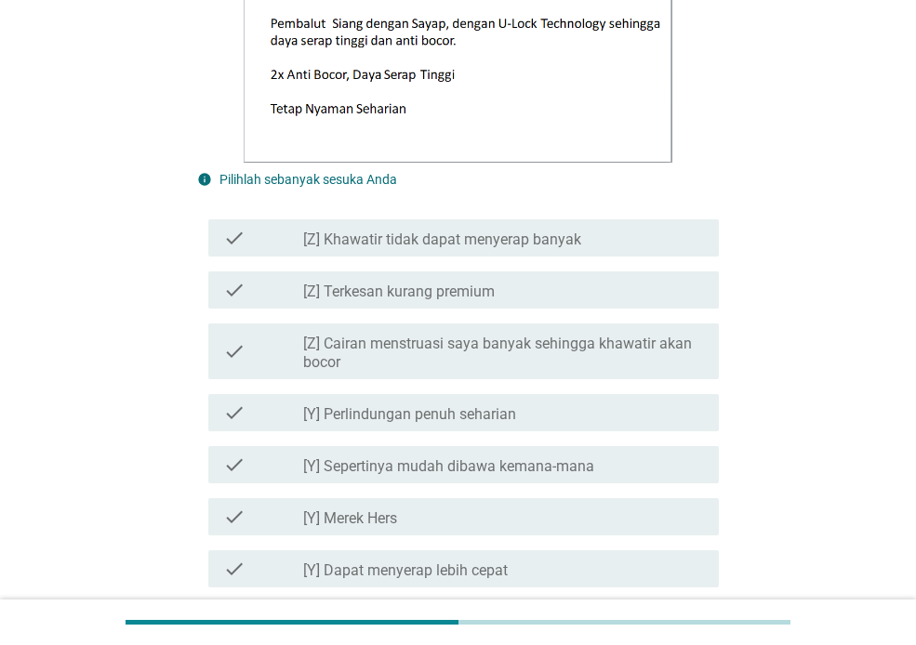
click at [629, 364] on label "[Z] Cairan menstruasi saya banyak sehingga khawatir akan bocor" at bounding box center [503, 353] width 401 height 37
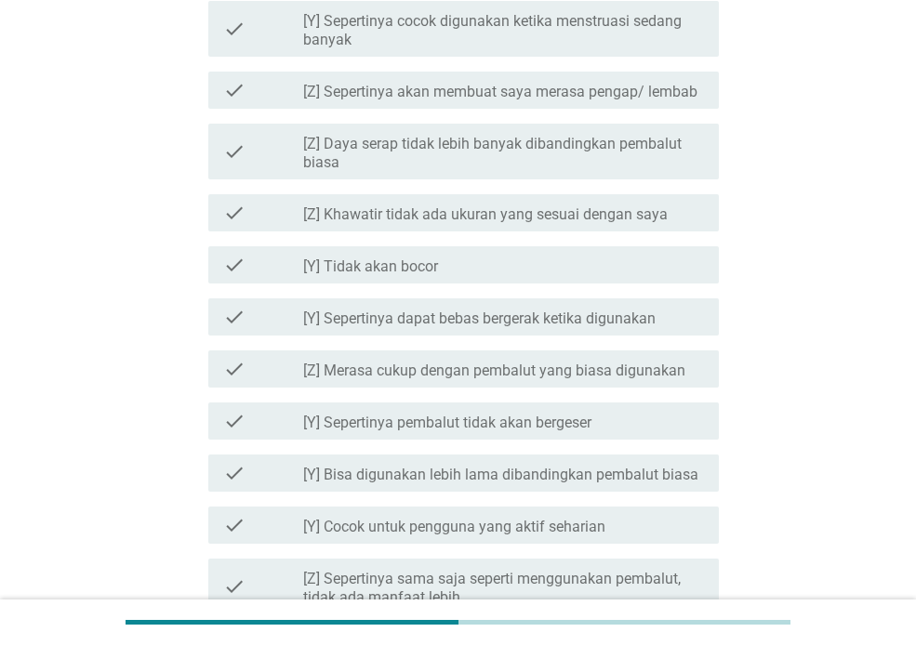
scroll to position [1581, 0]
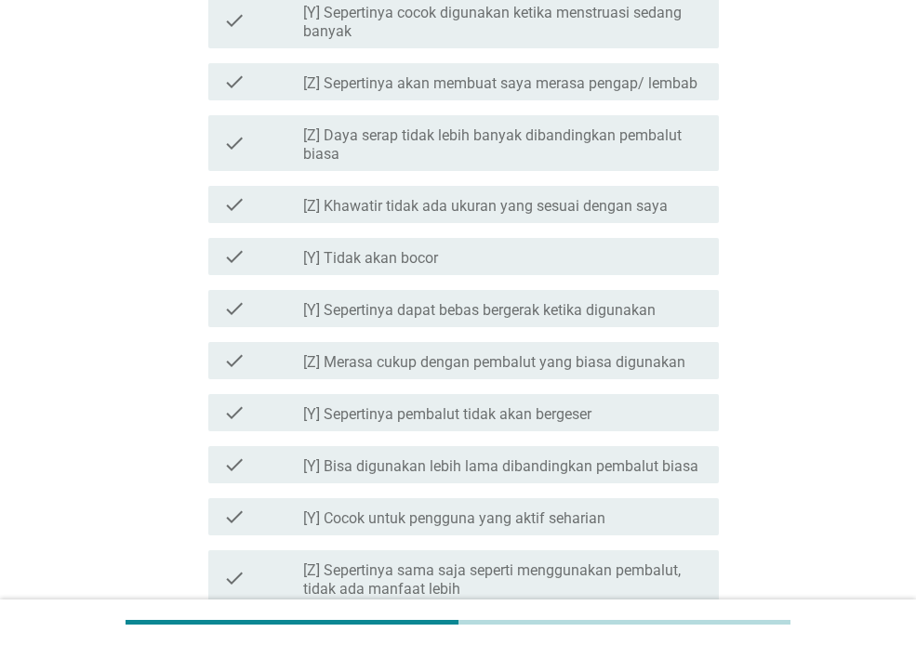
click at [637, 366] on label "[Z] Merasa cukup dengan pembalut yang biasa digunakan" at bounding box center [494, 362] width 382 height 19
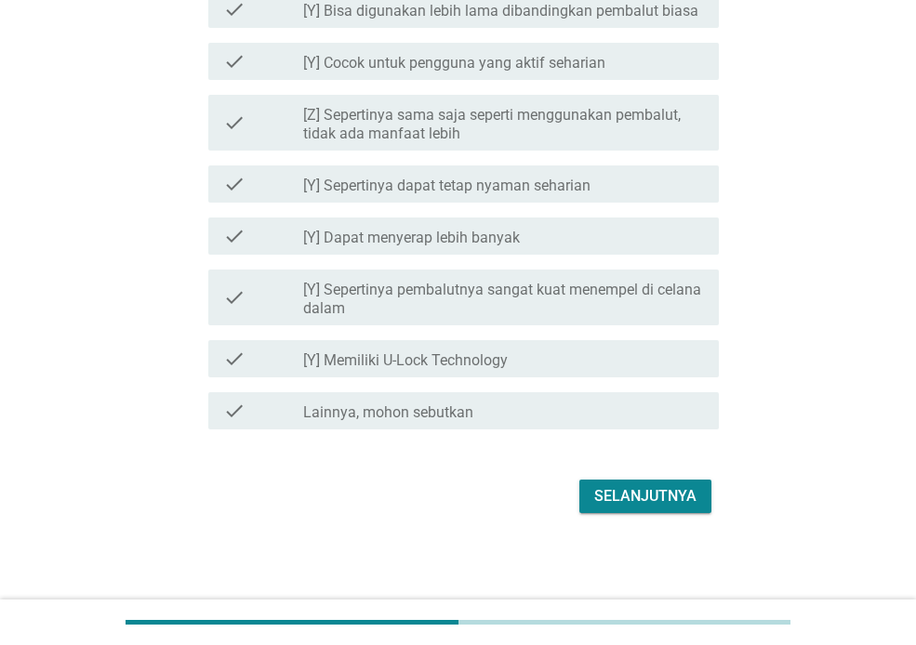
scroll to position [2038, 0]
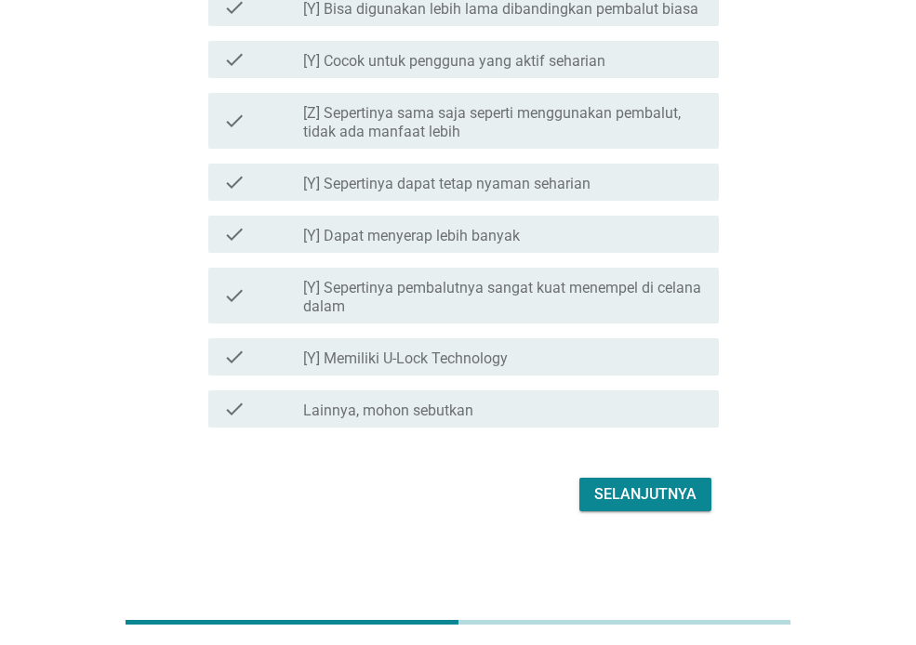
click at [632, 474] on div "Selanjutnya" at bounding box center [458, 494] width 522 height 45
click at [629, 506] on div "Selanjutnya" at bounding box center [645, 494] width 102 height 22
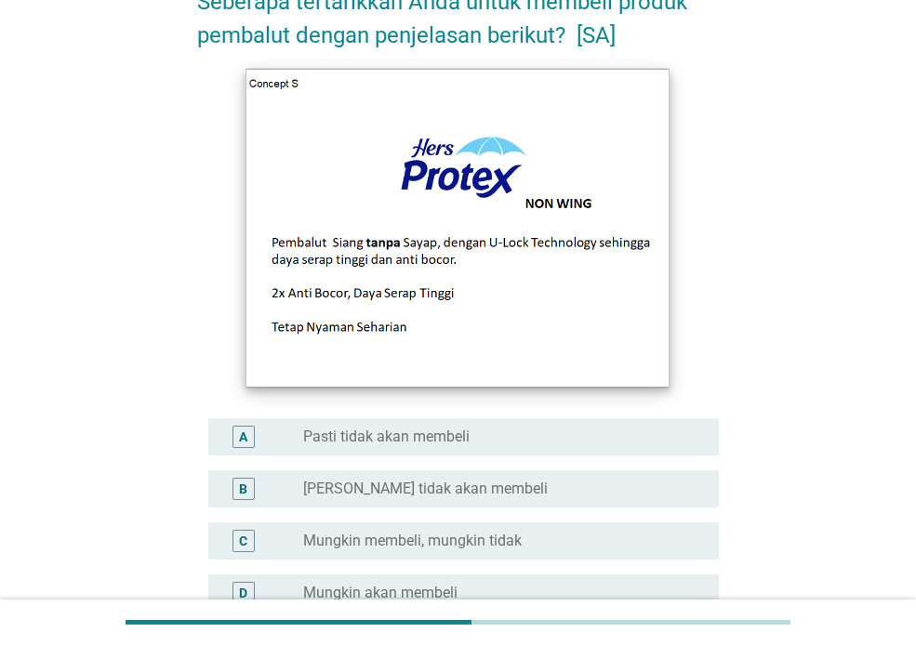
scroll to position [279, 0]
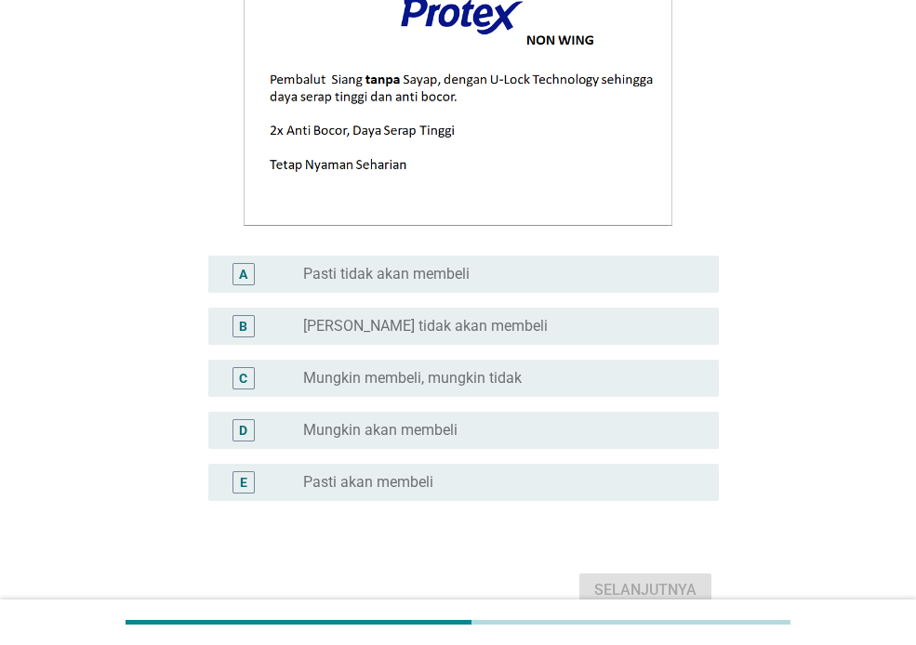
click at [454, 428] on label "Mungkin akan membeli" at bounding box center [380, 430] width 154 height 19
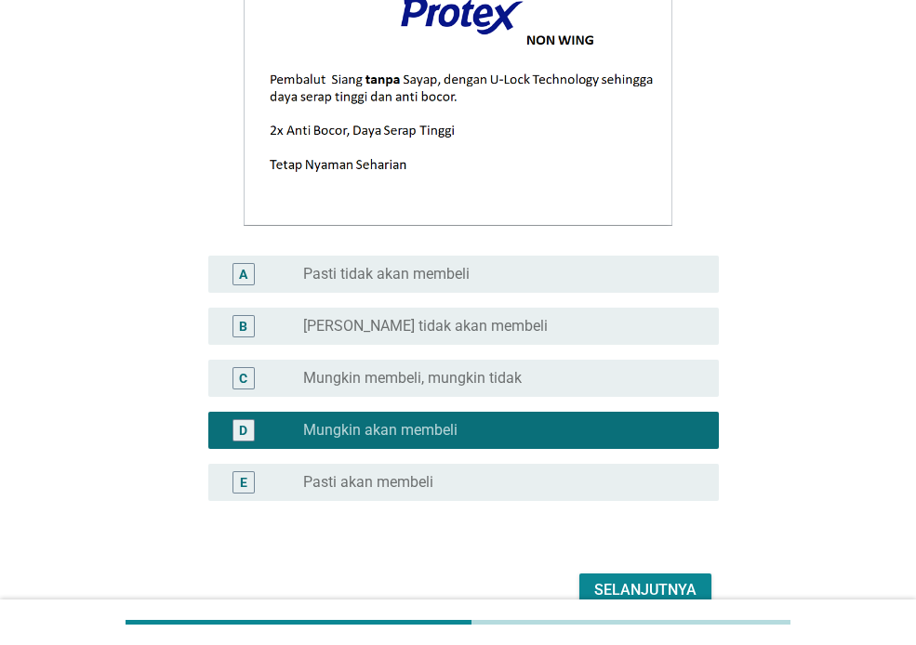
click at [624, 593] on div "Selanjutnya" at bounding box center [645, 590] width 102 height 22
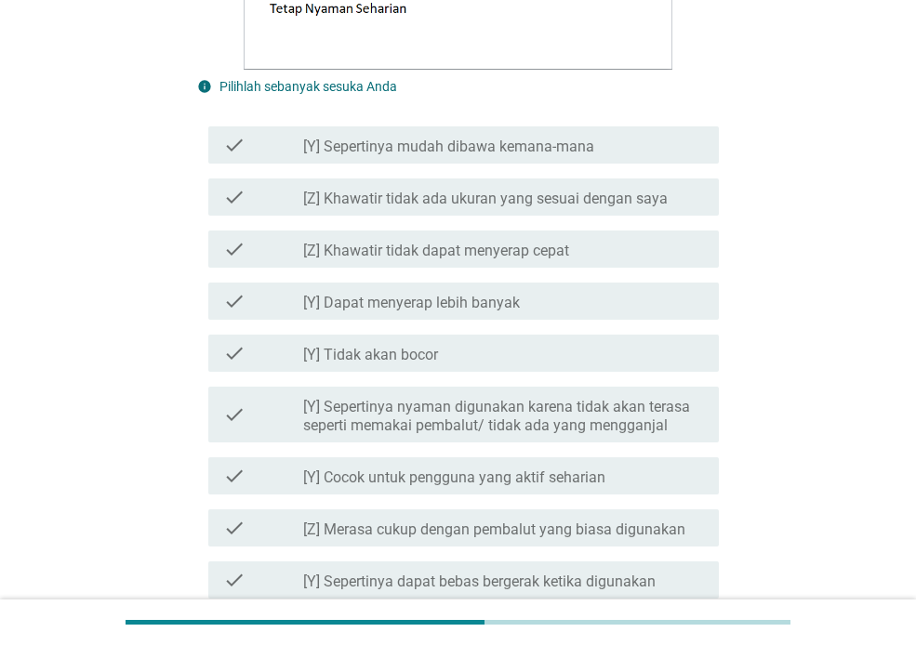
scroll to position [930, 0]
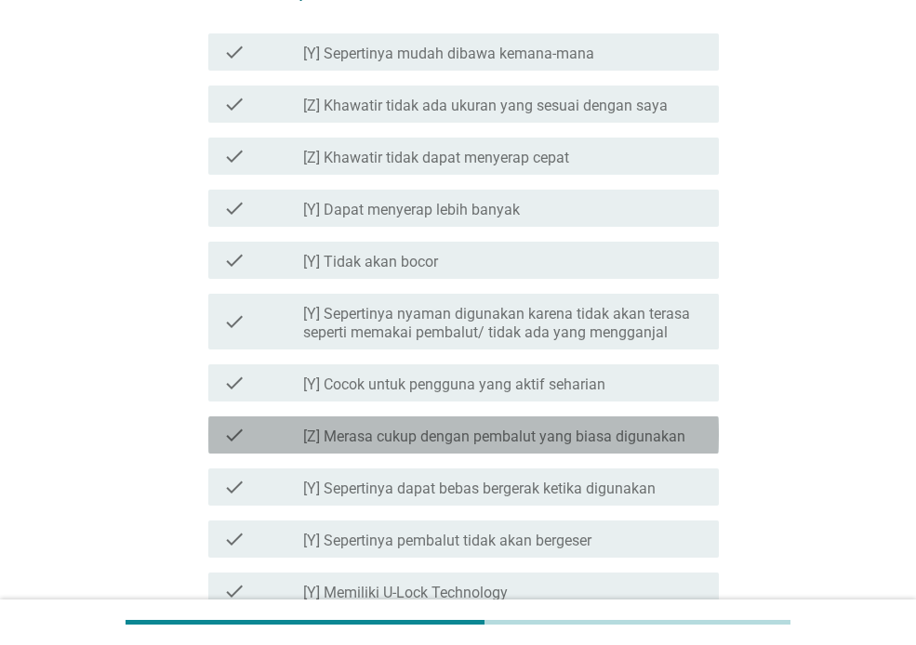
click at [463, 436] on label "[Z] Merasa cukup dengan pembalut yang biasa digunakan" at bounding box center [494, 437] width 382 height 19
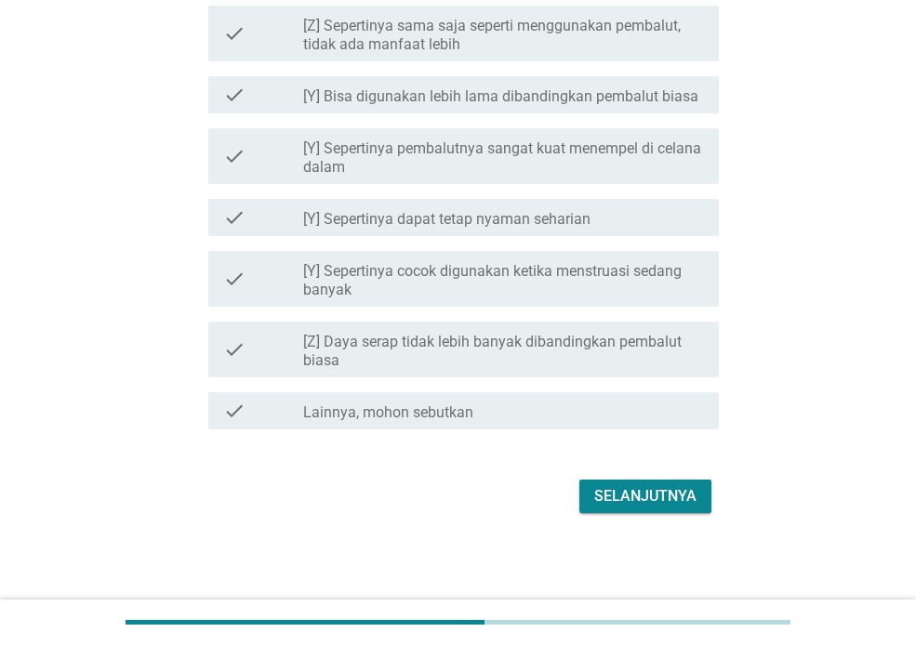
scroll to position [2038, 0]
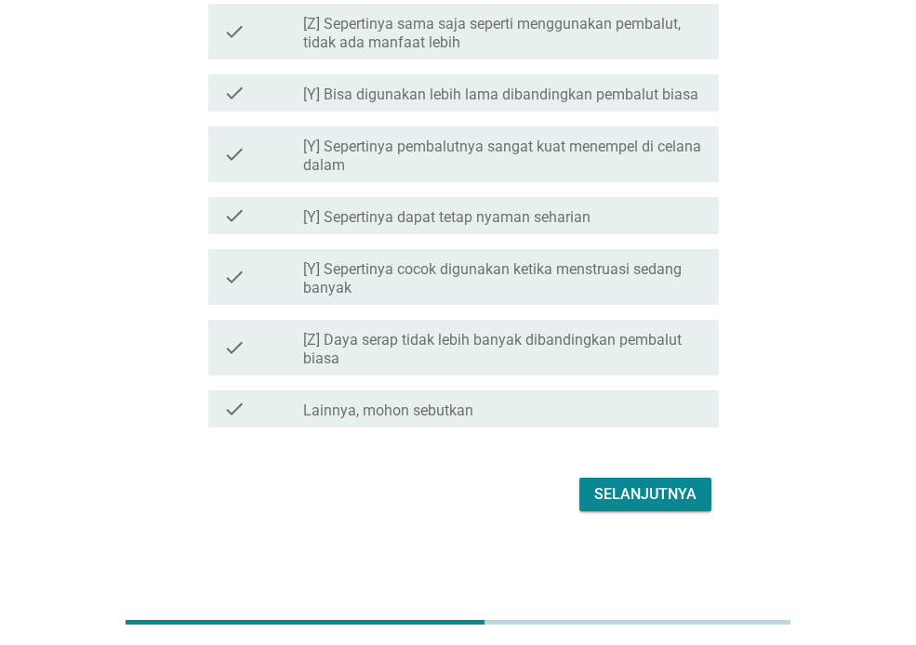
click at [639, 488] on div "Selanjutnya" at bounding box center [645, 494] width 102 height 22
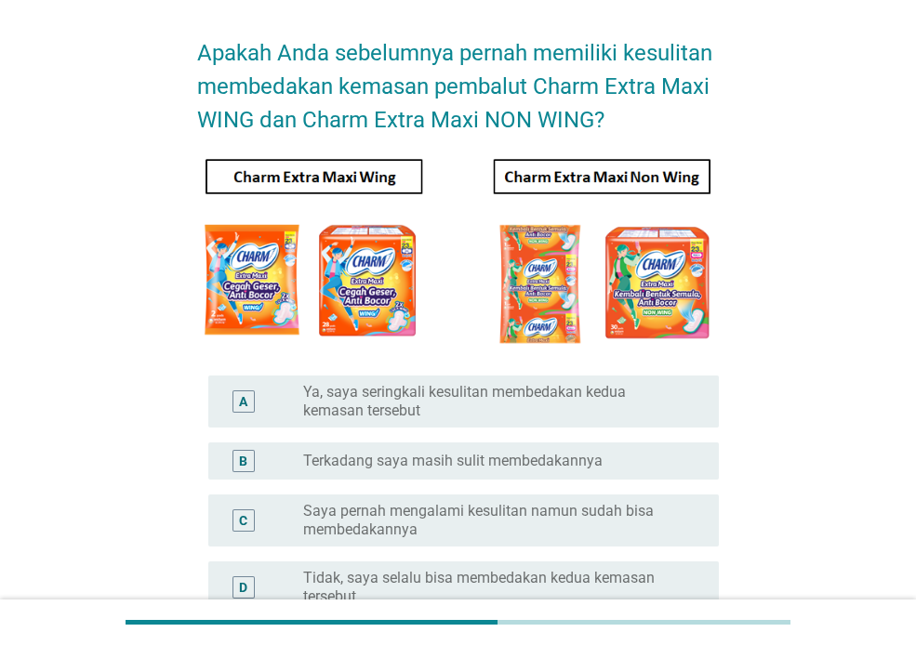
scroll to position [93, 0]
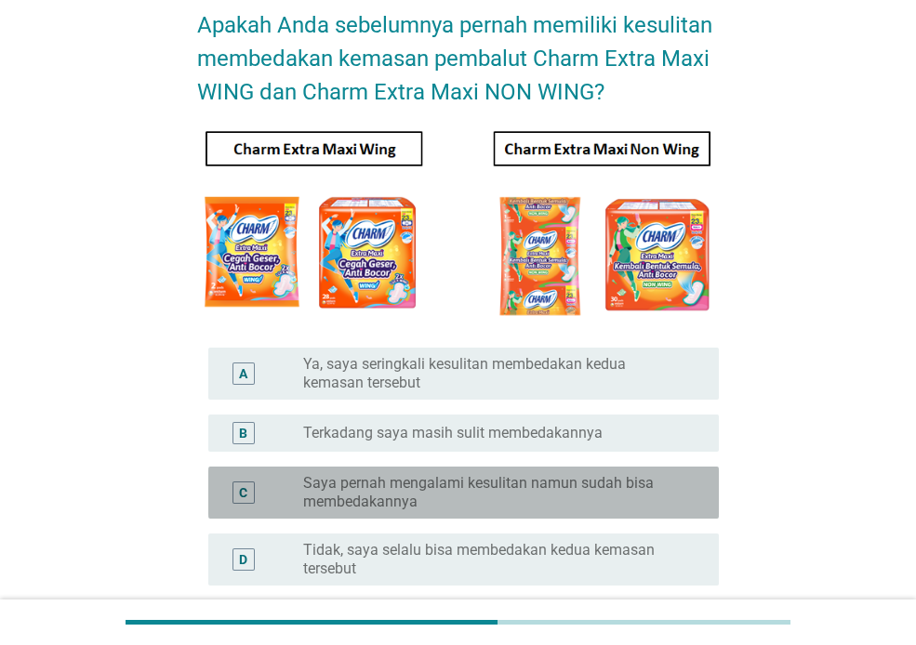
click at [521, 505] on label "Saya pernah mengalami kesulitan namun sudah bisa membedakannya" at bounding box center [496, 492] width 386 height 37
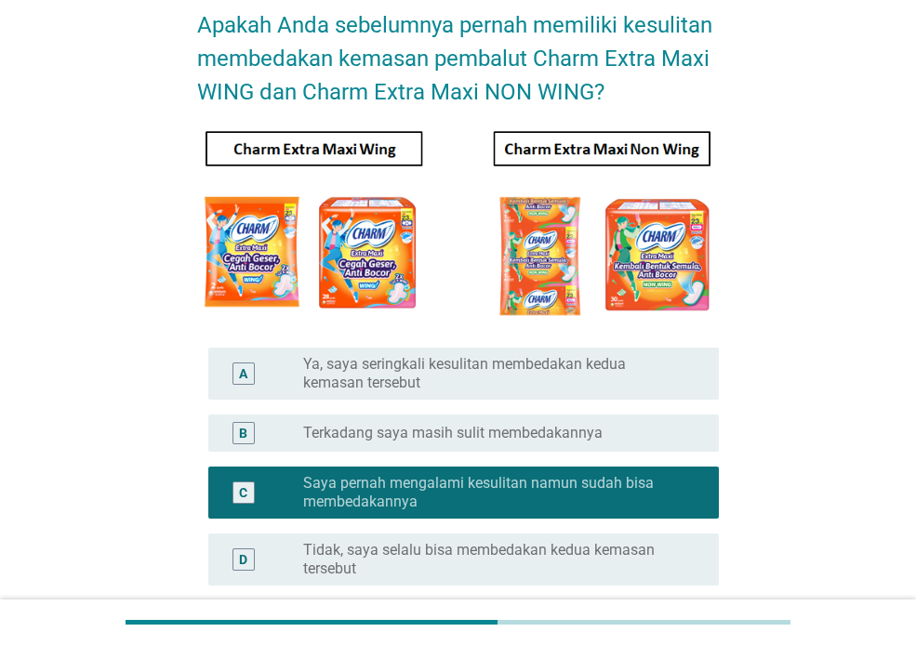
scroll to position [272, 0]
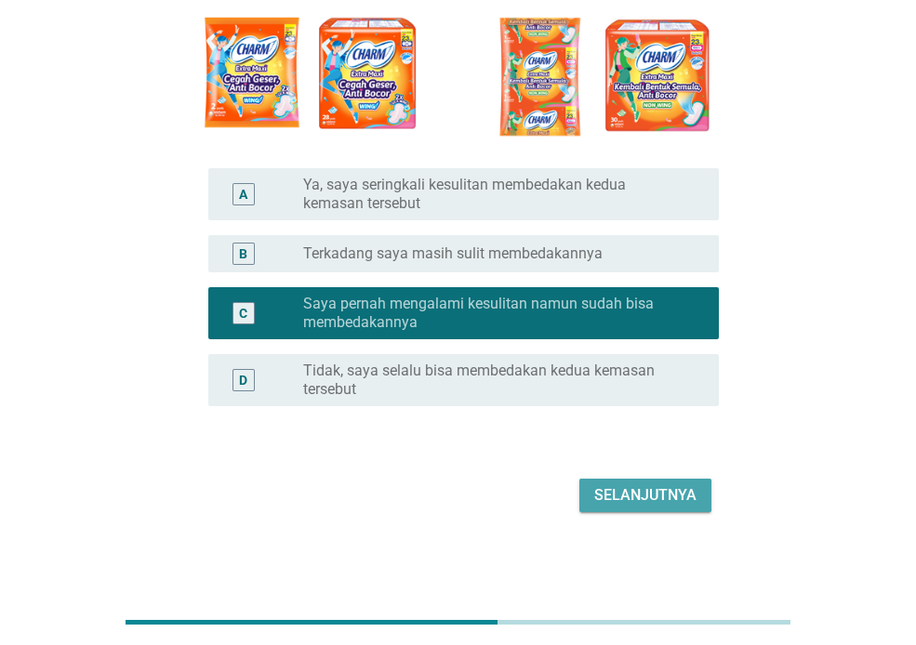
click at [645, 501] on div "Selanjutnya" at bounding box center [645, 495] width 102 height 22
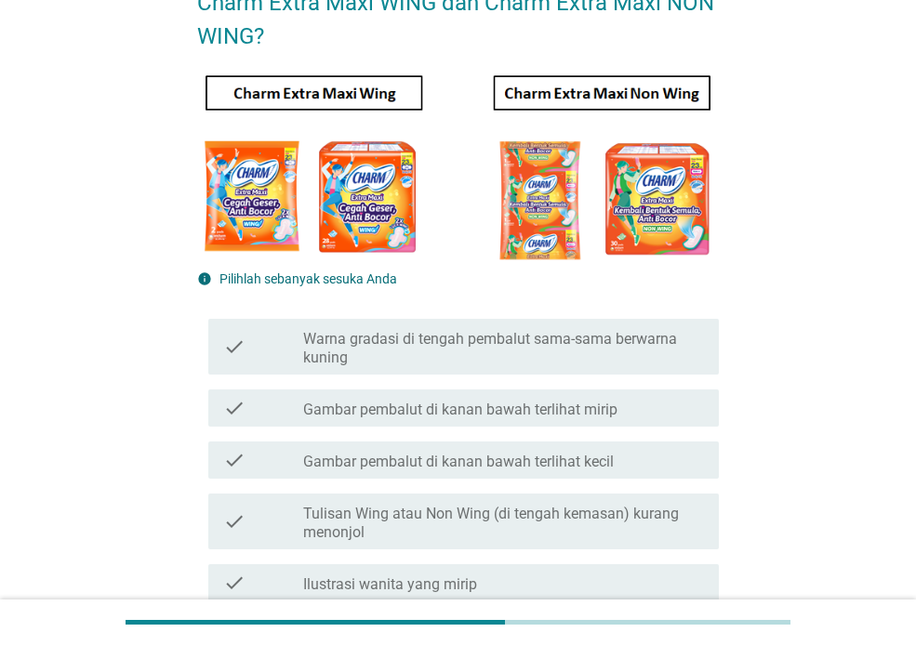
scroll to position [186, 0]
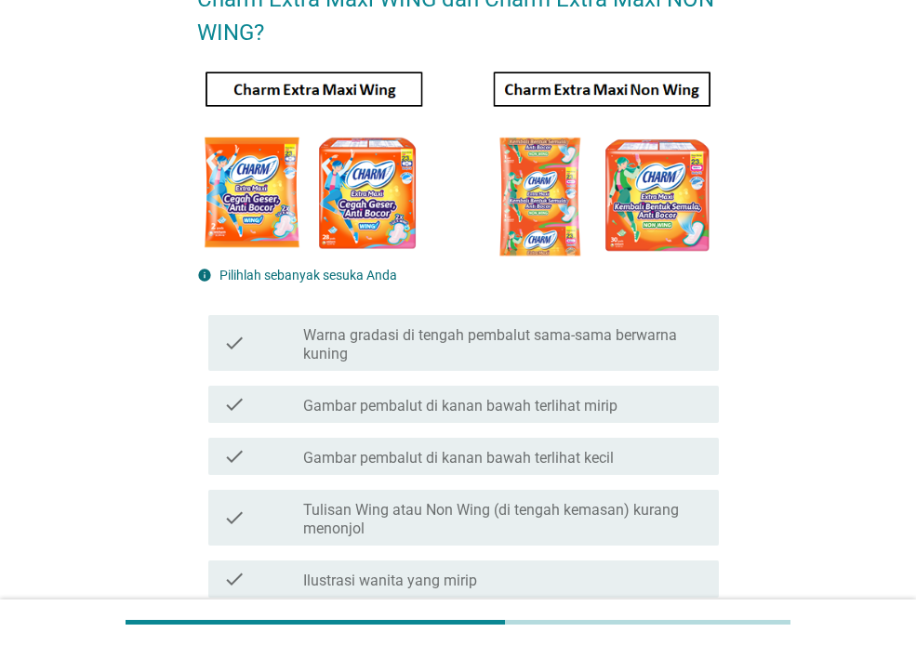
click at [642, 343] on label "Warna gradasi di tengah pembalut sama-sama berwarna kuning" at bounding box center [503, 344] width 401 height 37
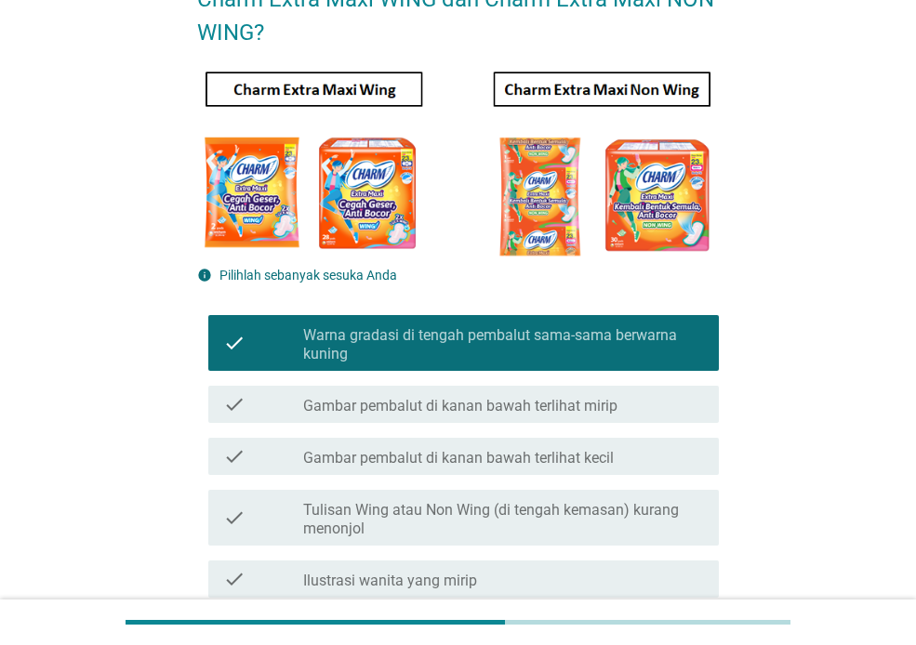
click at [641, 390] on div "check check_box_outline_blank Gambar pembalut di kanan bawah terlihat mirip" at bounding box center [463, 404] width 510 height 37
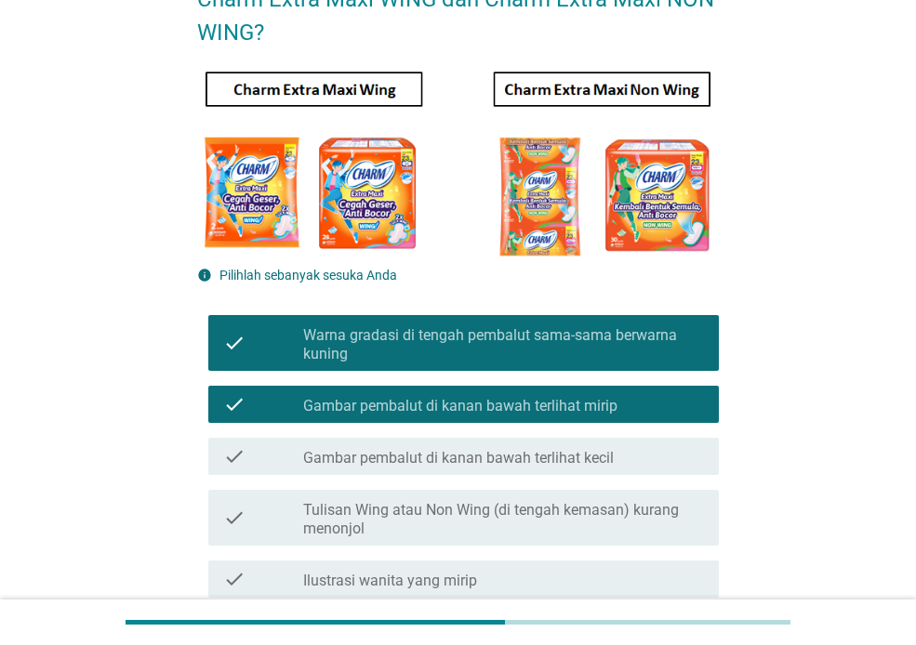
scroll to position [372, 0]
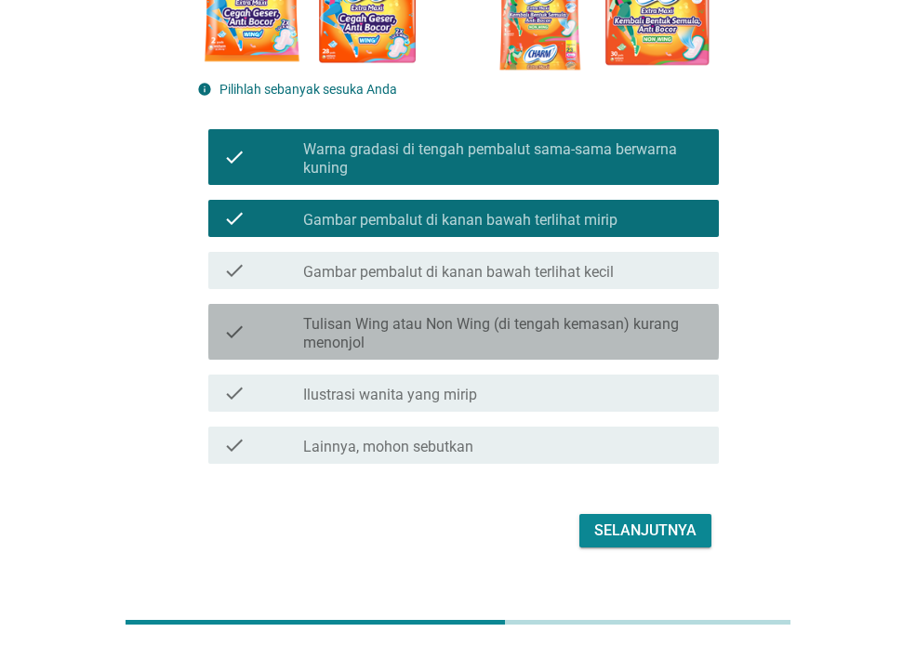
click at [644, 329] on label "Tulisan Wing atau Non Wing (di tengah kemasan) kurang menonjol" at bounding box center [503, 333] width 401 height 37
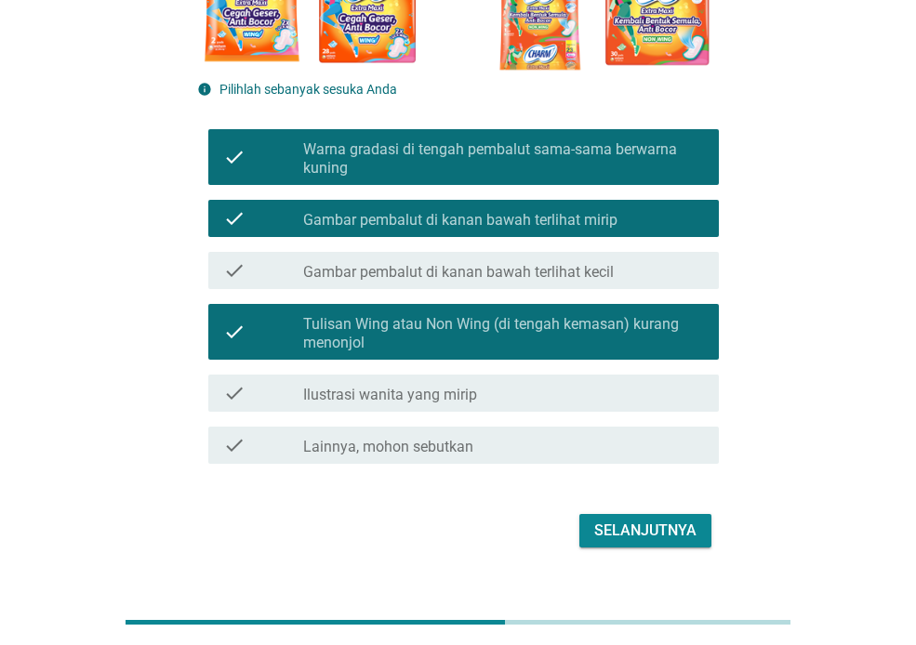
click at [610, 404] on div "check_box_outline_blank Ilustrasi wanita yang mirip" at bounding box center [503, 393] width 401 height 22
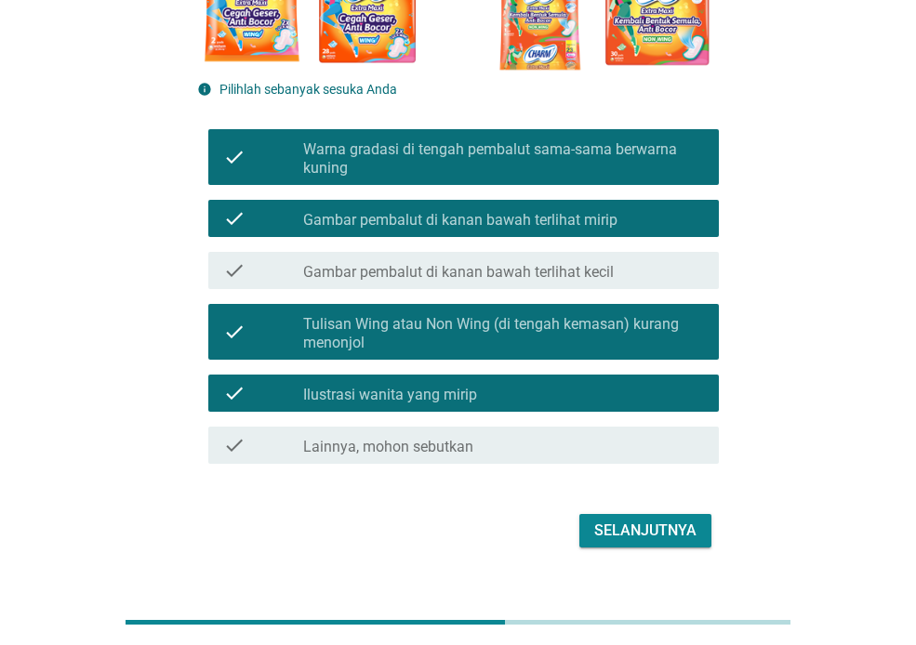
click at [640, 515] on button "Selanjutnya" at bounding box center [645, 530] width 132 height 33
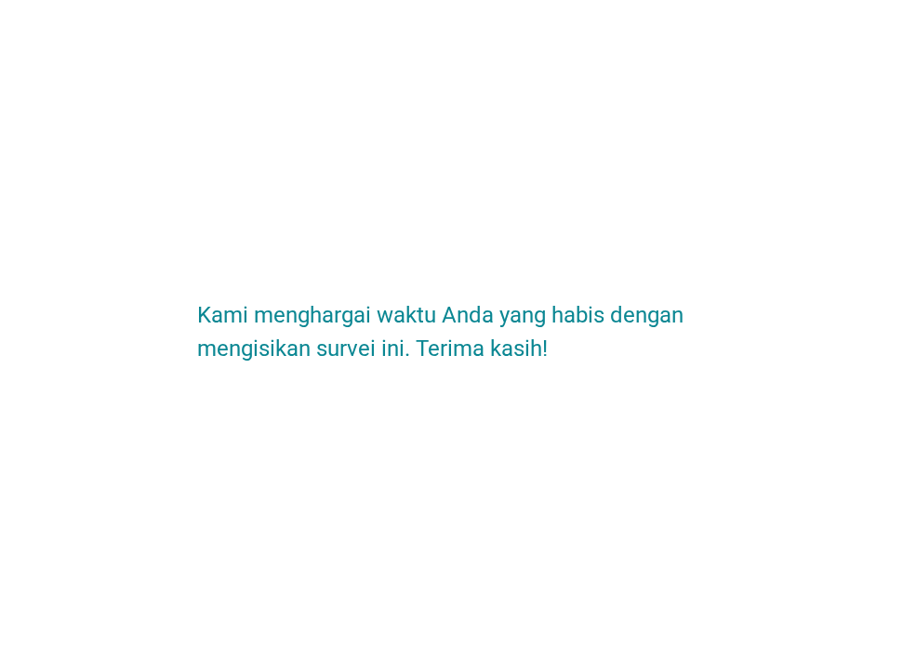
scroll to position [0, 0]
